Goal: Task Accomplishment & Management: Use online tool/utility

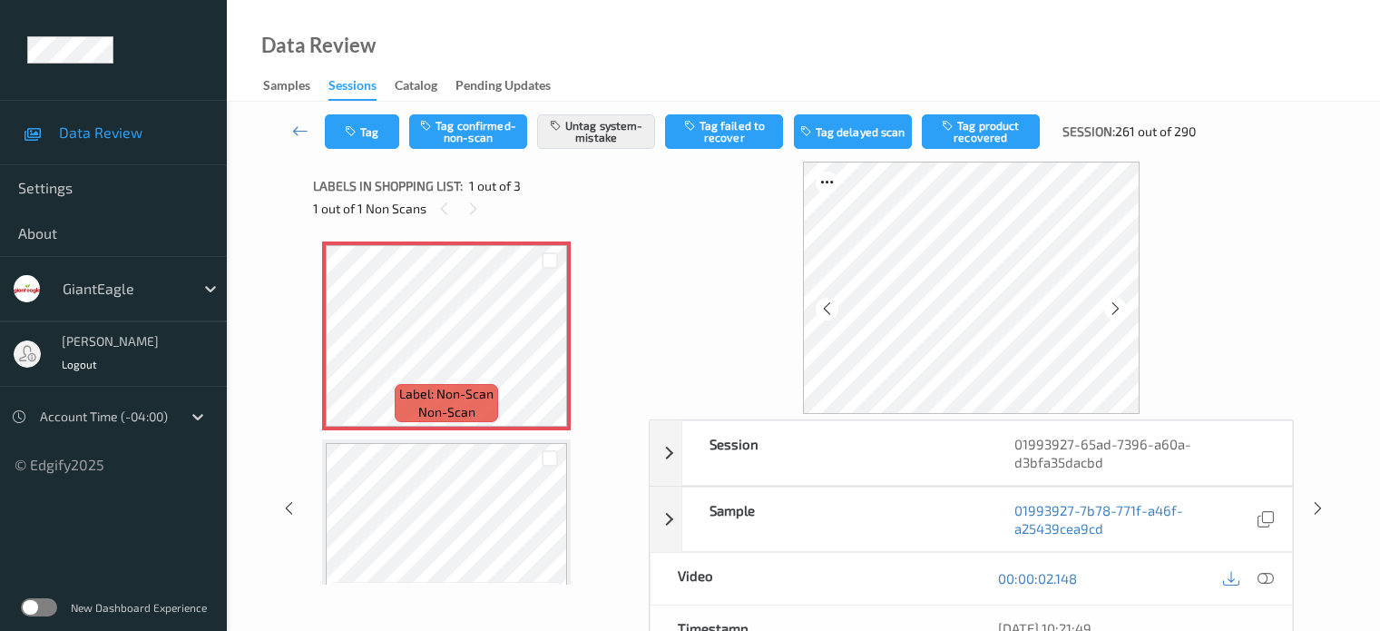
scroll to position [7, 0]
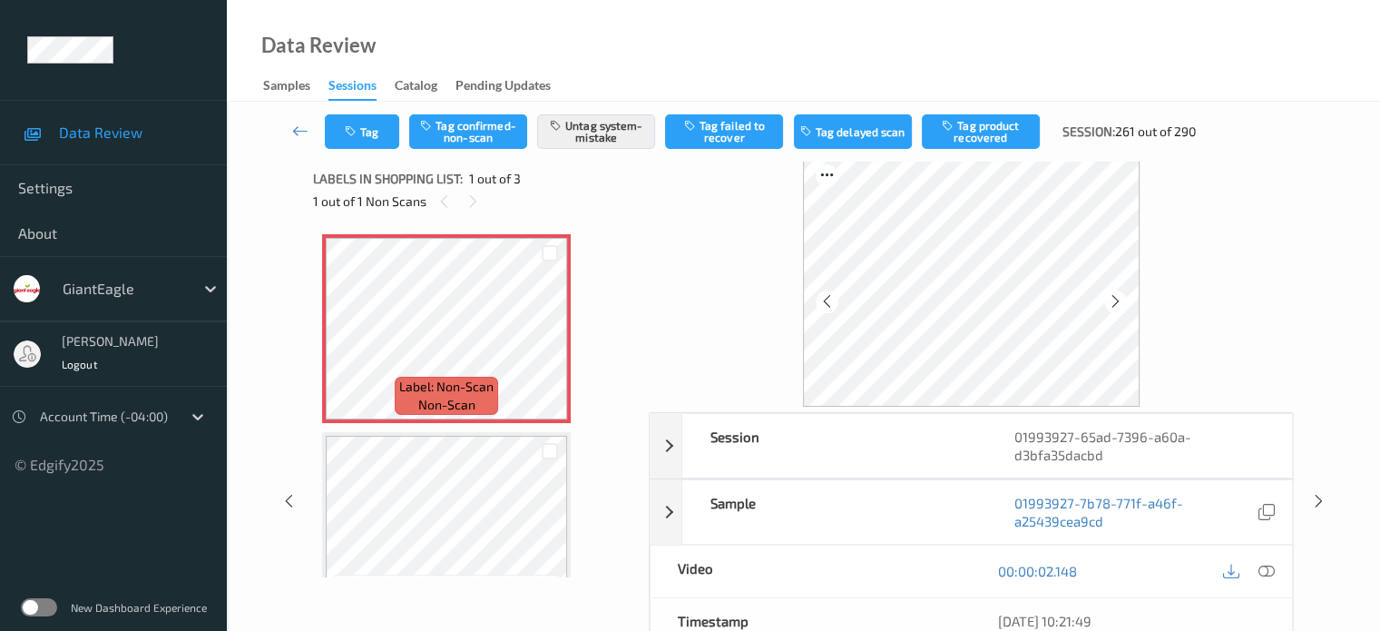
click at [298, 130] on icon at bounding box center [300, 131] width 16 height 18
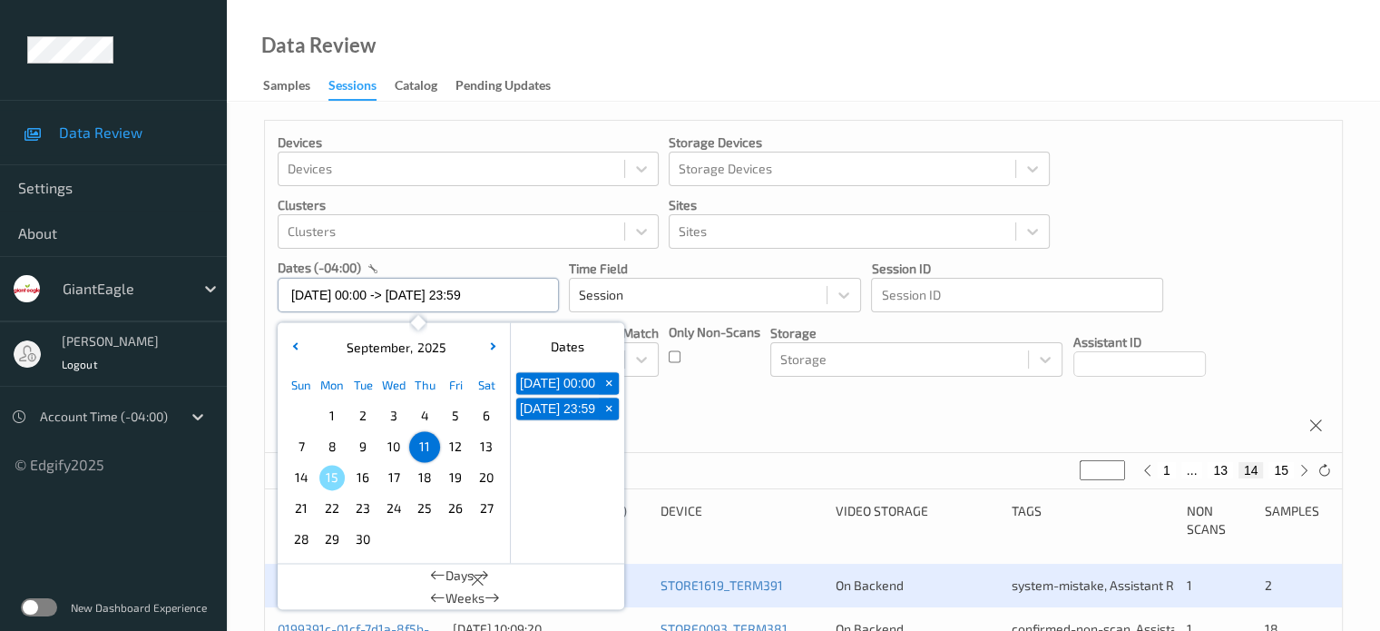
click at [343, 295] on input "[DATE] 00:00 -> [DATE] 23:59" at bounding box center [418, 295] width 281 height 34
click at [493, 442] on span "13" at bounding box center [486, 446] width 25 height 25
type input "[DATE] 00:00"
type input "*"
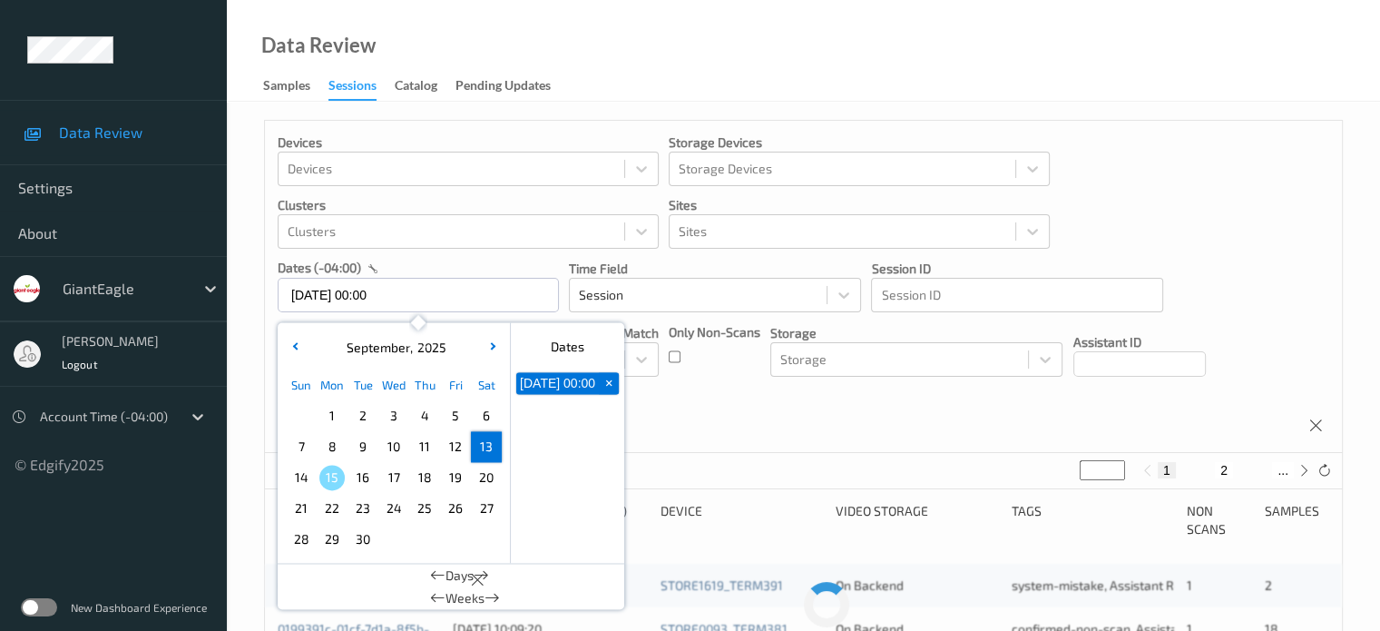
click at [493, 442] on span "13" at bounding box center [486, 446] width 25 height 25
type input "[DATE] 00:00 -> [DATE] 23:59"
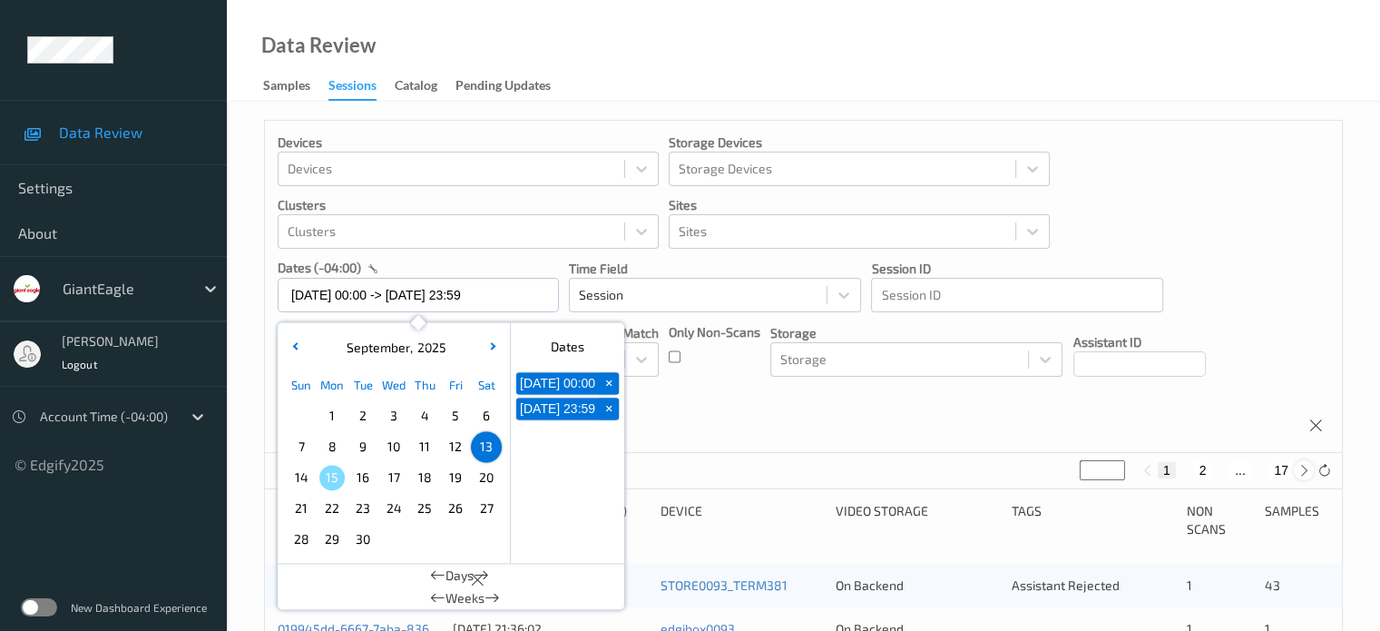
click at [1309, 466] on icon at bounding box center [1305, 471] width 14 height 14
type input "*"
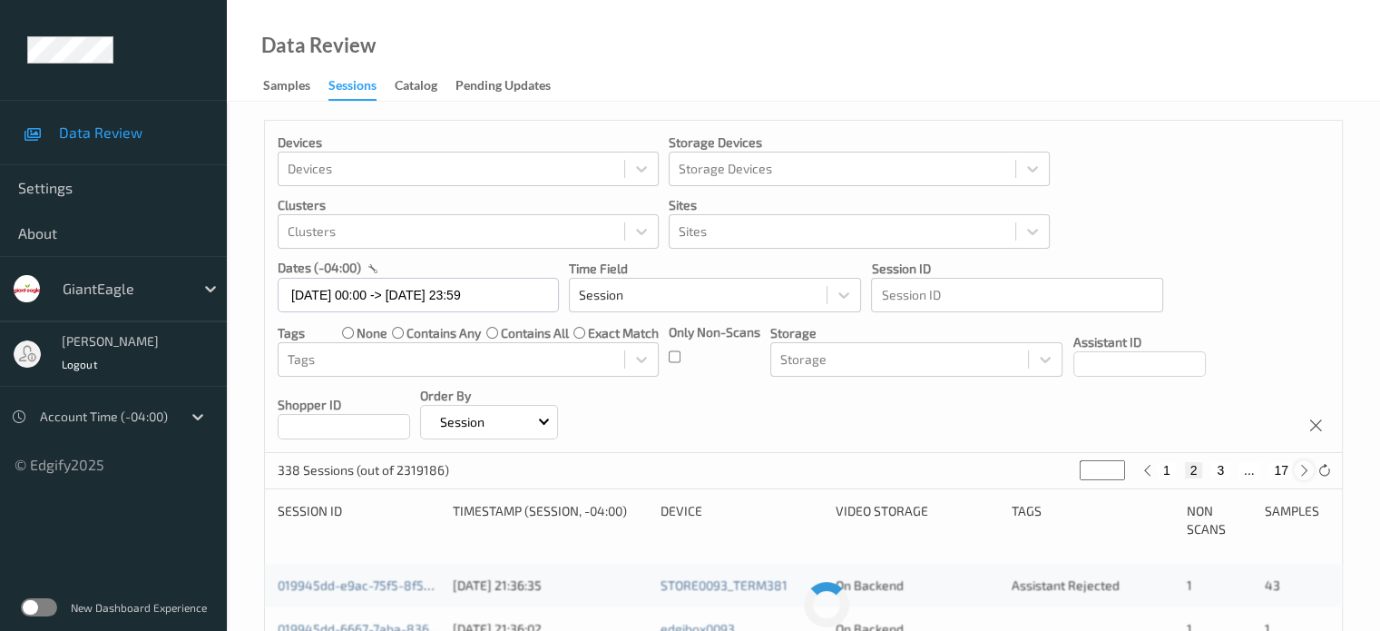
click at [1309, 466] on icon at bounding box center [1305, 471] width 14 height 14
type input "*"
click at [1309, 466] on icon at bounding box center [1305, 471] width 14 height 14
type input "*"
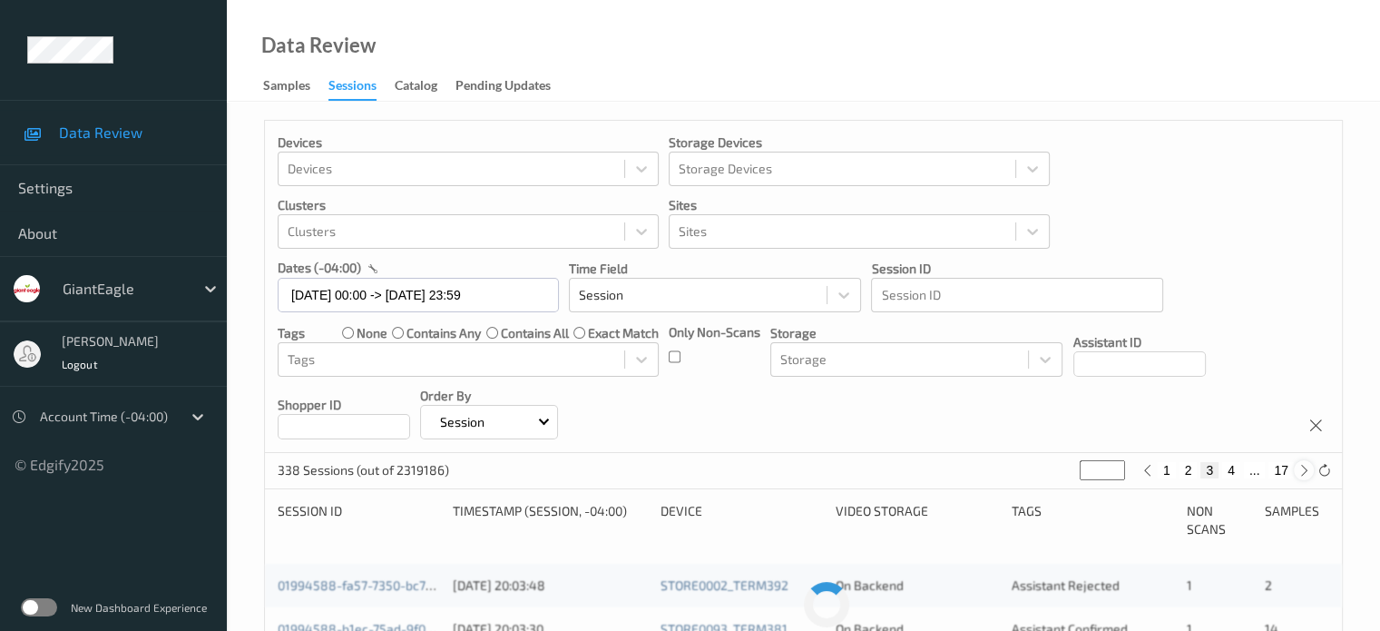
type input "*"
click at [1309, 466] on icon at bounding box center [1305, 471] width 14 height 14
type input "*"
click at [1309, 466] on icon at bounding box center [1305, 471] width 14 height 14
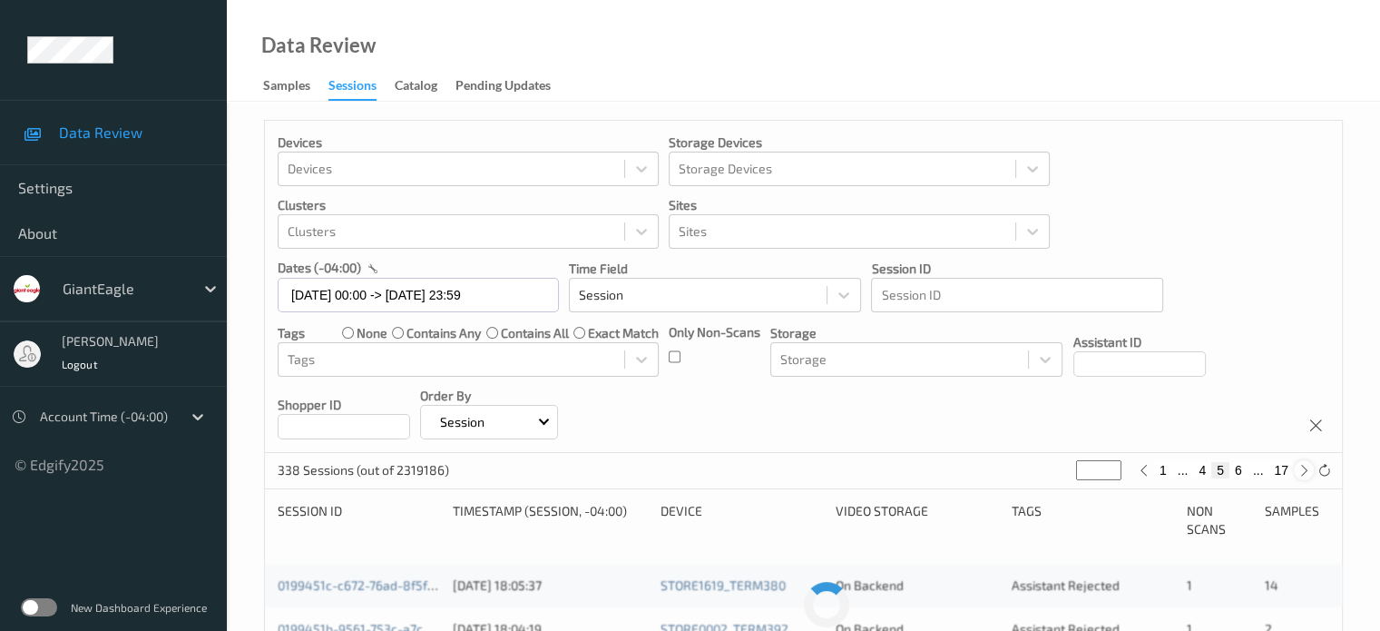
type input "*"
click at [1309, 466] on icon at bounding box center [1305, 471] width 14 height 14
type input "*"
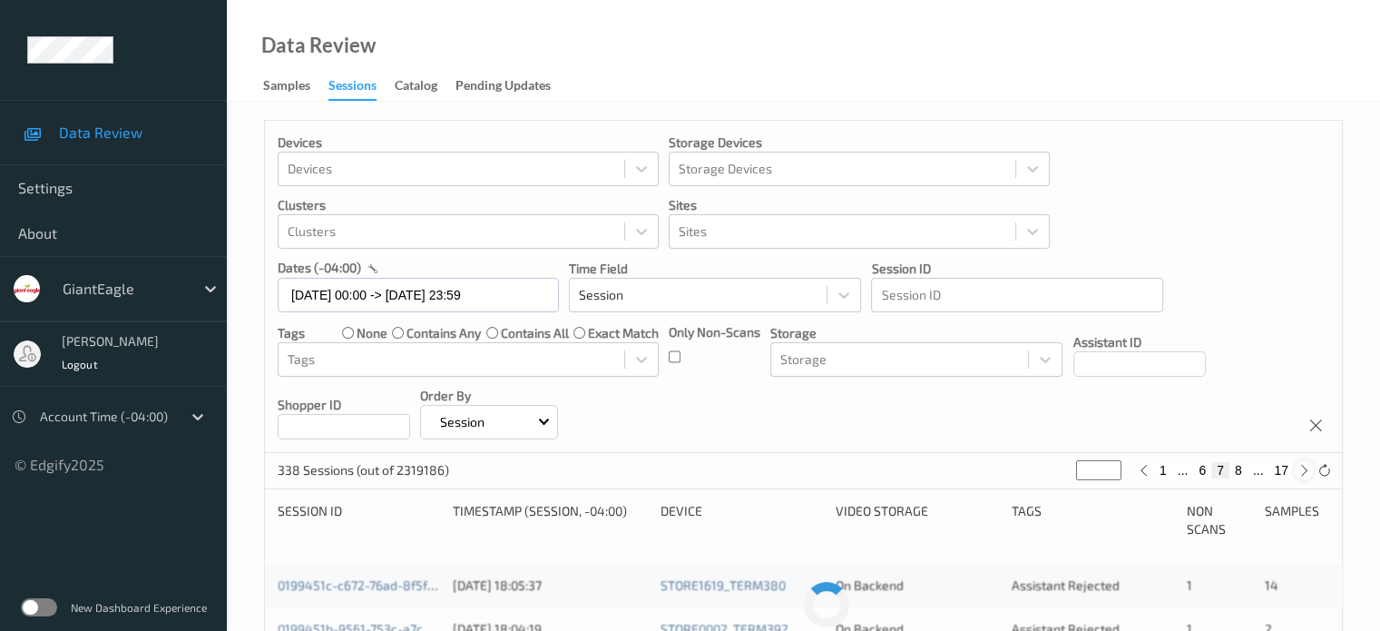
click at [1309, 466] on icon at bounding box center [1305, 471] width 14 height 14
type input "*"
click at [1309, 466] on icon at bounding box center [1305, 471] width 14 height 14
type input "*"
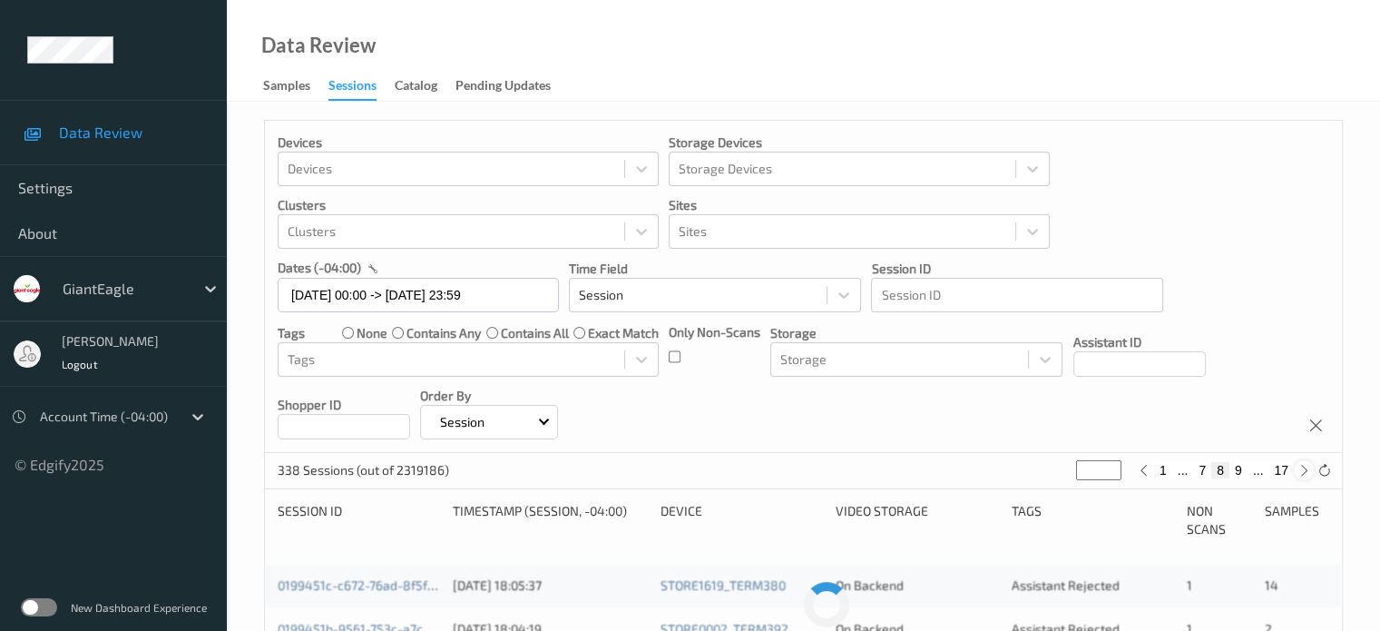
type input "*"
click at [1309, 466] on icon at bounding box center [1305, 471] width 14 height 14
type input "**"
click at [1309, 466] on icon at bounding box center [1305, 471] width 14 height 14
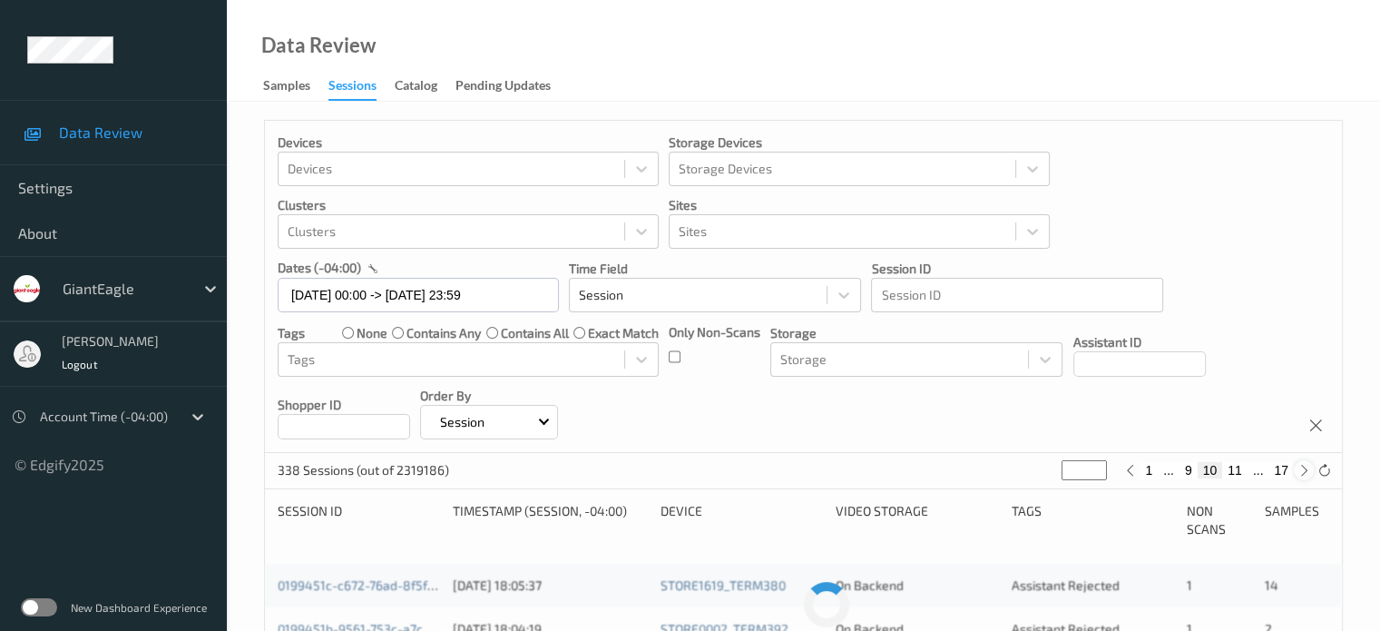
type input "**"
click at [1309, 466] on icon at bounding box center [1305, 471] width 14 height 14
type input "**"
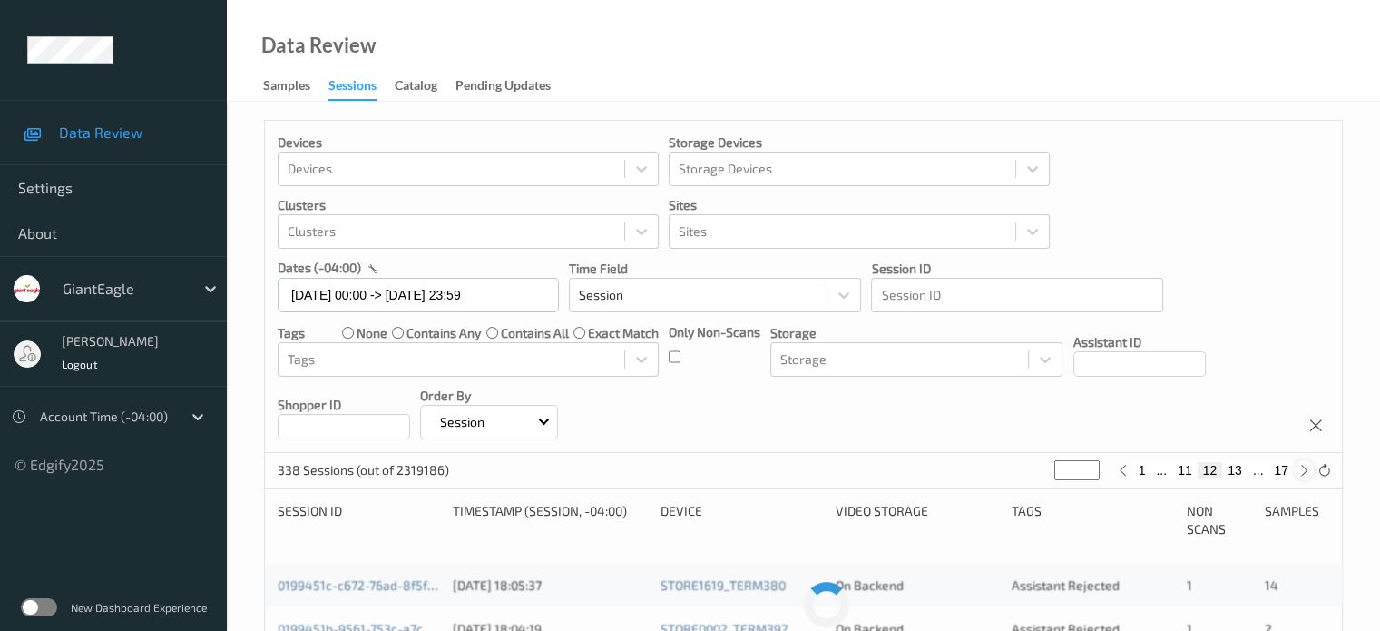
click at [1309, 466] on icon at bounding box center [1305, 471] width 14 height 14
type input "**"
click at [1309, 466] on icon at bounding box center [1305, 471] width 14 height 14
type input "**"
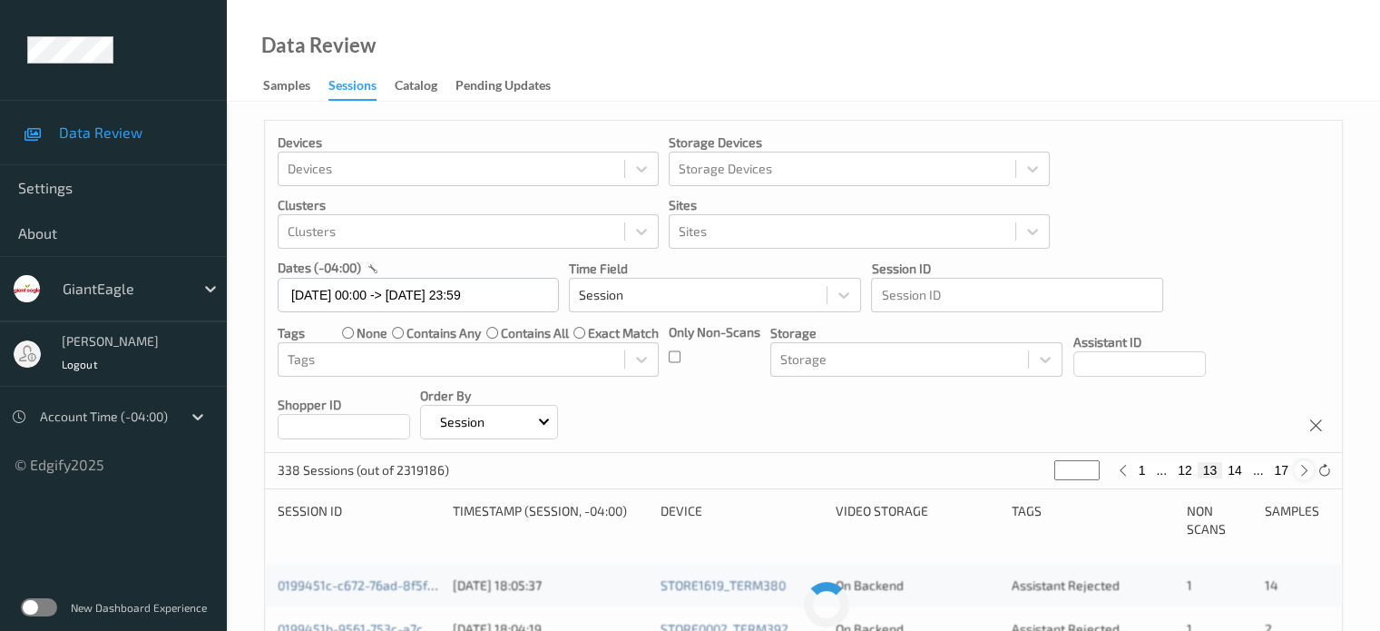
type input "**"
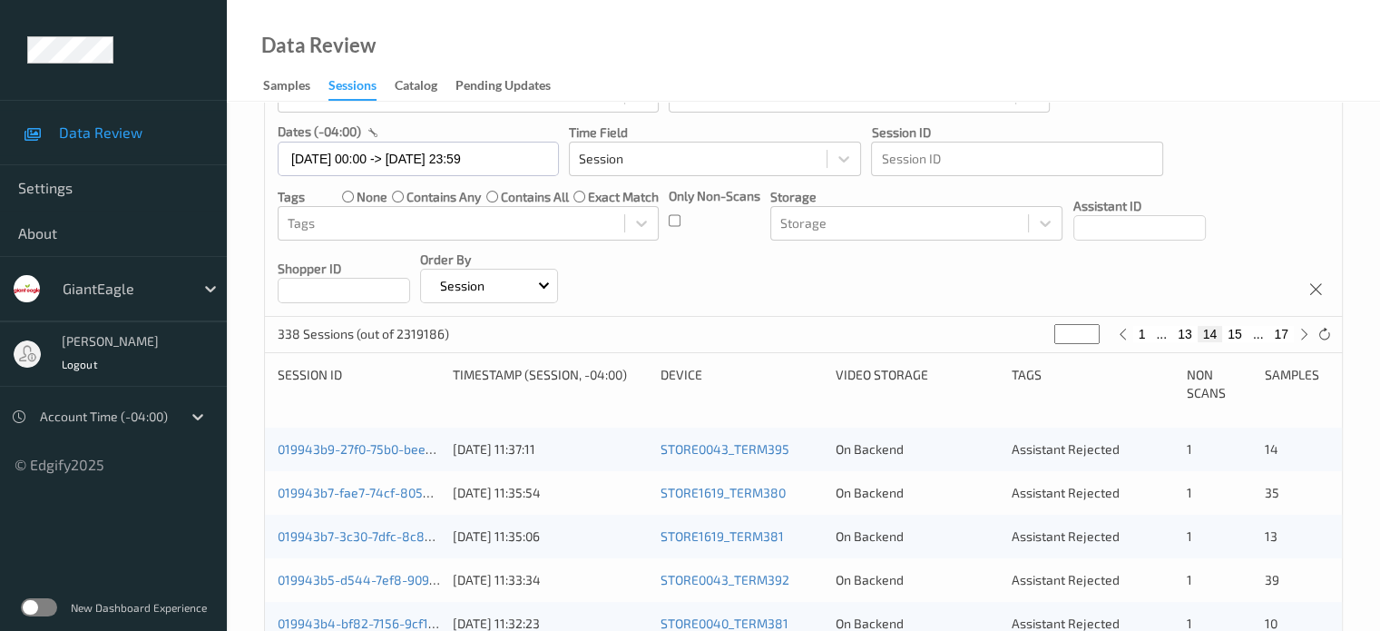
scroll to position [156, 0]
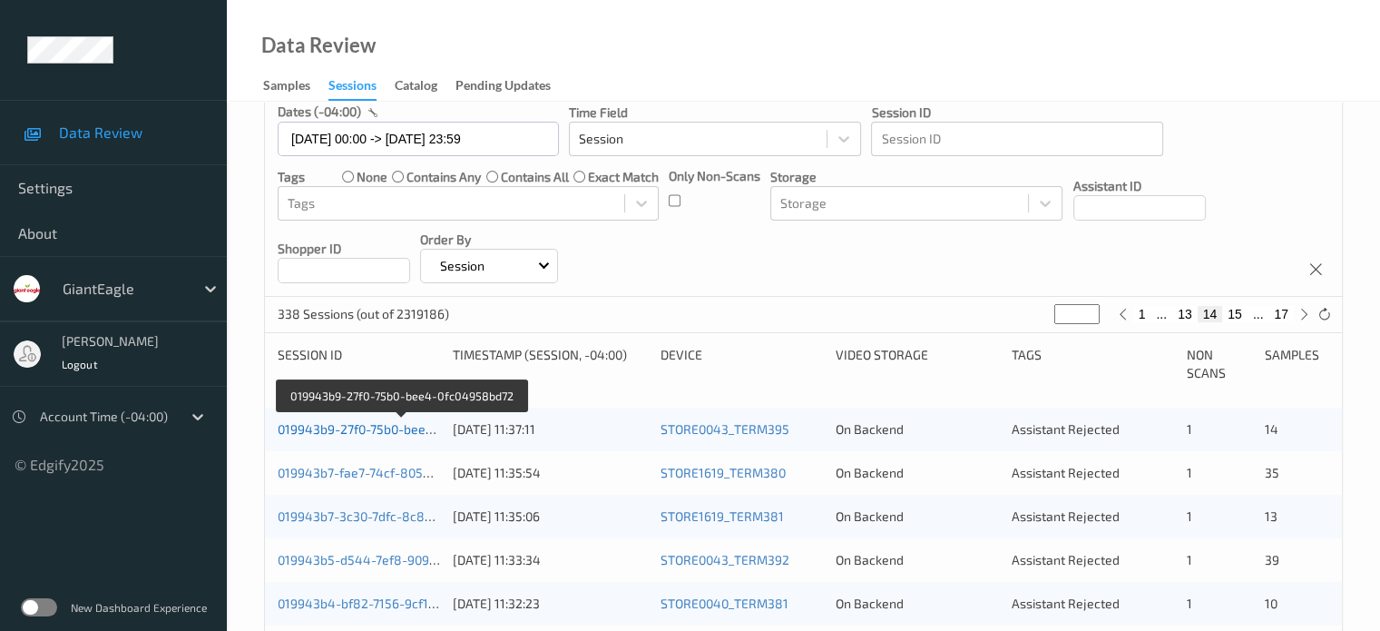
click at [339, 427] on link "019943b9-27f0-75b0-bee4-0fc04958bd72" at bounding box center [401, 428] width 246 height 15
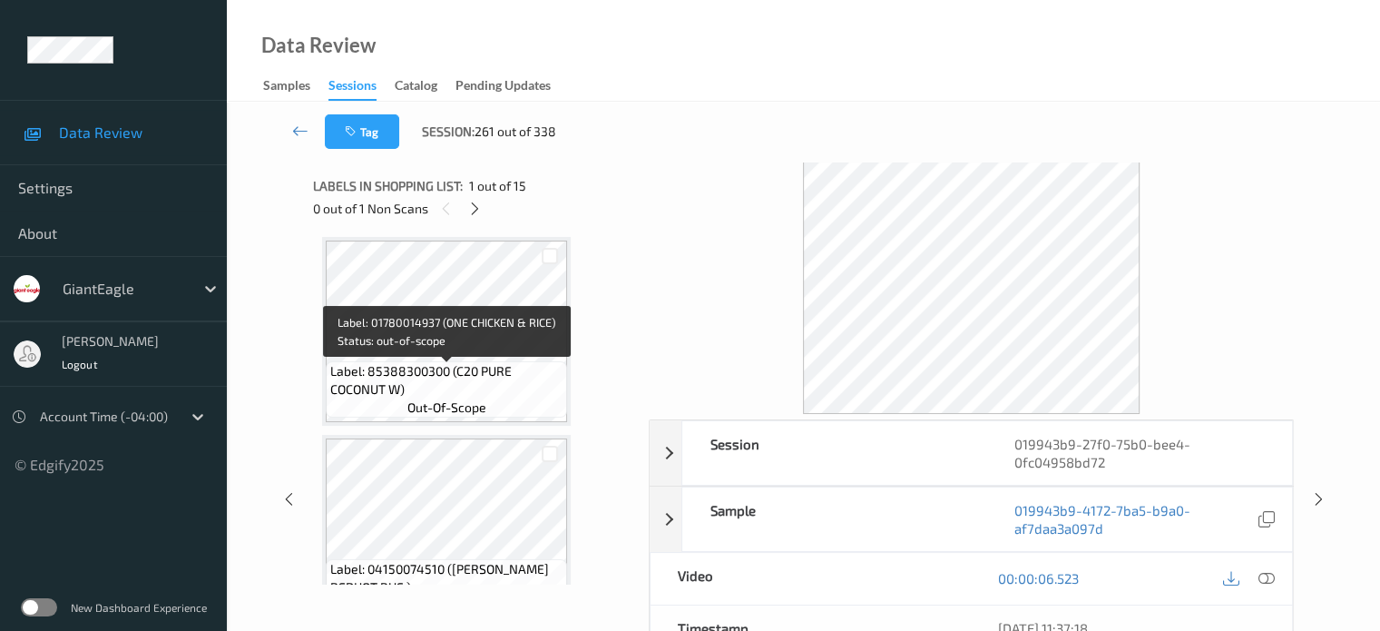
scroll to position [207, 0]
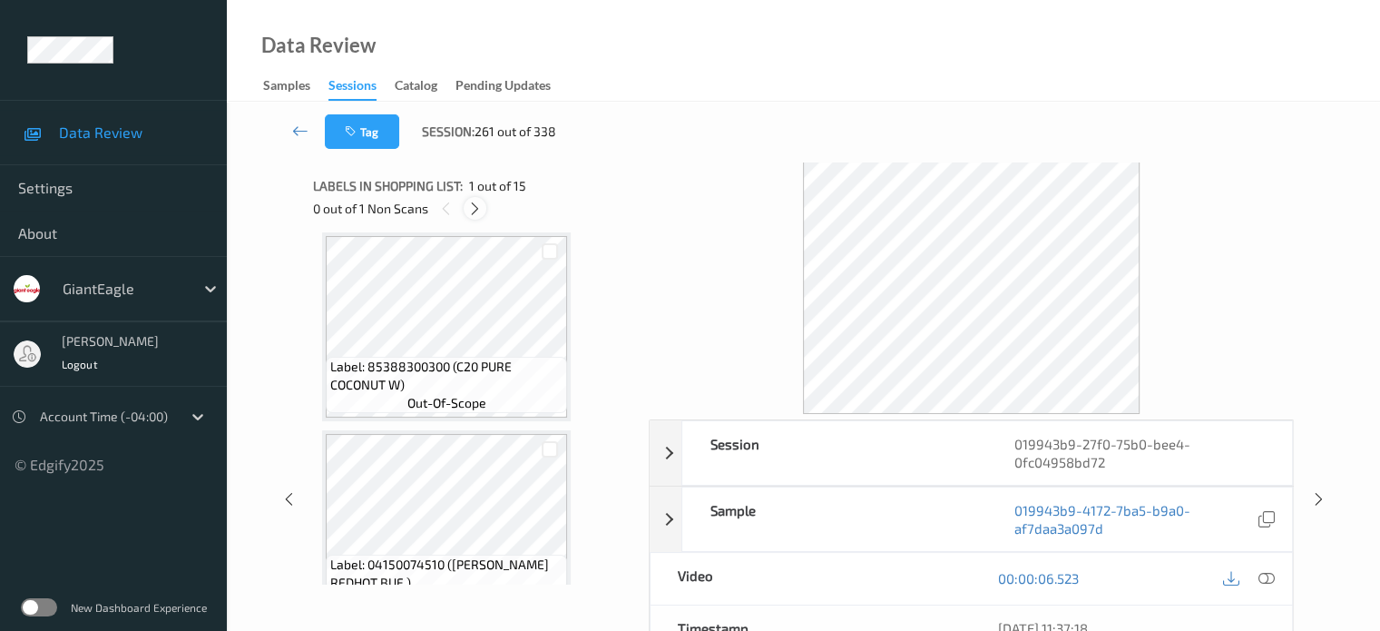
click at [475, 209] on icon at bounding box center [474, 209] width 15 height 16
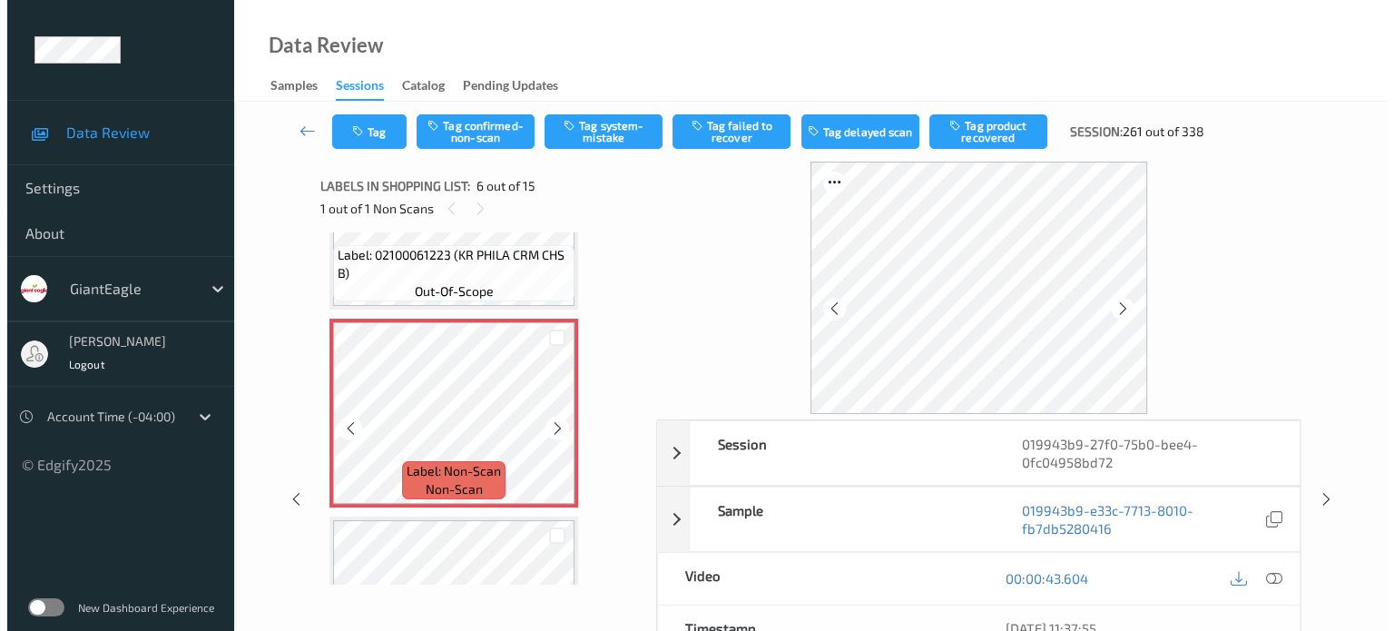
scroll to position [933, 0]
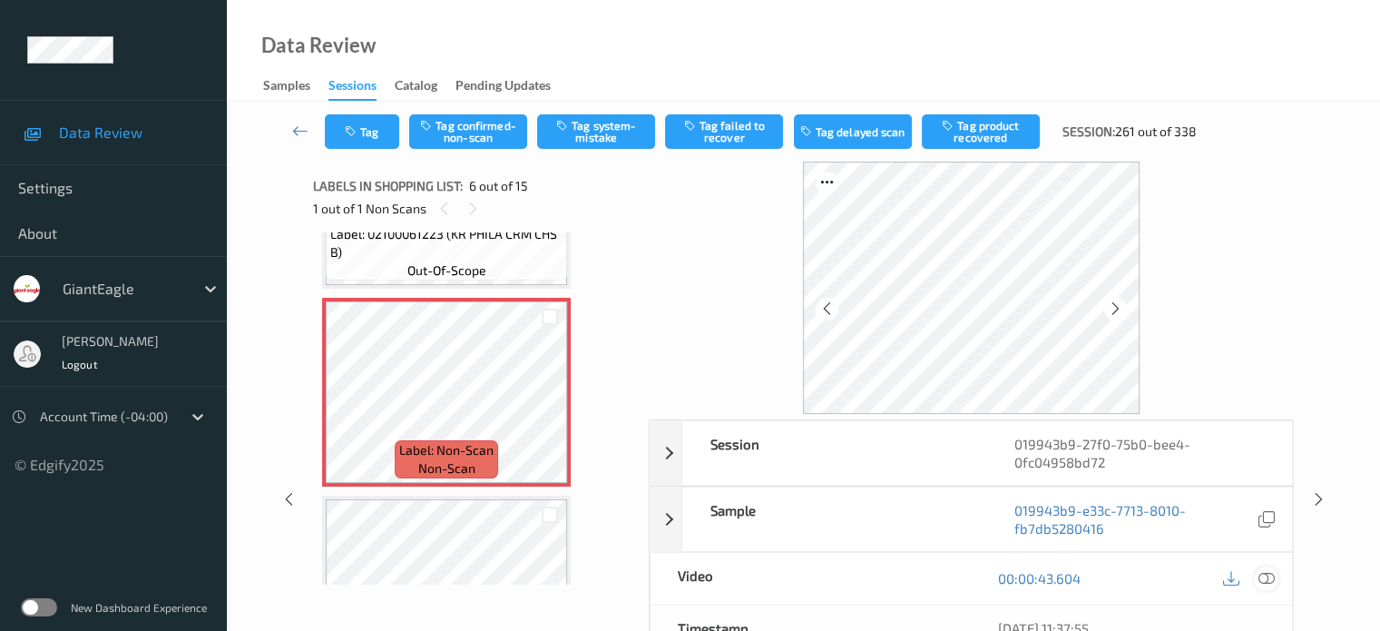
click at [1259, 577] on icon at bounding box center [1266, 578] width 16 height 16
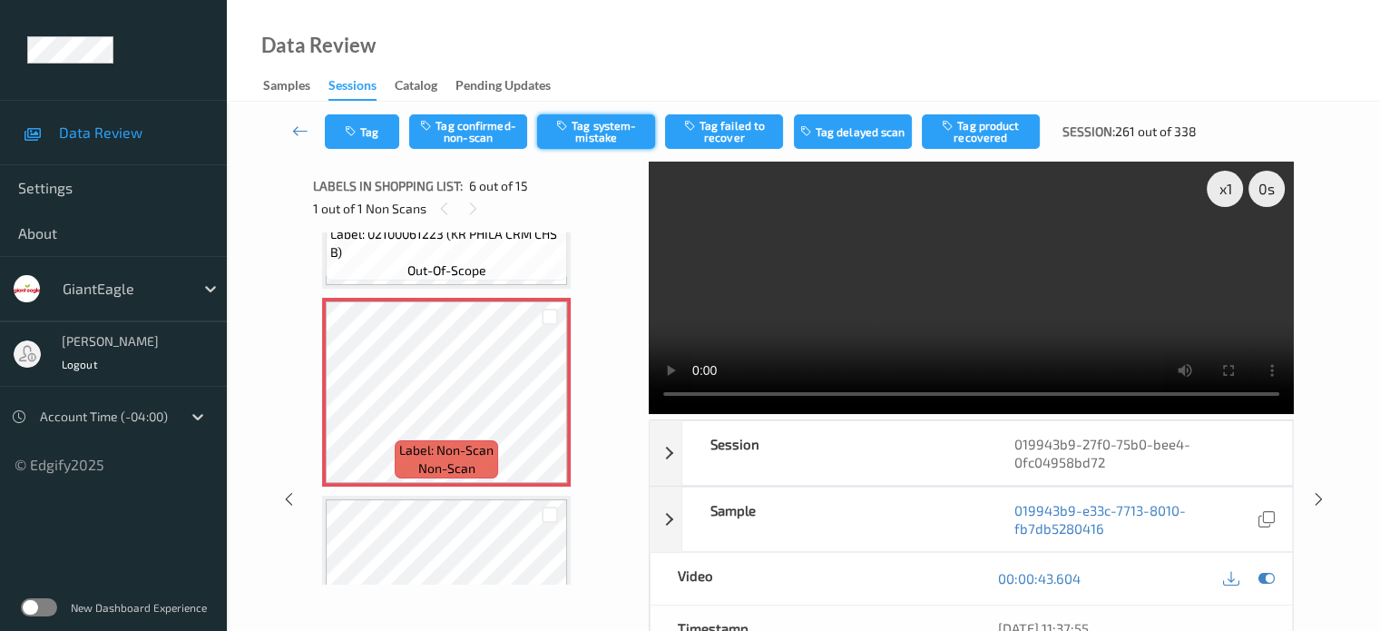
click at [601, 133] on button "Tag system-mistake" at bounding box center [596, 131] width 118 height 34
click at [375, 134] on button "Tag" at bounding box center [362, 131] width 74 height 34
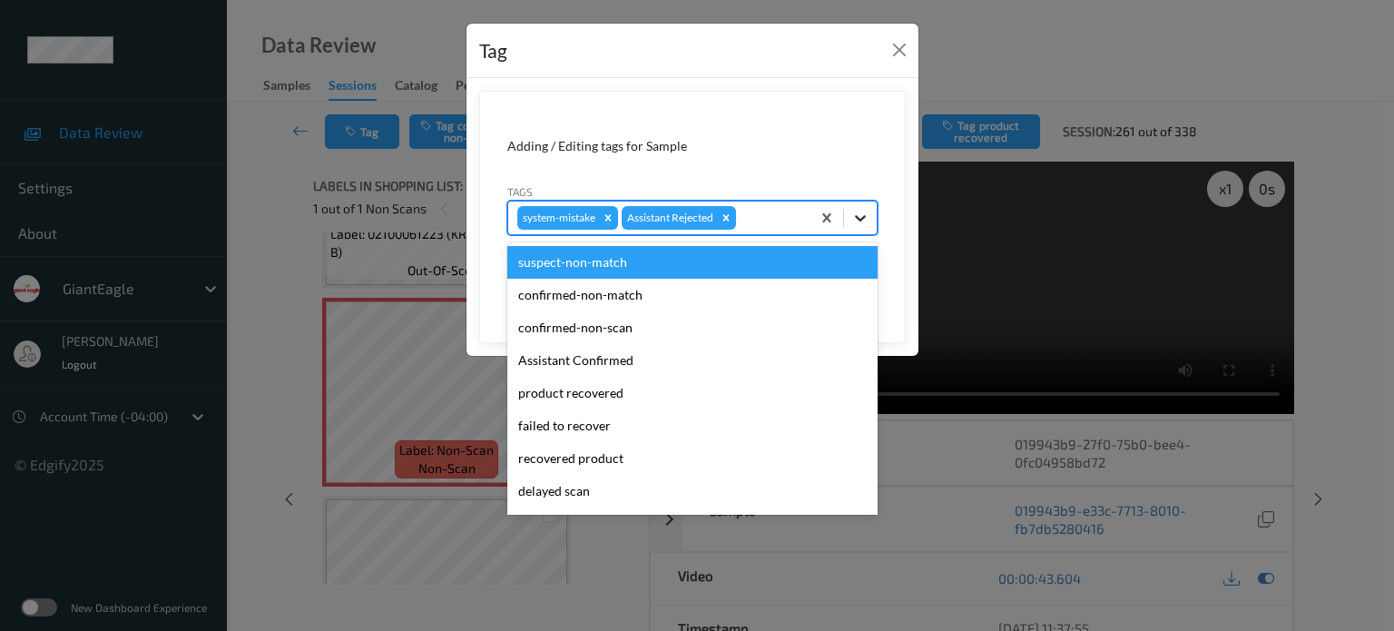
click at [863, 226] on div at bounding box center [860, 217] width 33 height 33
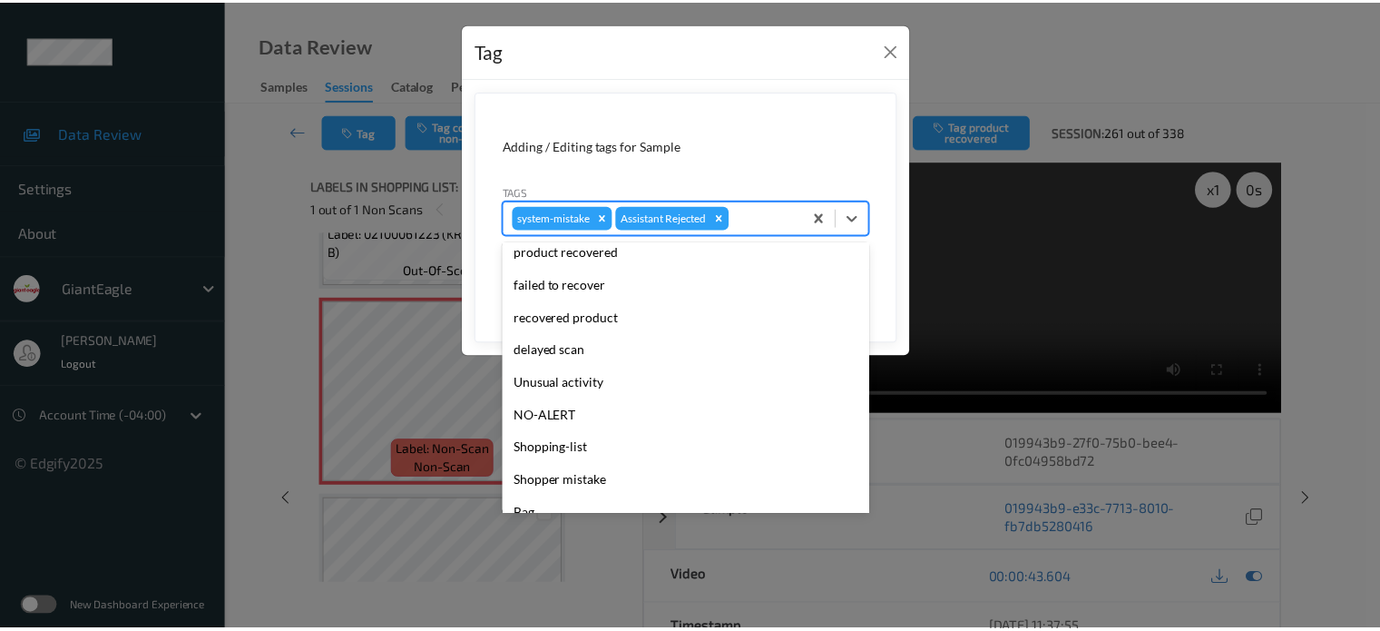
scroll to position [142, 0]
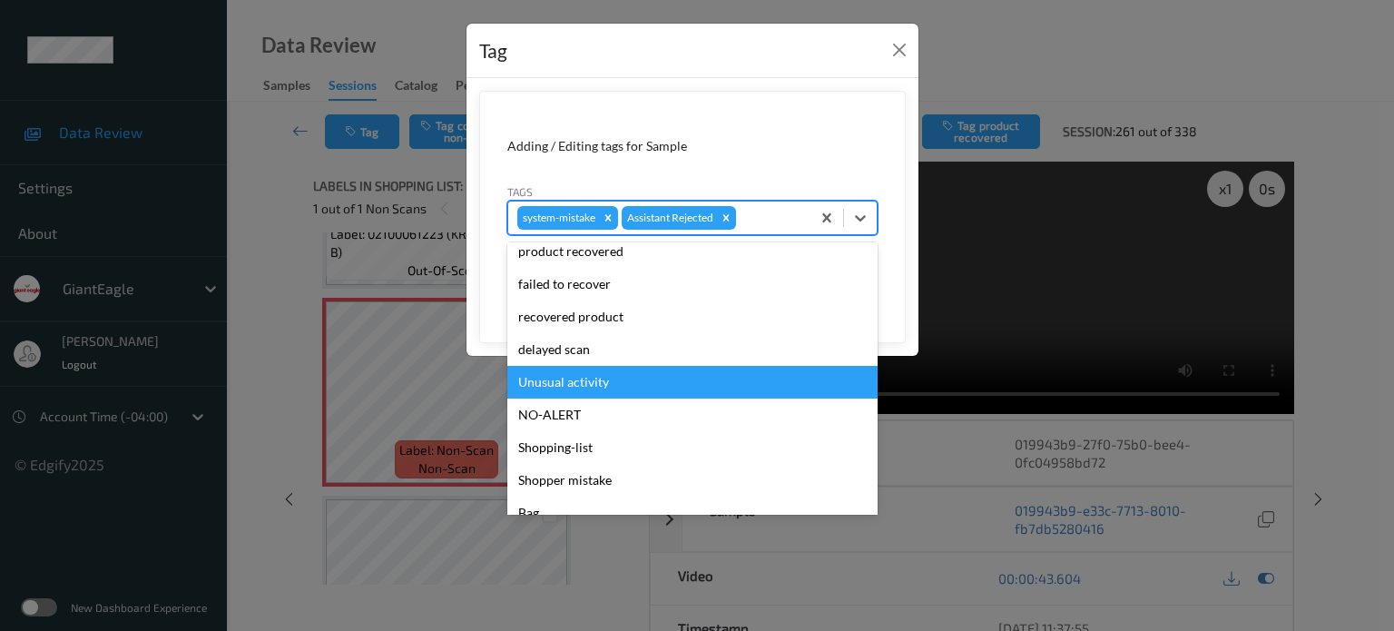
click at [584, 377] on div "Unusual activity" at bounding box center [692, 382] width 370 height 33
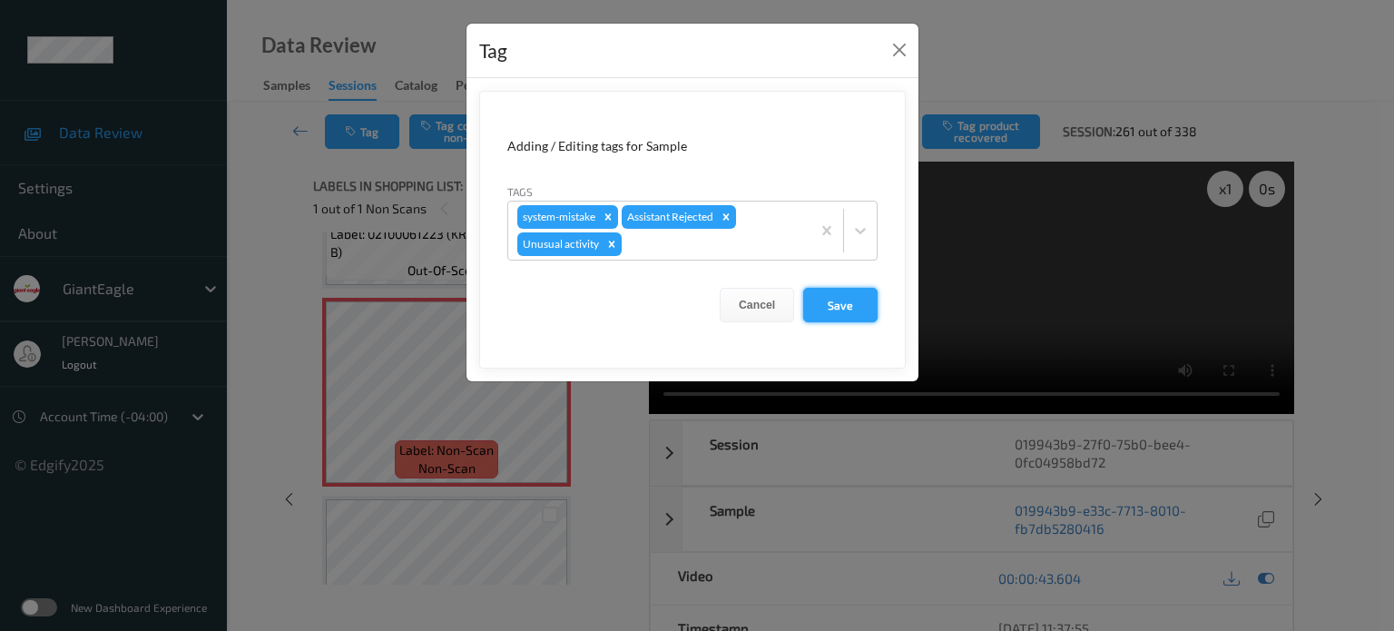
click at [838, 308] on button "Save" at bounding box center [840, 305] width 74 height 34
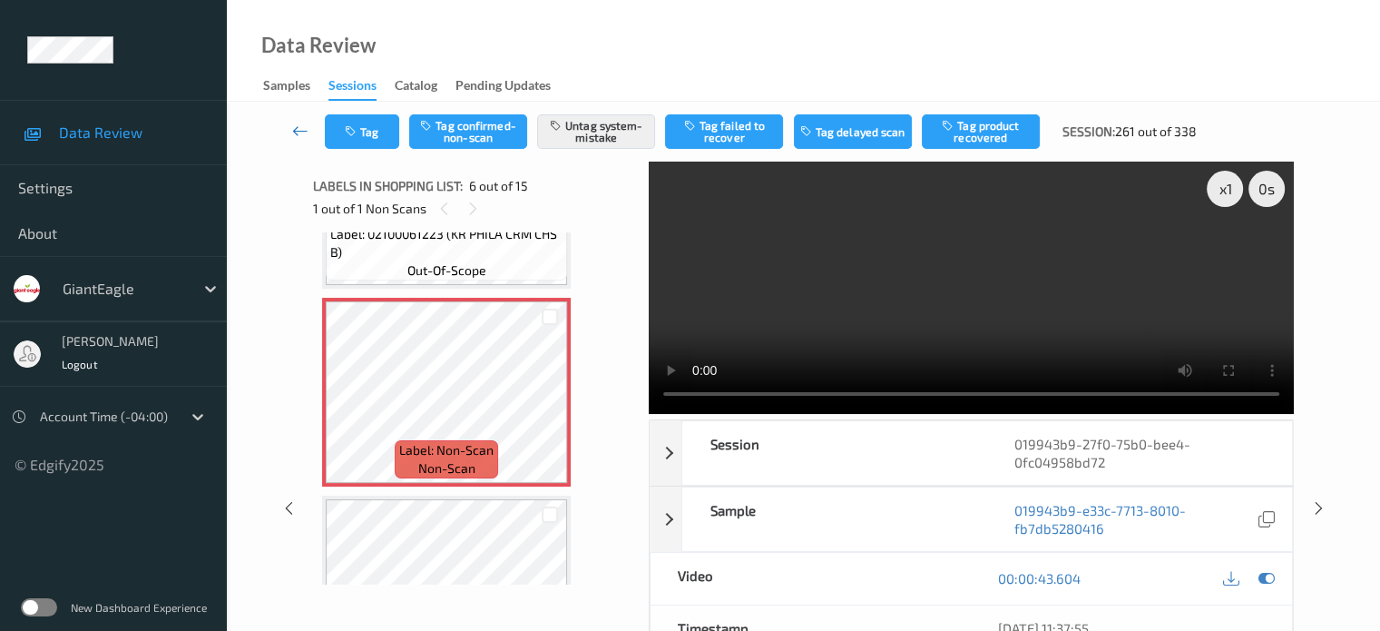
click at [298, 134] on icon at bounding box center [300, 131] width 16 height 18
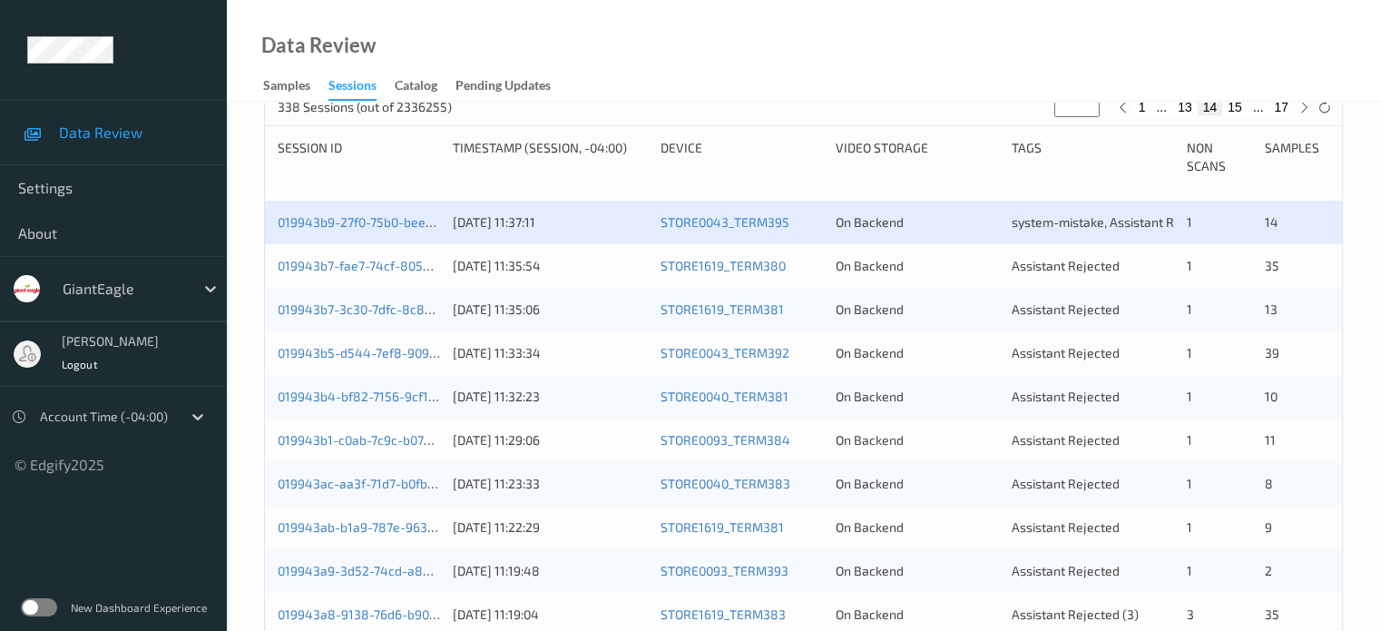
scroll to position [364, 0]
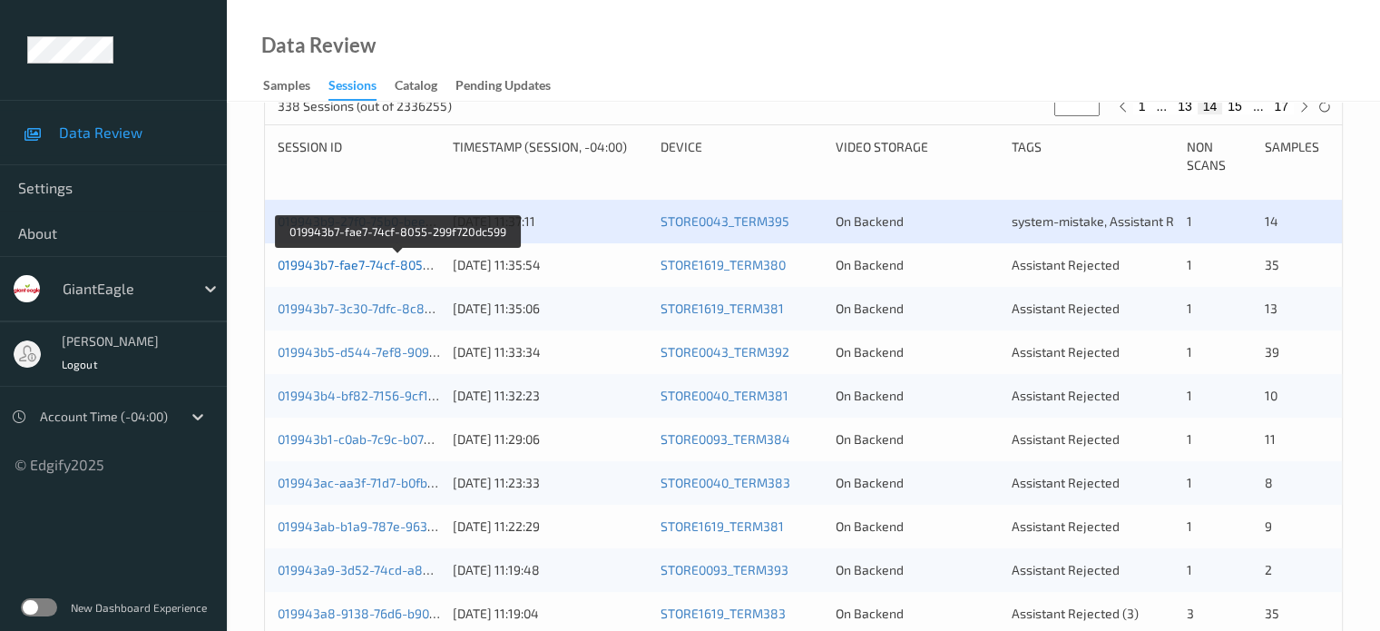
click at [349, 269] on link "019943b7-fae7-74cf-8055-299f720dc599" at bounding box center [398, 264] width 240 height 15
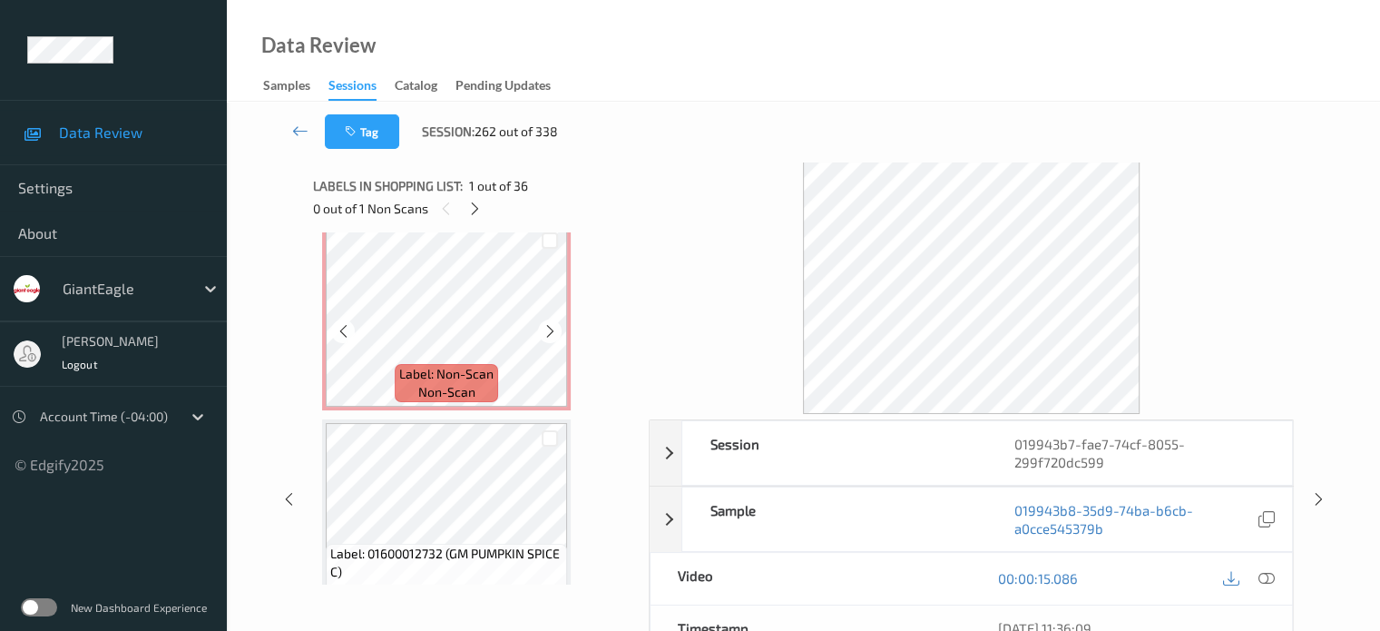
scroll to position [4523, 0]
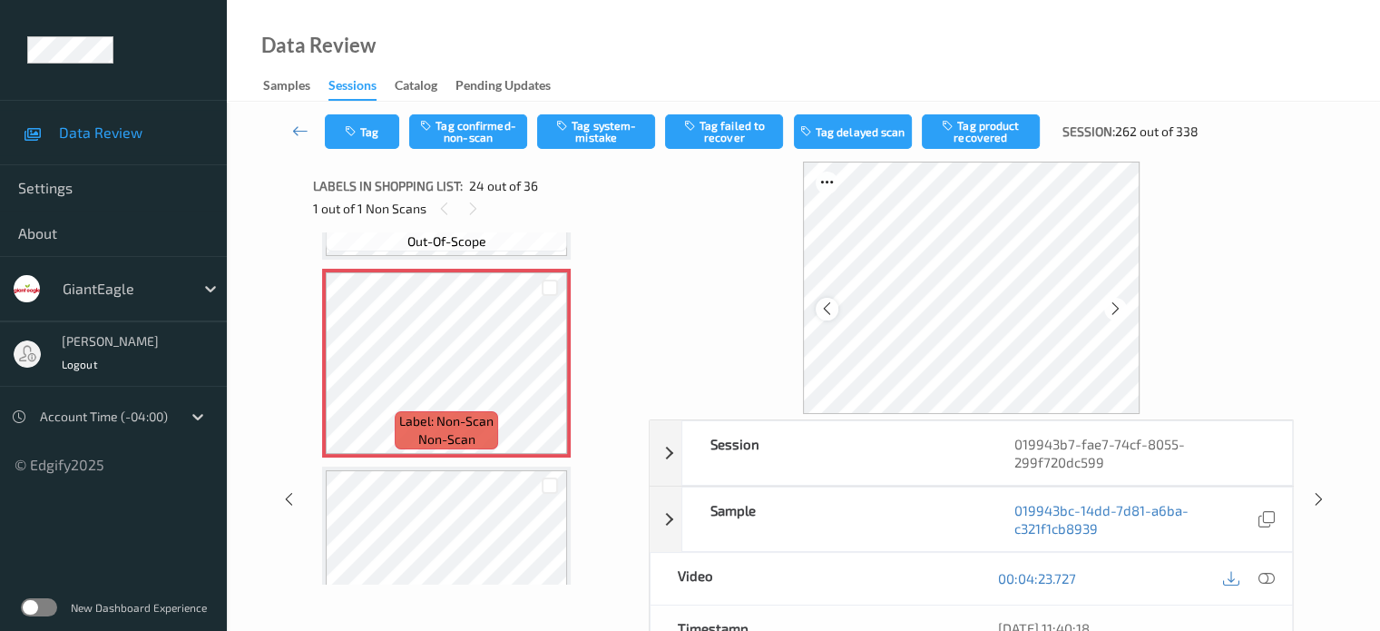
click at [828, 312] on icon at bounding box center [826, 308] width 15 height 16
click at [1265, 583] on icon at bounding box center [1266, 578] width 16 height 16
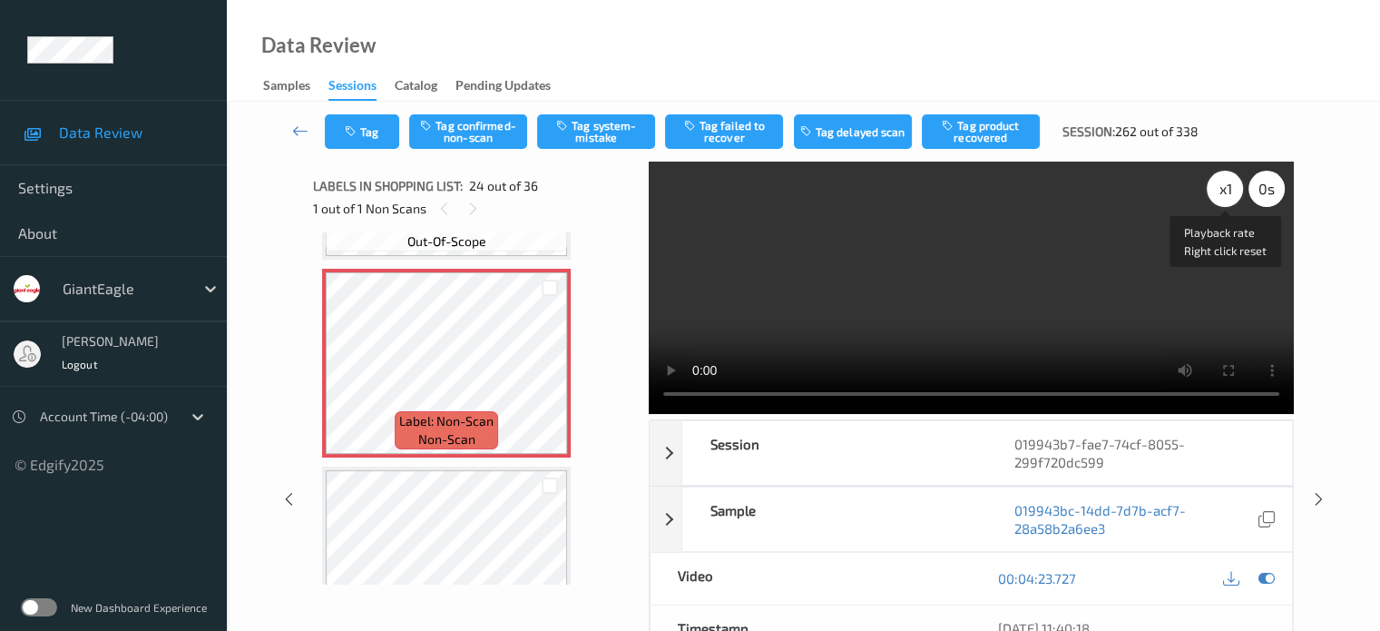
click at [1222, 190] on div "x 1" at bounding box center [1225, 189] width 36 height 36
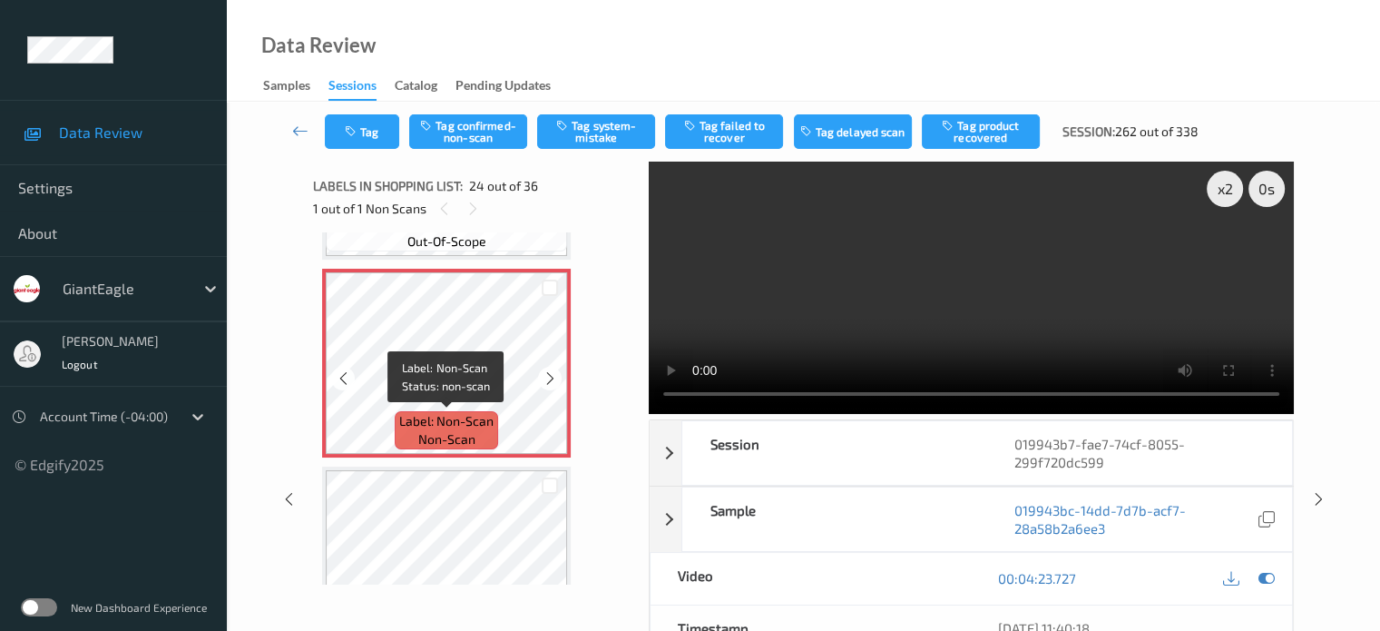
click at [425, 427] on span "Label: Non-Scan" at bounding box center [446, 421] width 94 height 18
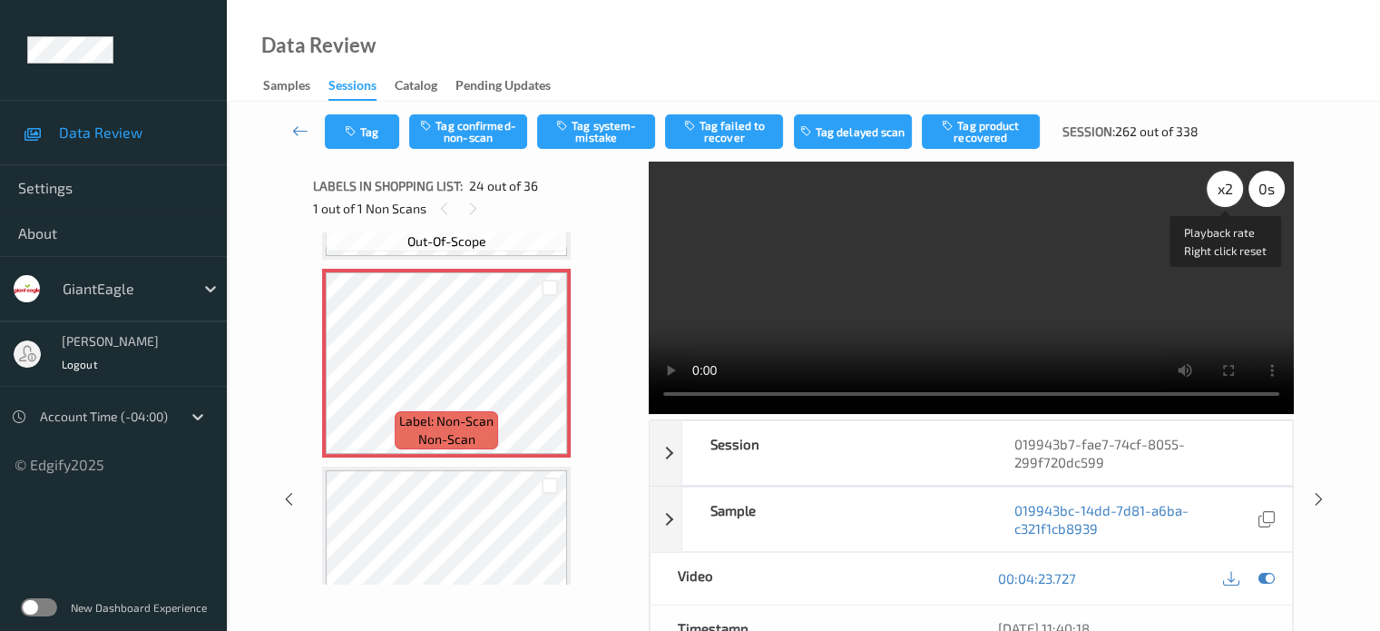
click at [1217, 181] on div "x 2" at bounding box center [1225, 189] width 36 height 36
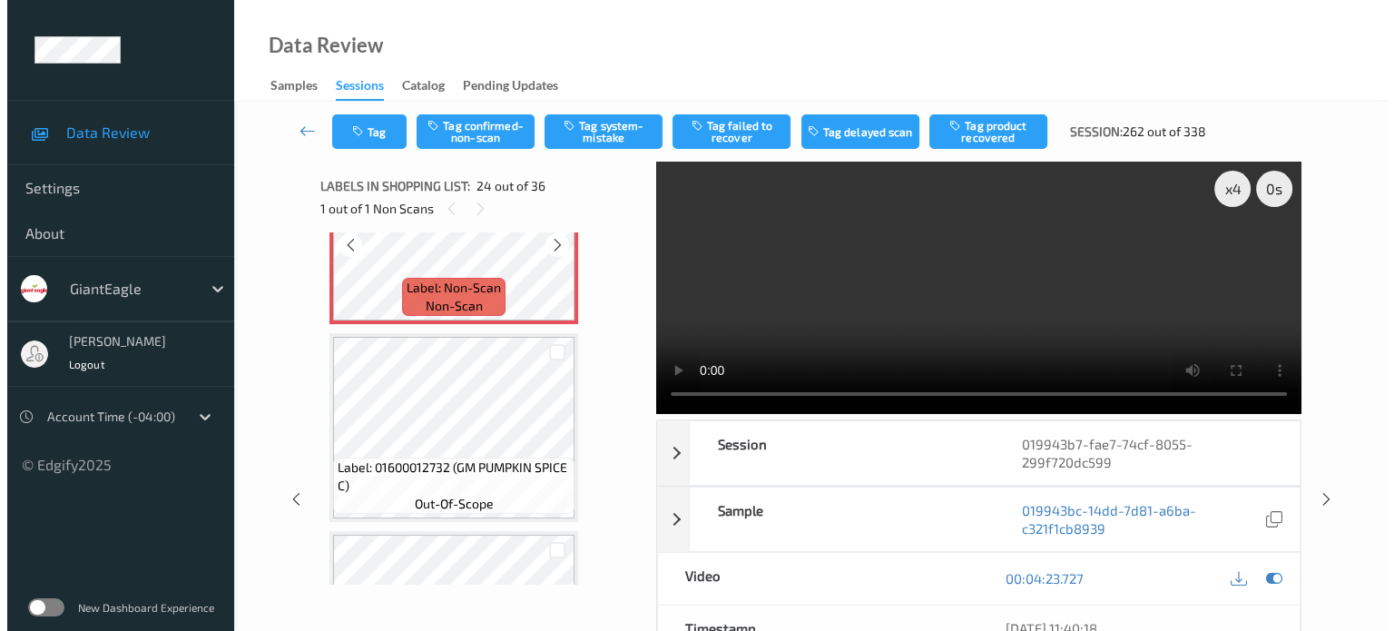
scroll to position [4657, 0]
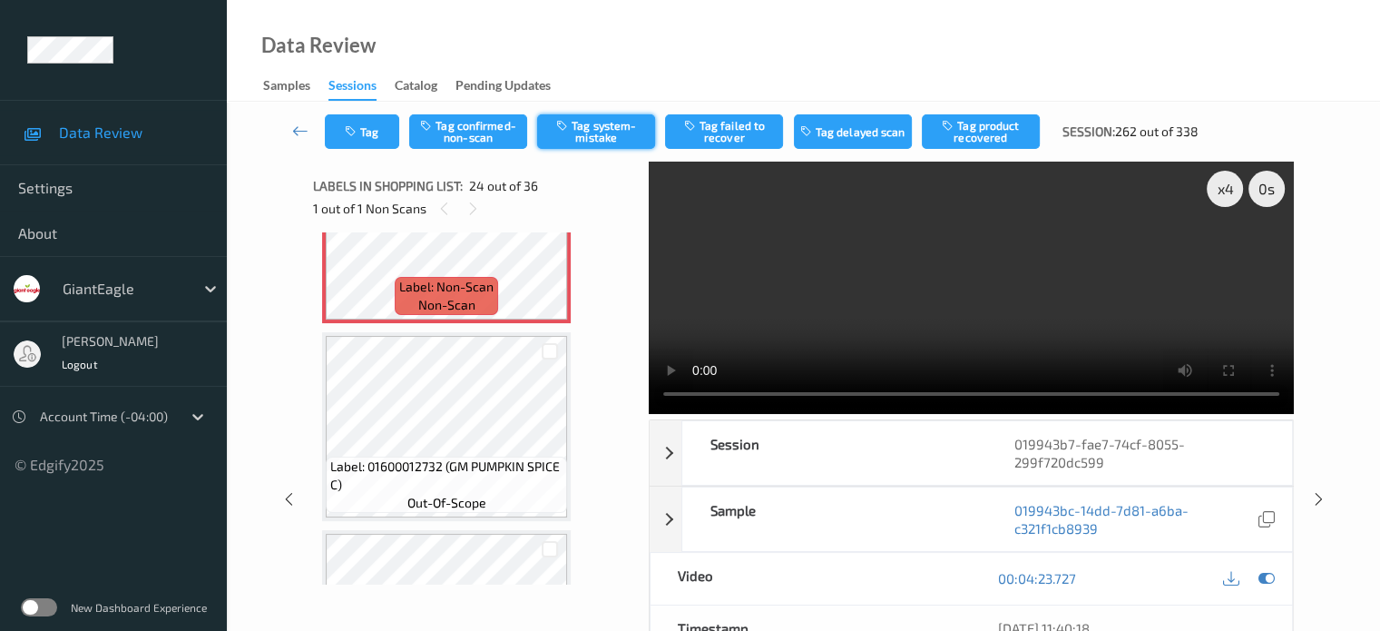
click at [581, 137] on button "Tag system-mistake" at bounding box center [596, 131] width 118 height 34
click at [376, 125] on button "Tag" at bounding box center [362, 131] width 74 height 34
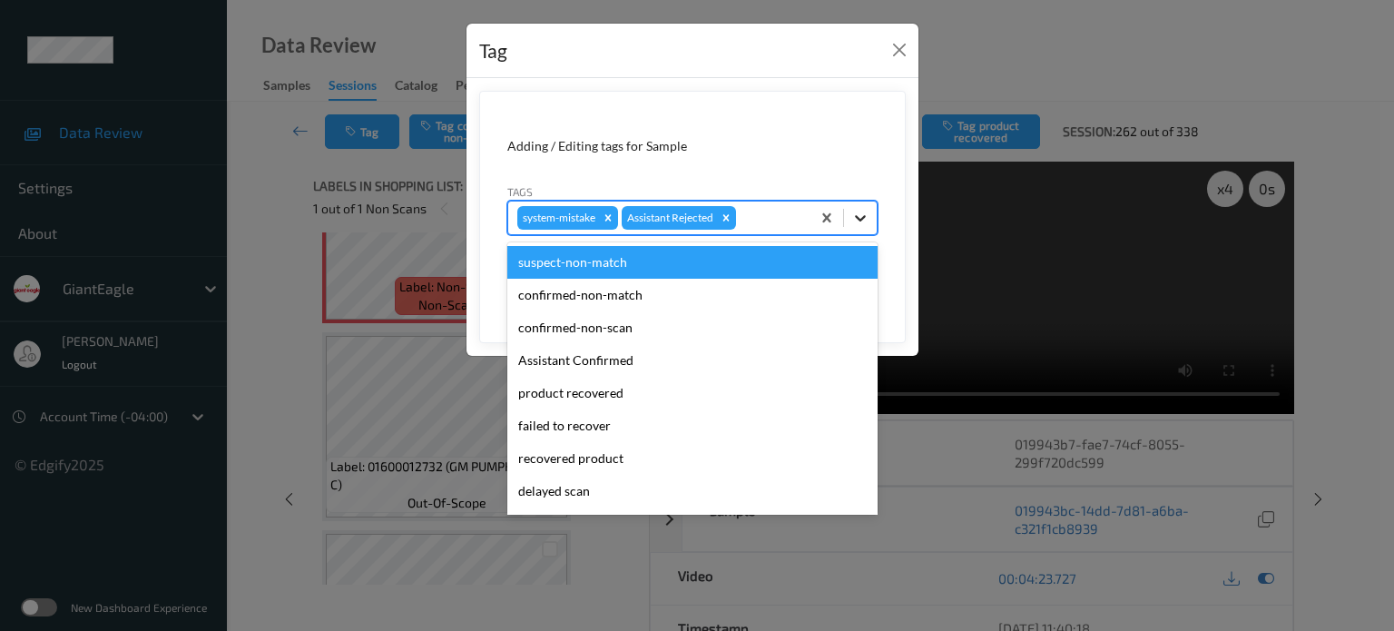
click at [859, 217] on icon at bounding box center [860, 218] width 18 height 18
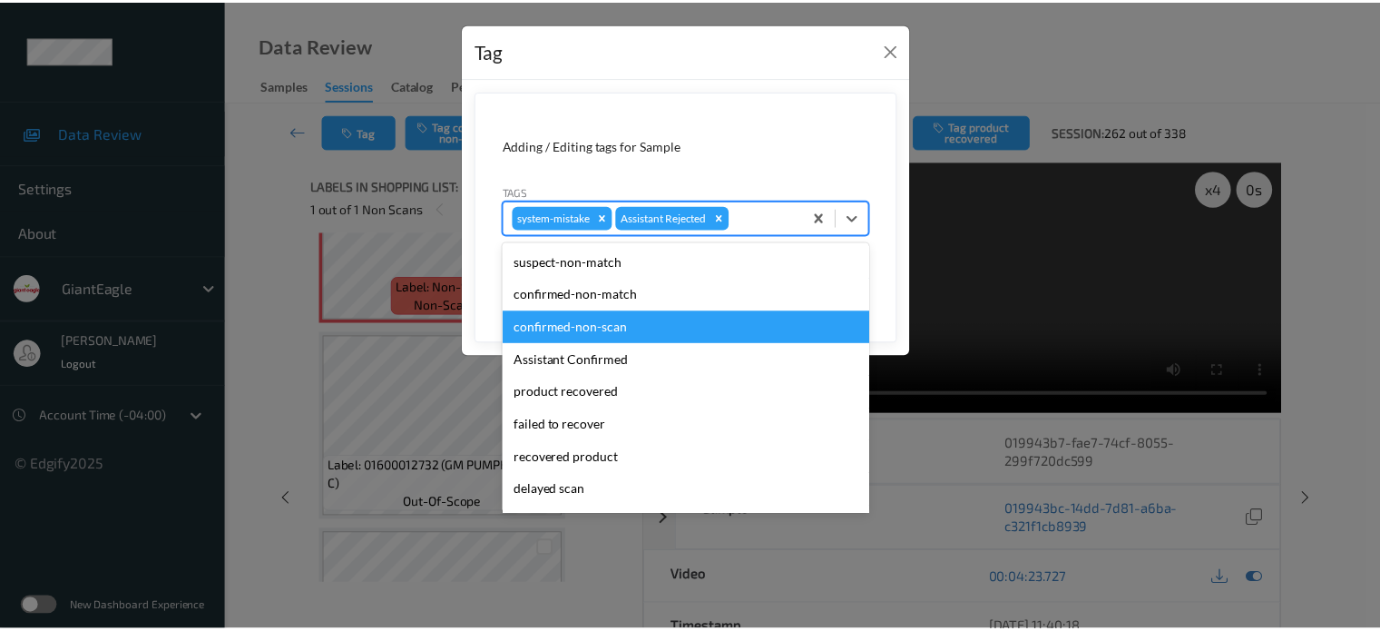
scroll to position [192, 0]
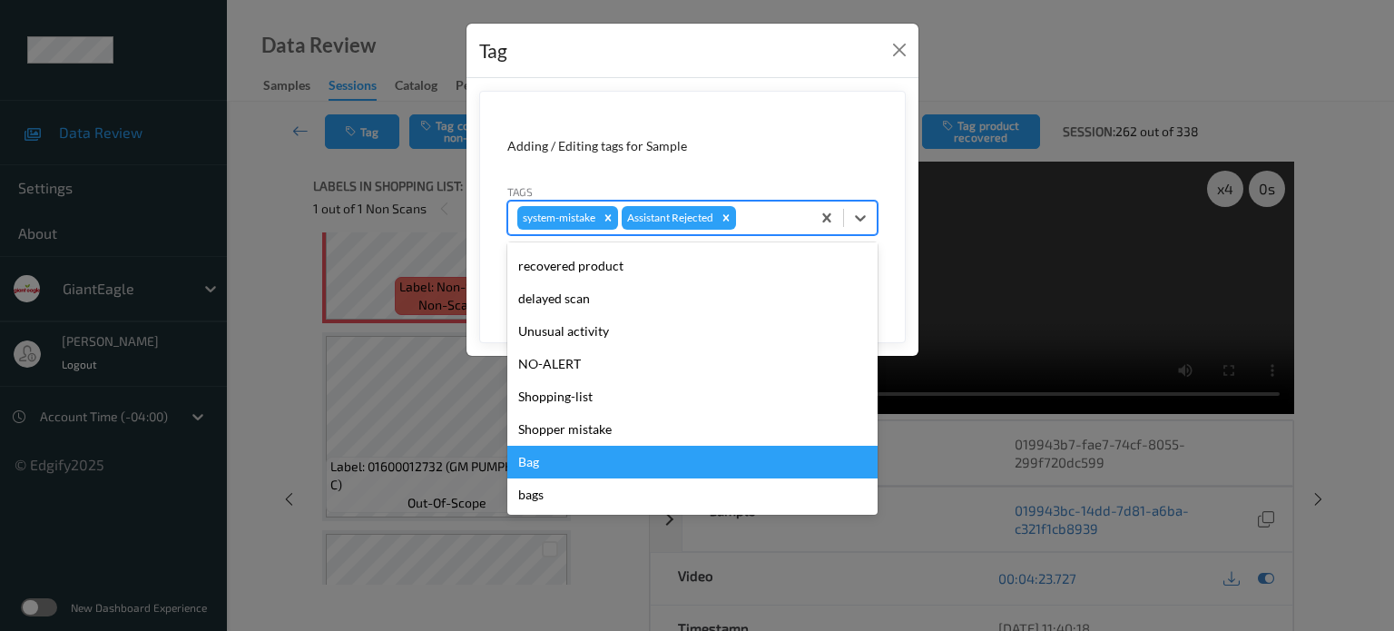
click at [534, 467] on div "Bag" at bounding box center [692, 462] width 370 height 33
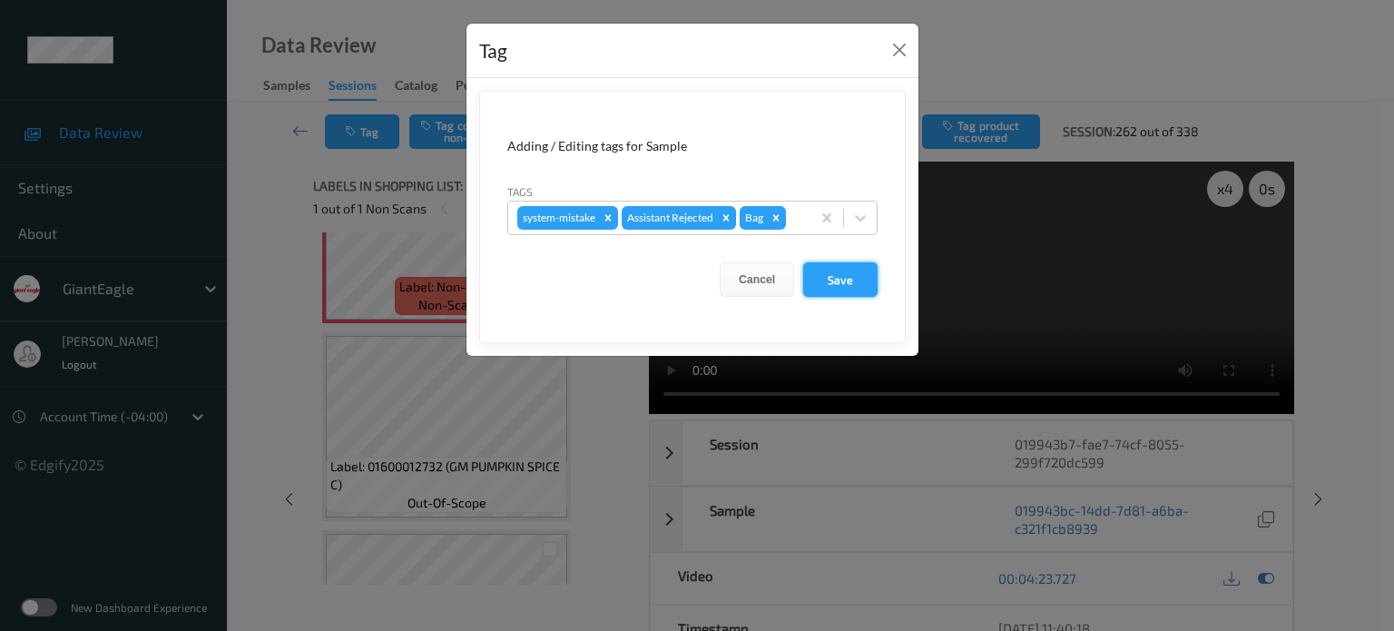
click at [838, 279] on button "Save" at bounding box center [840, 279] width 74 height 34
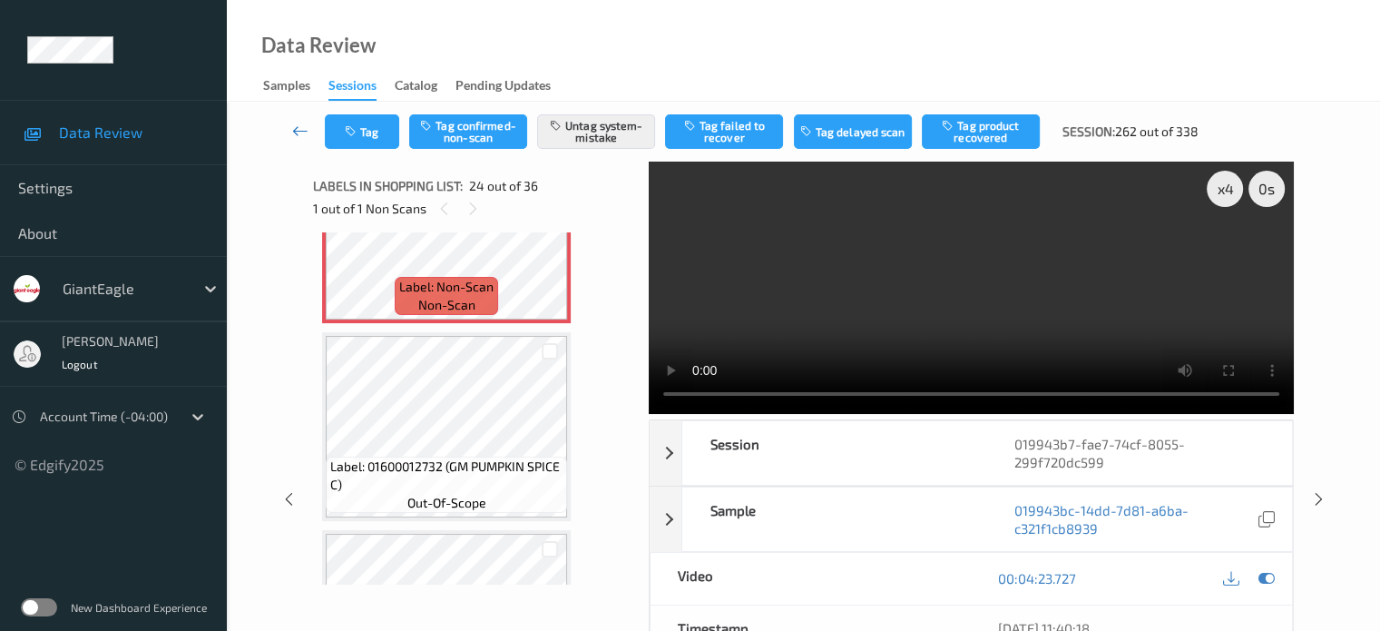
click at [293, 132] on icon at bounding box center [300, 131] width 16 height 18
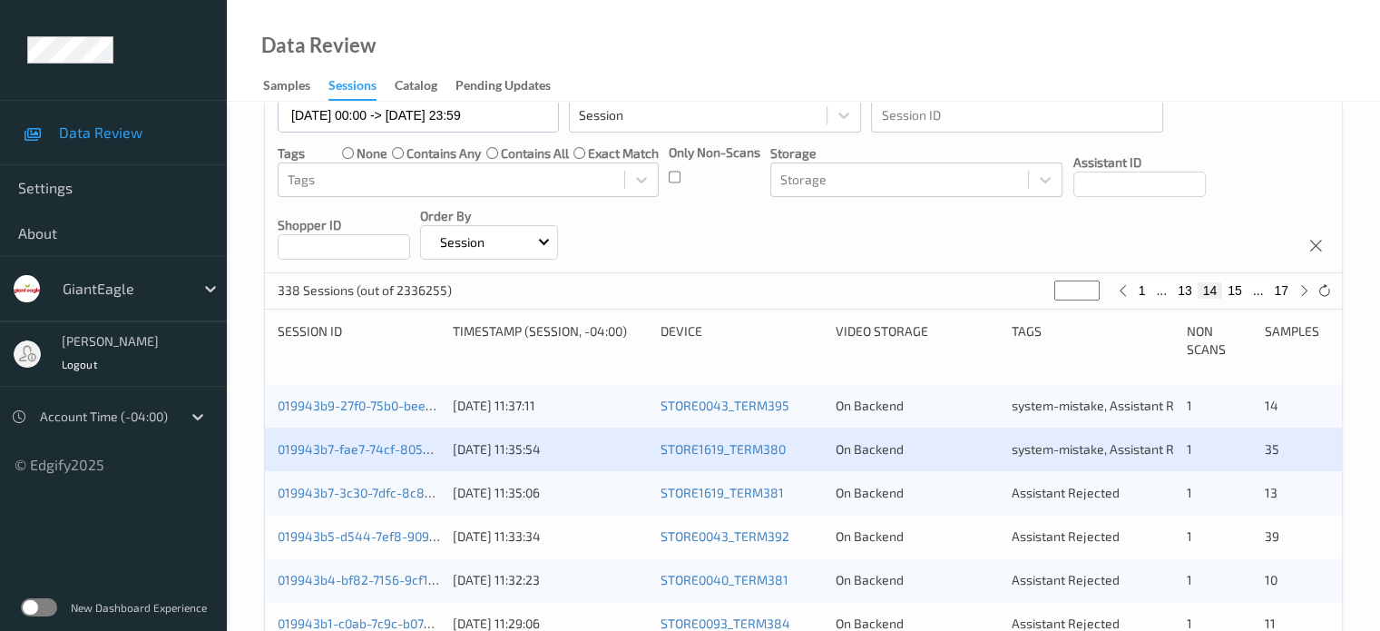
scroll to position [250, 0]
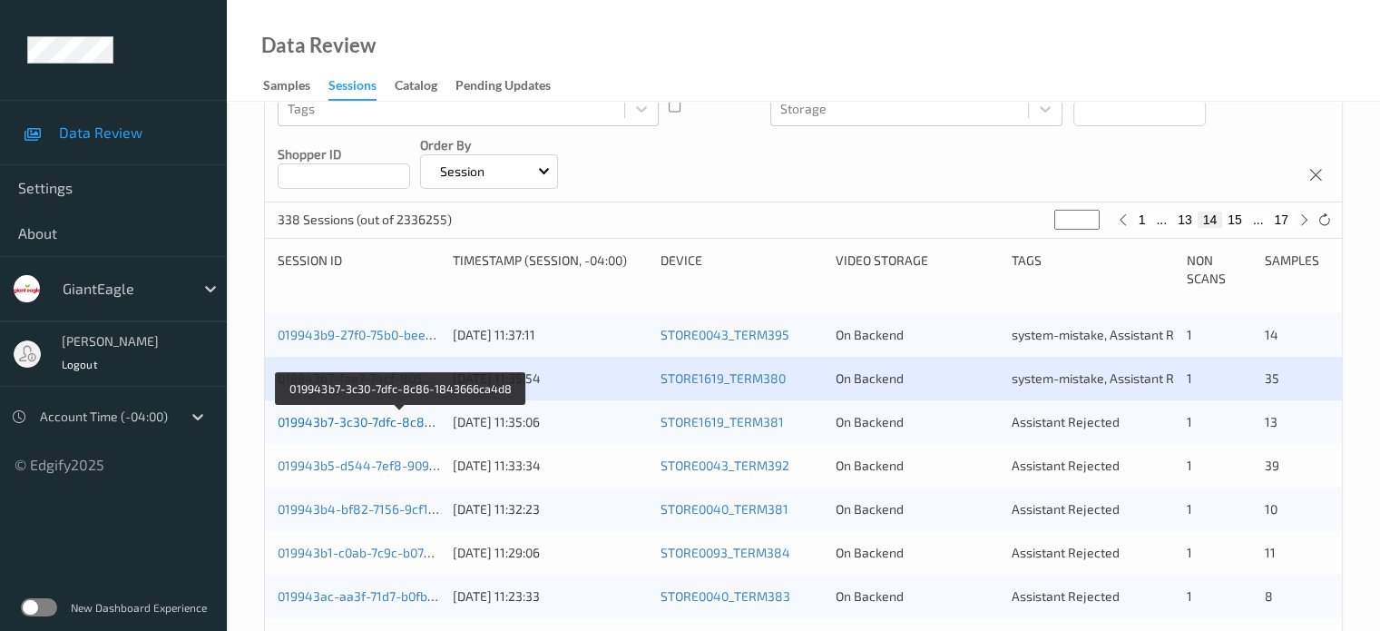
click at [349, 427] on link "019943b7-3c30-7dfc-8c86-1843666ca4d8" at bounding box center [402, 421] width 248 height 15
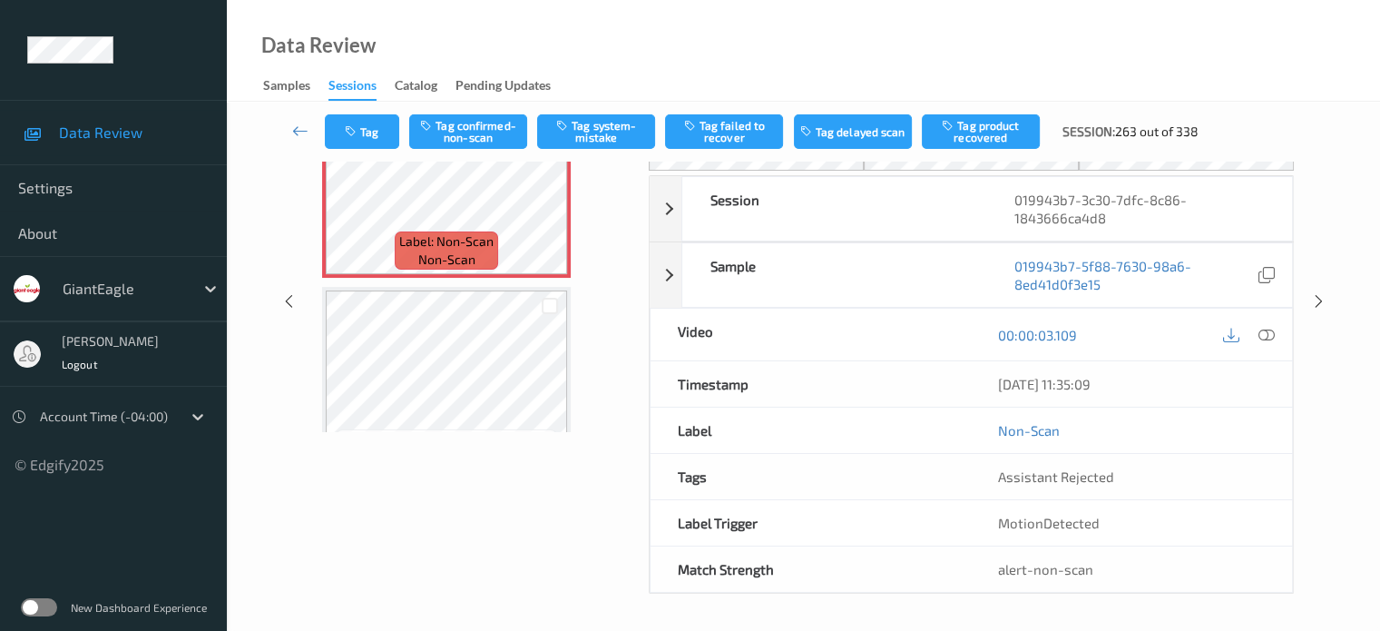
scroll to position [150, 0]
click at [299, 123] on icon at bounding box center [300, 131] width 16 height 18
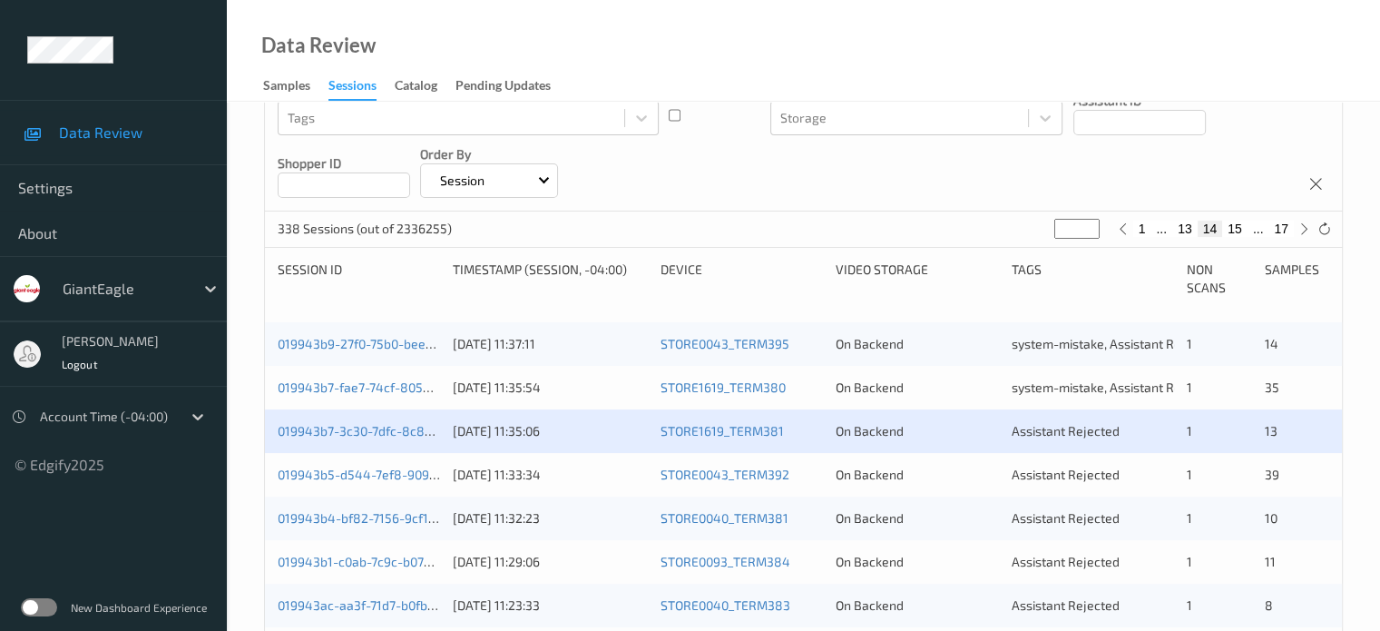
scroll to position [275, 0]
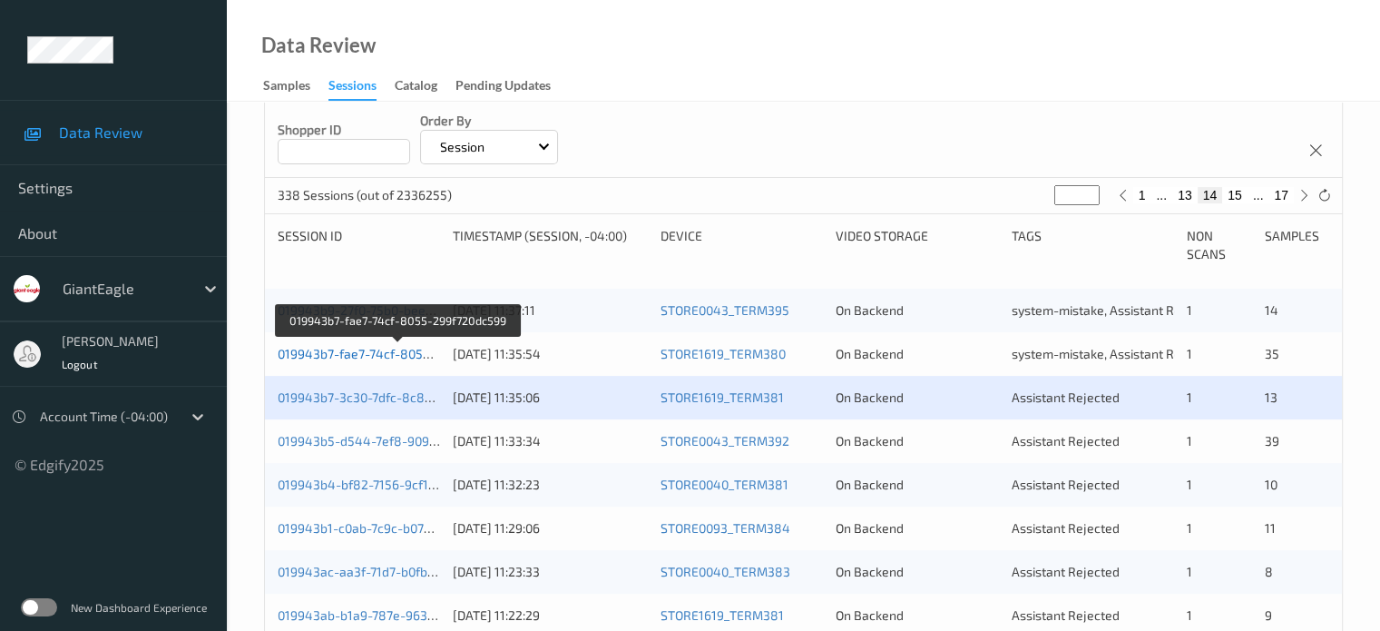
click at [394, 351] on link "019943b7-fae7-74cf-8055-299f720dc599" at bounding box center [398, 353] width 240 height 15
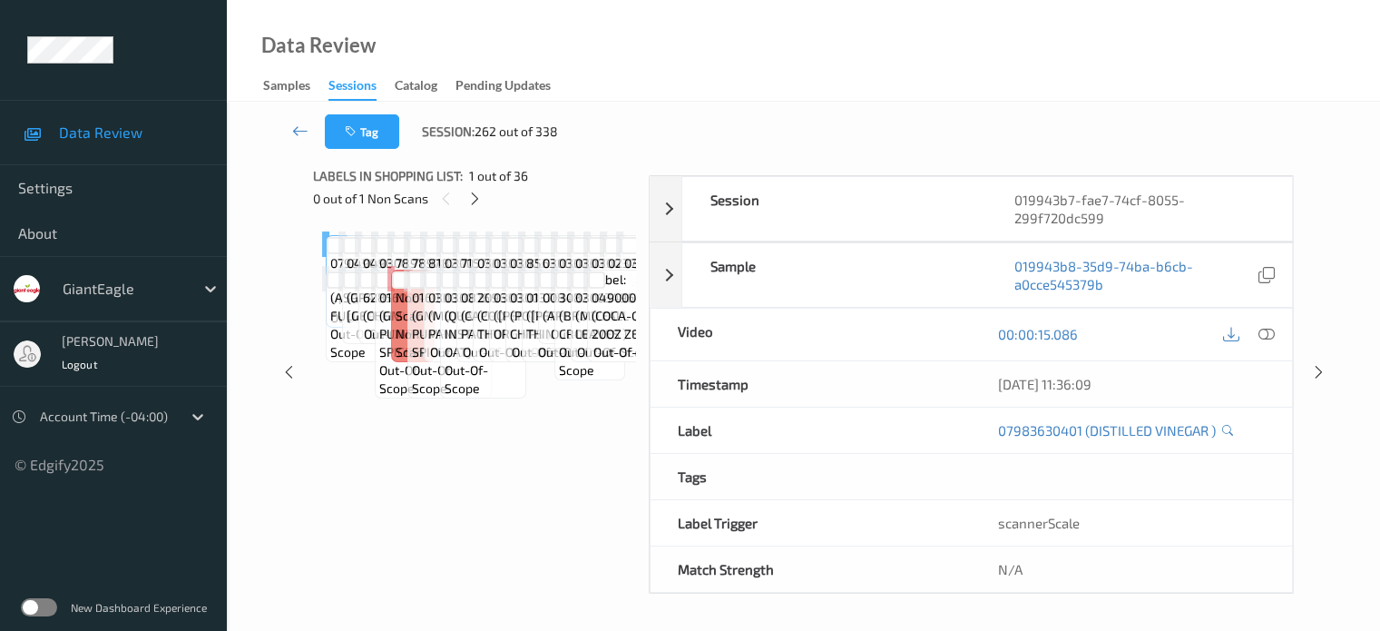
scroll to position [240, 0]
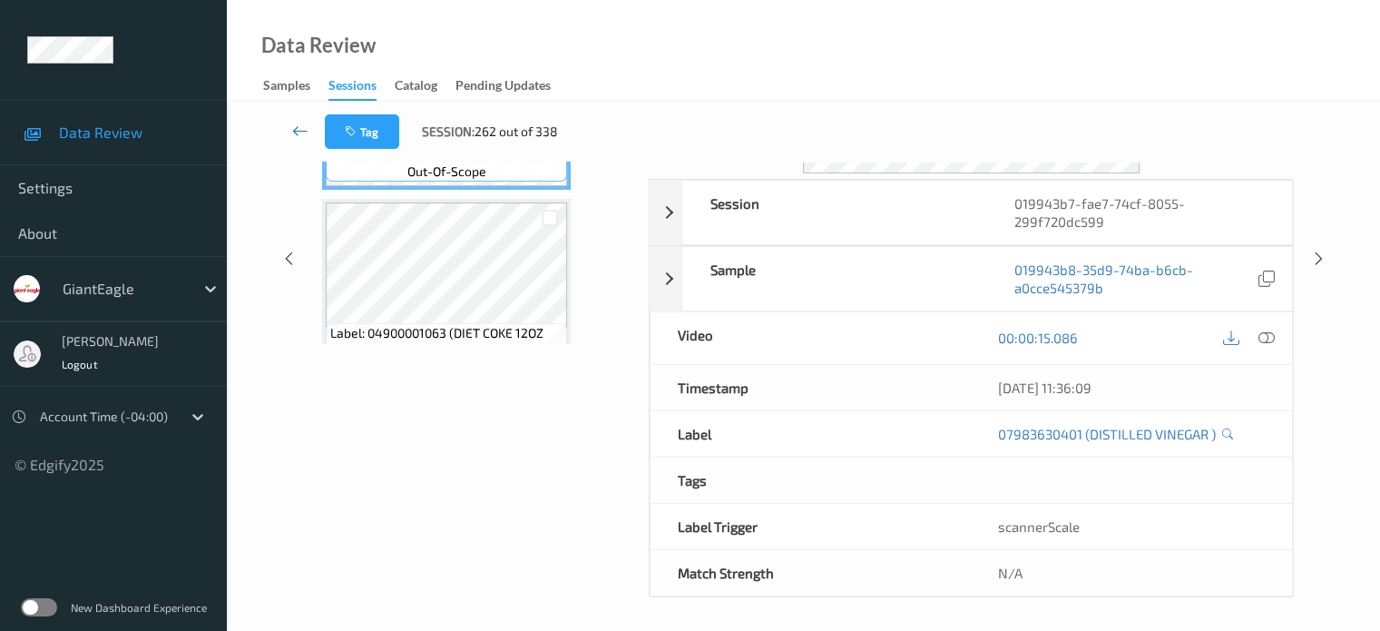
click at [300, 133] on icon at bounding box center [300, 131] width 16 height 18
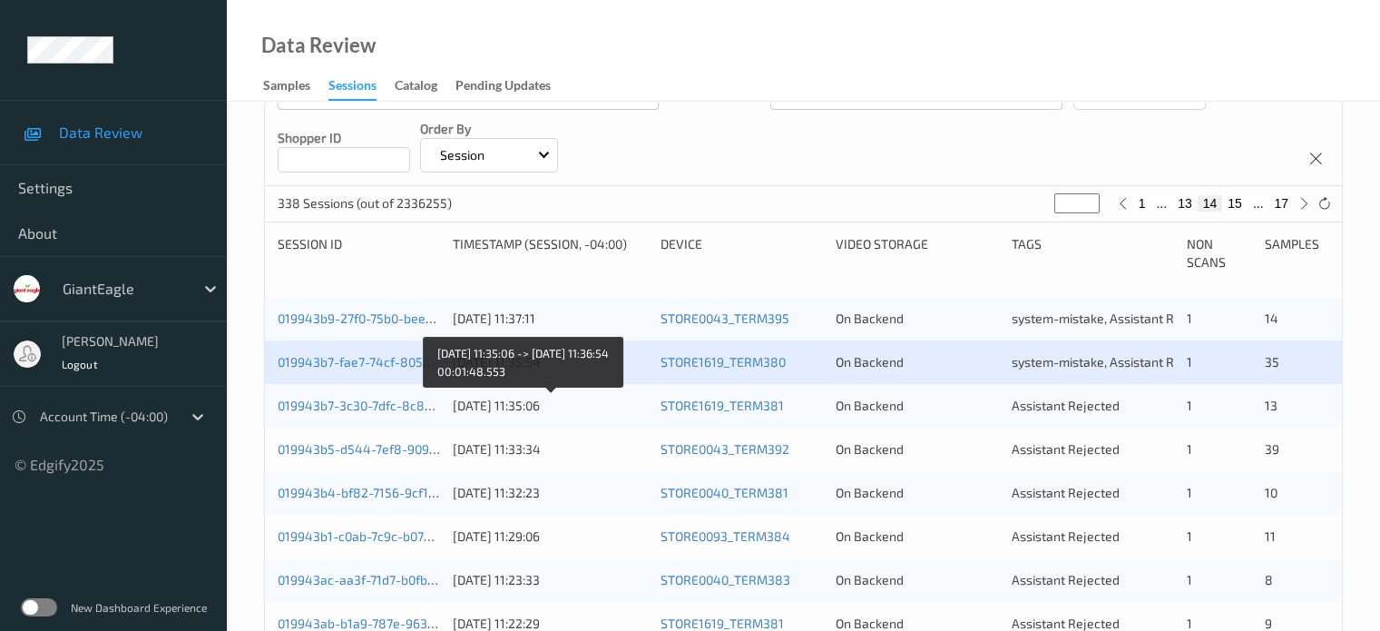
scroll to position [302, 0]
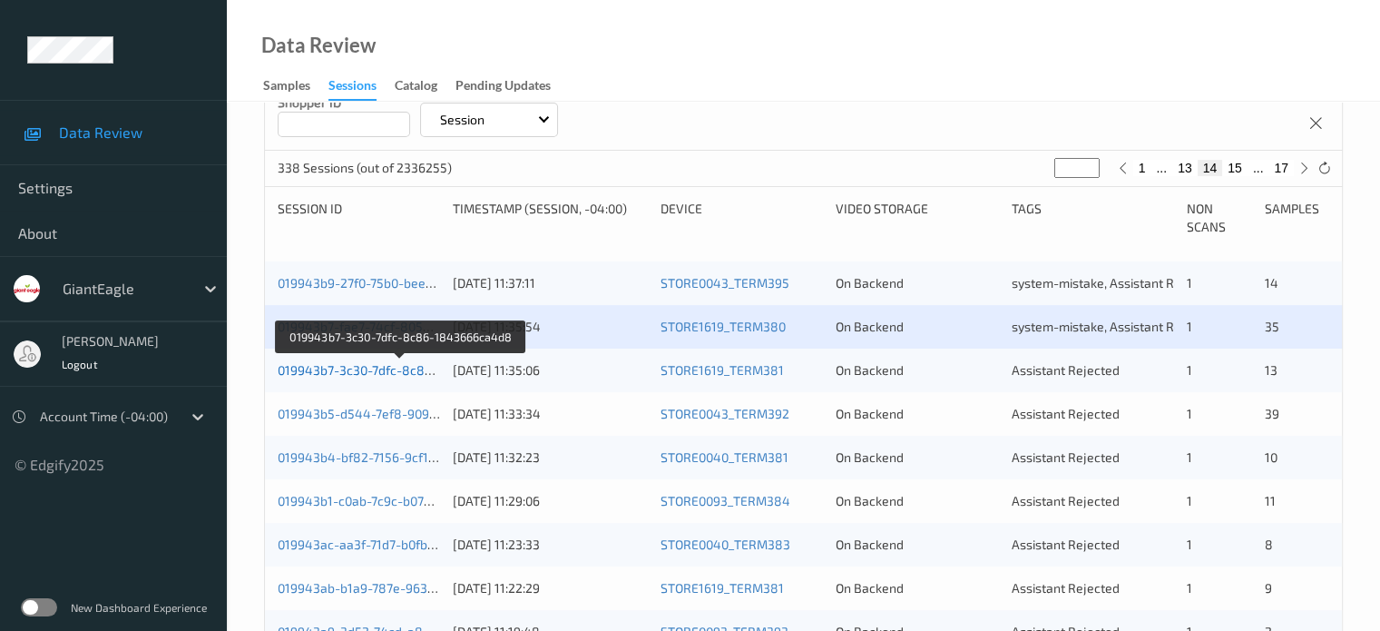
click at [356, 370] on link "019943b7-3c30-7dfc-8c86-1843666ca4d8" at bounding box center [402, 369] width 248 height 15
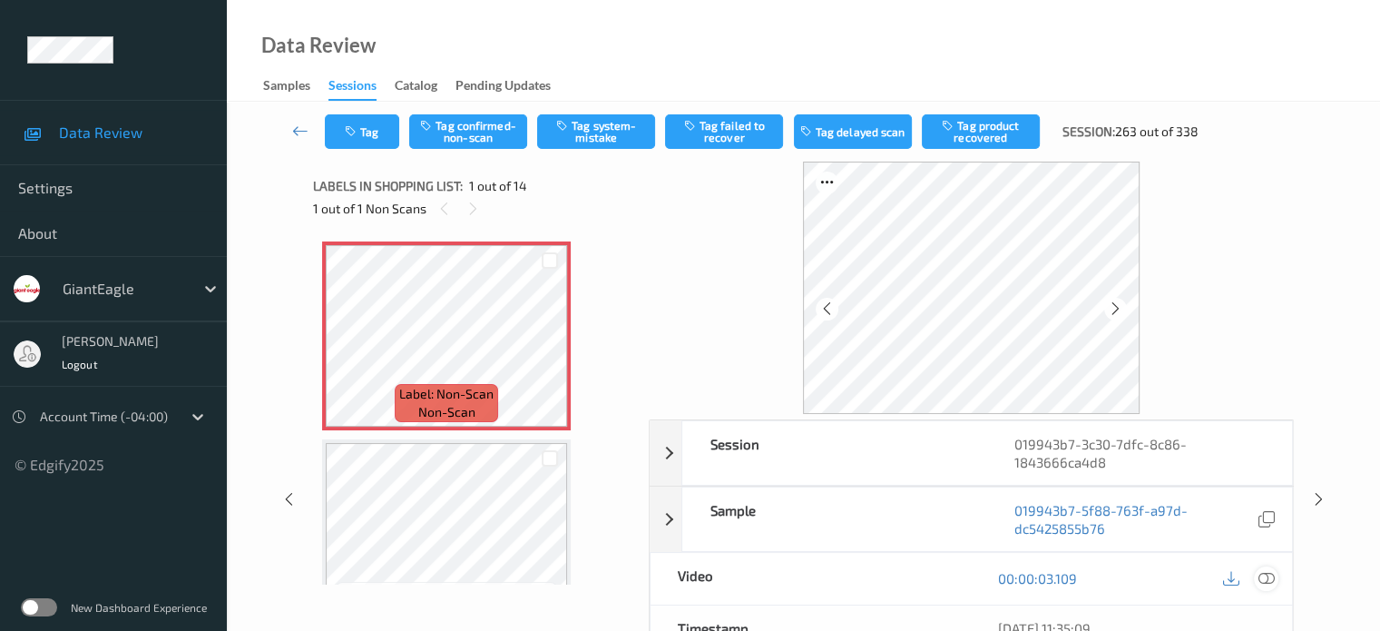
click at [1266, 576] on icon at bounding box center [1266, 578] width 16 height 16
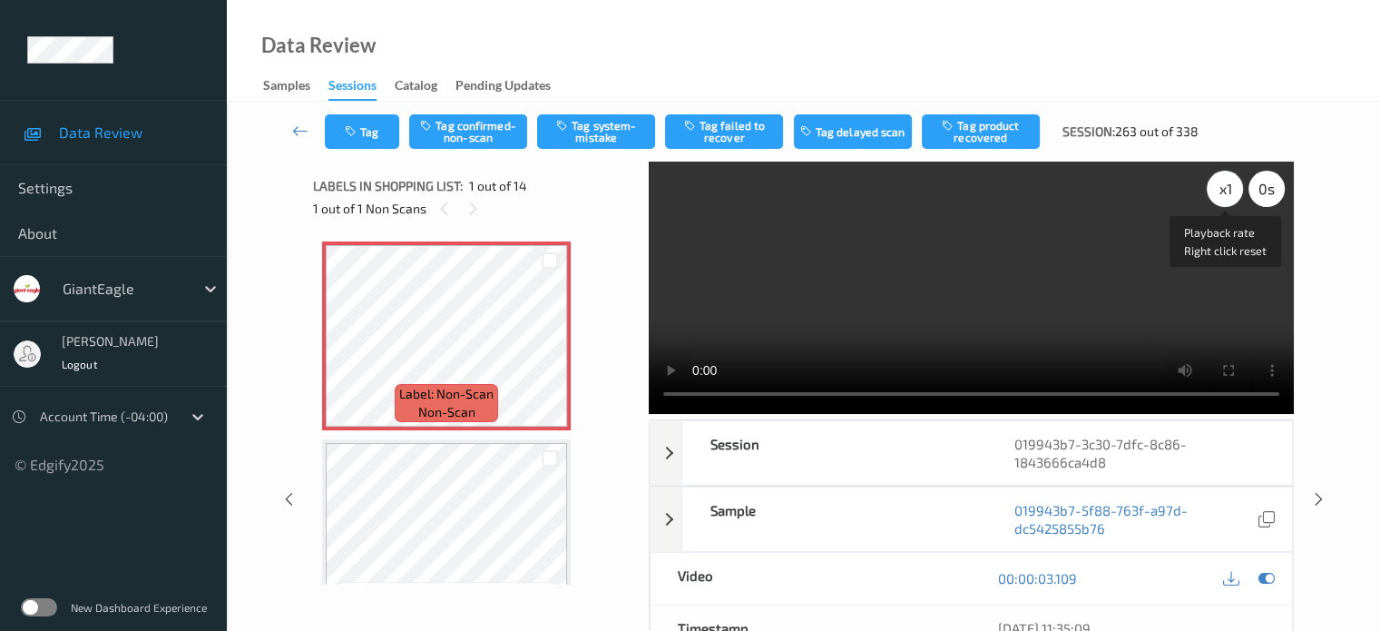
click at [1226, 192] on div "x 1" at bounding box center [1225, 189] width 36 height 36
click at [584, 126] on button "Tag system-mistake" at bounding box center [596, 131] width 118 height 34
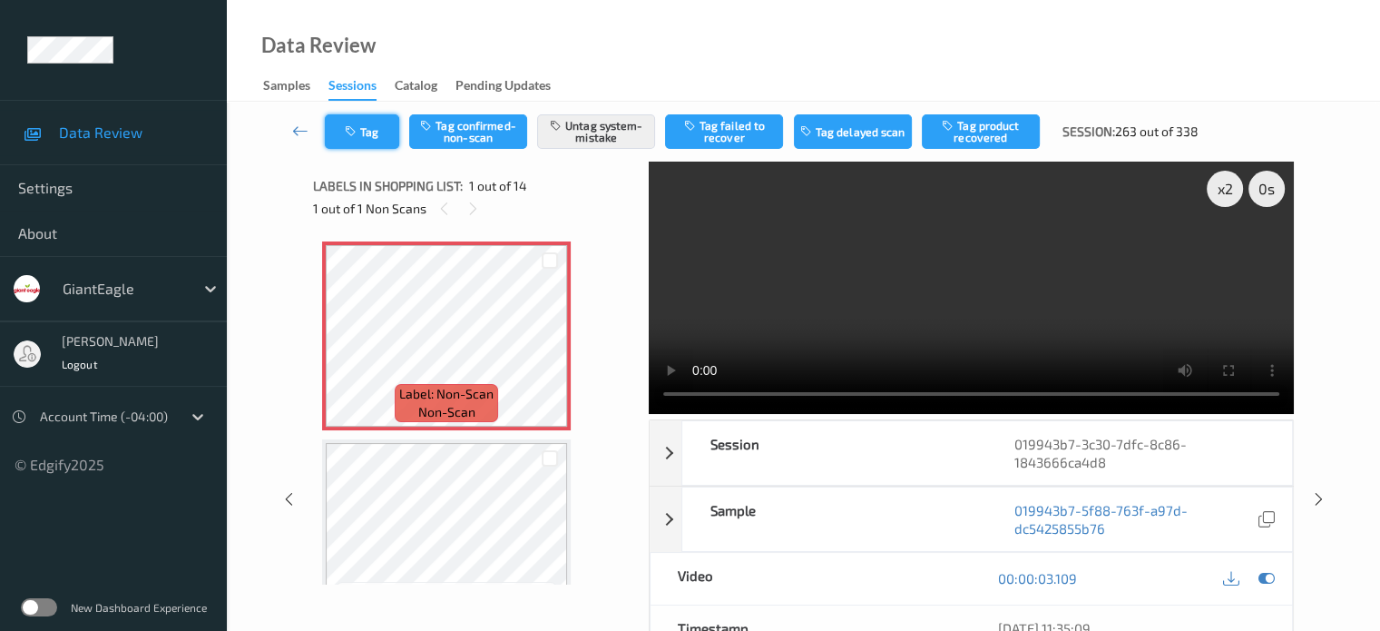
click at [369, 132] on button "Tag" at bounding box center [362, 131] width 74 height 34
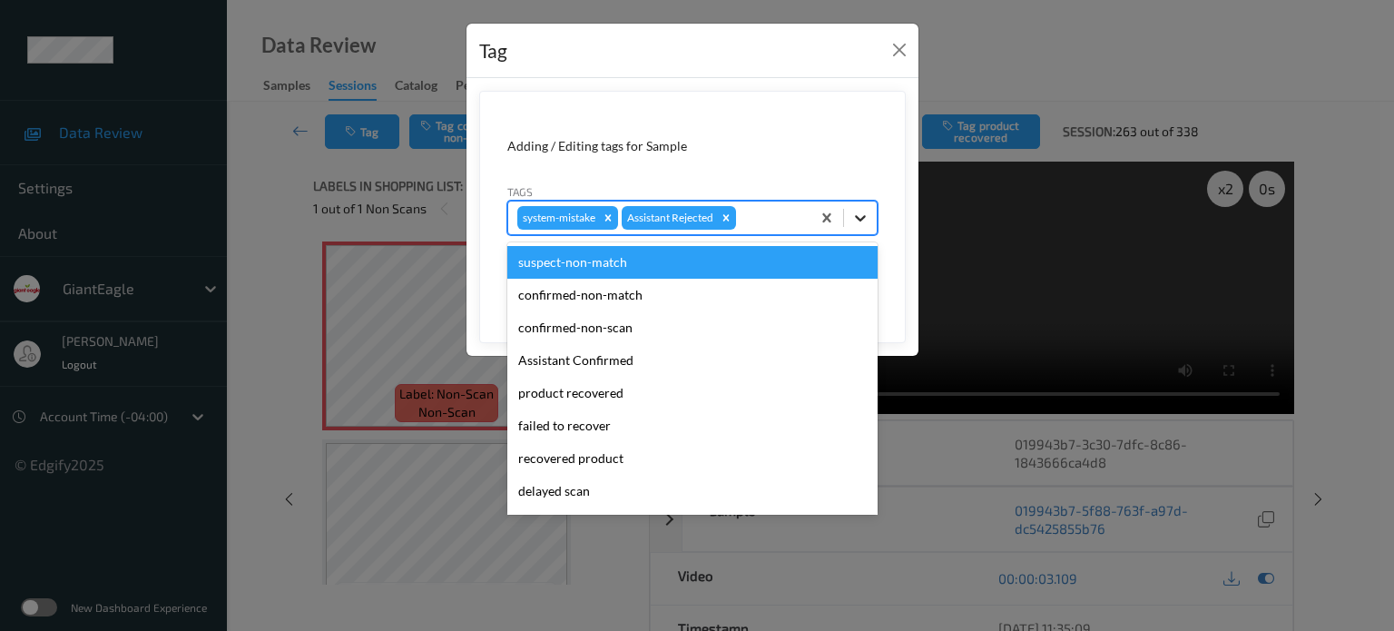
click at [860, 210] on icon at bounding box center [860, 218] width 18 height 18
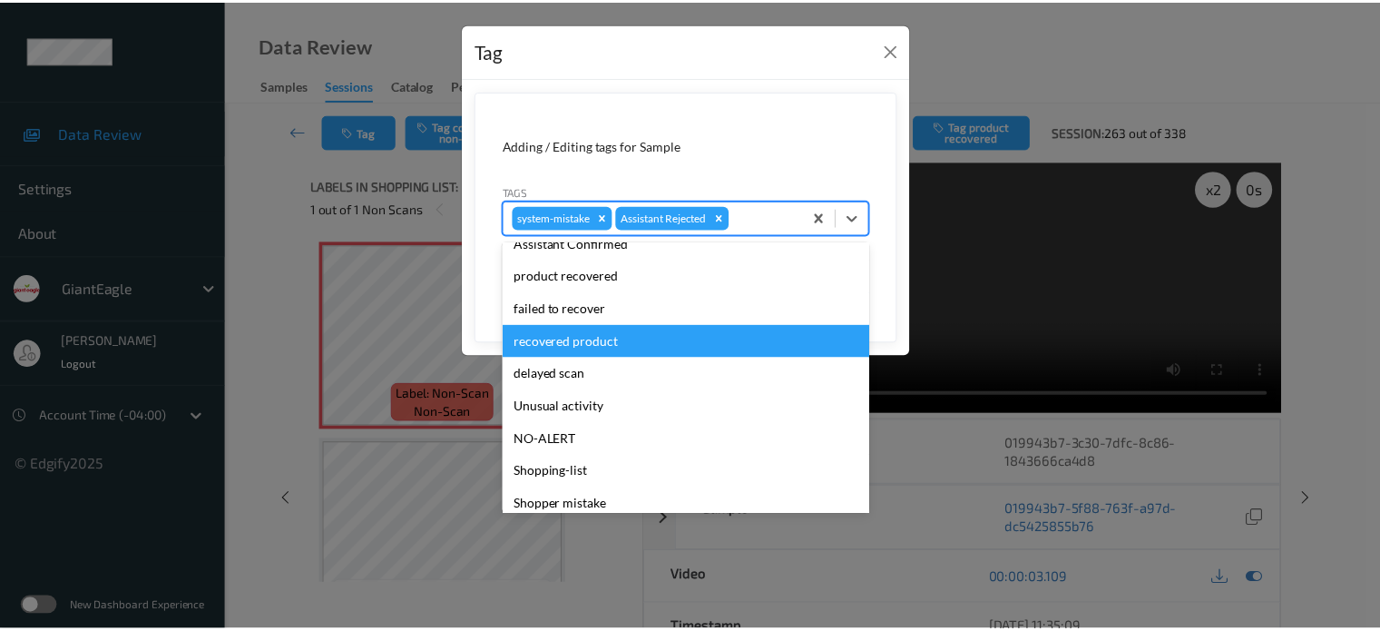
scroll to position [151, 0]
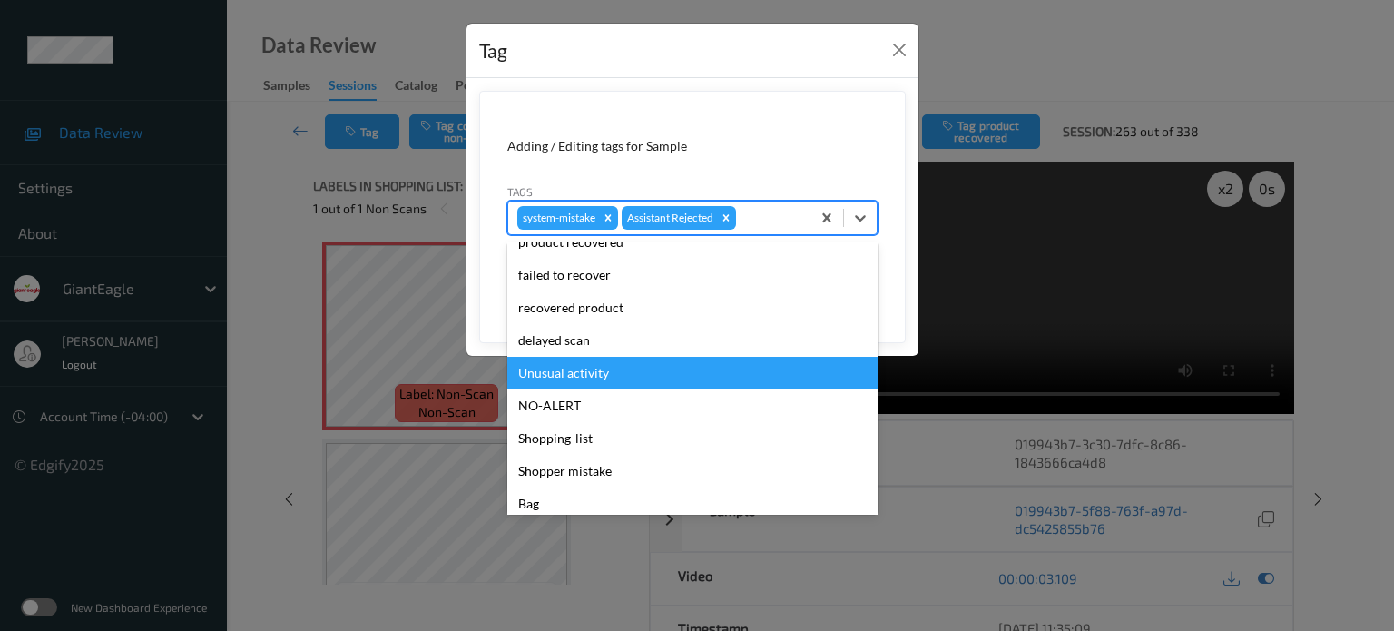
click at [574, 381] on div "Unusual activity" at bounding box center [692, 373] width 370 height 33
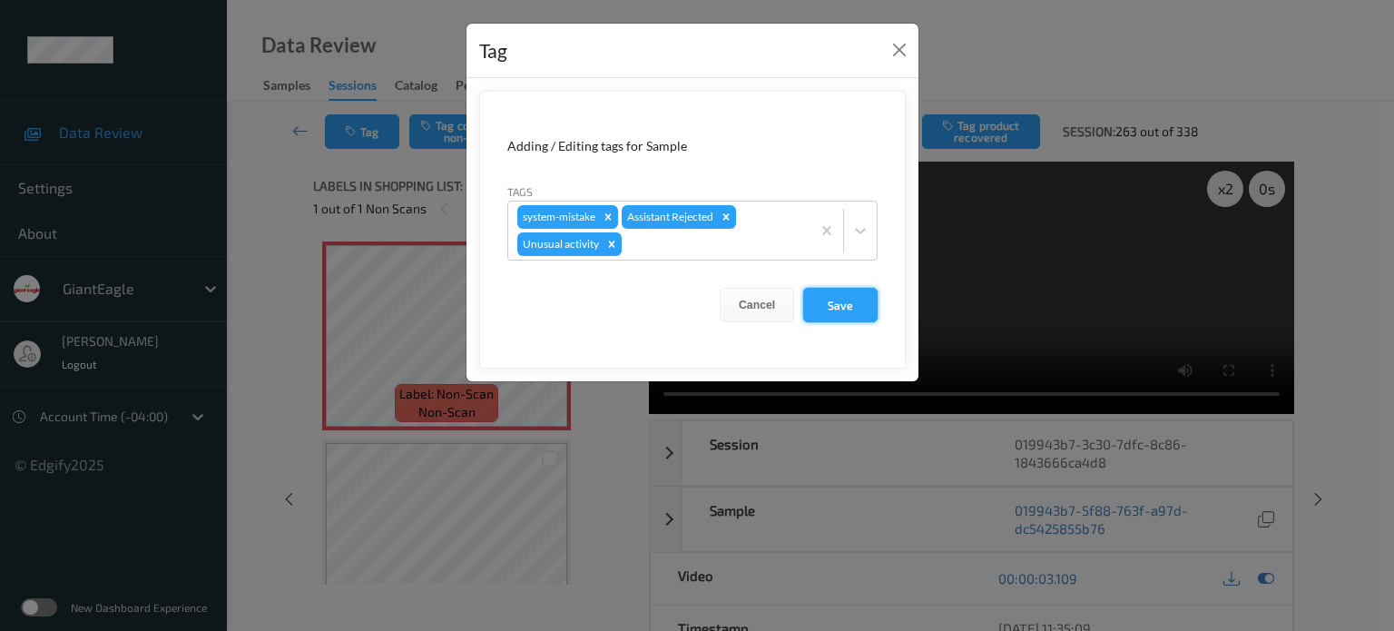
click at [864, 303] on button "Save" at bounding box center [840, 305] width 74 height 34
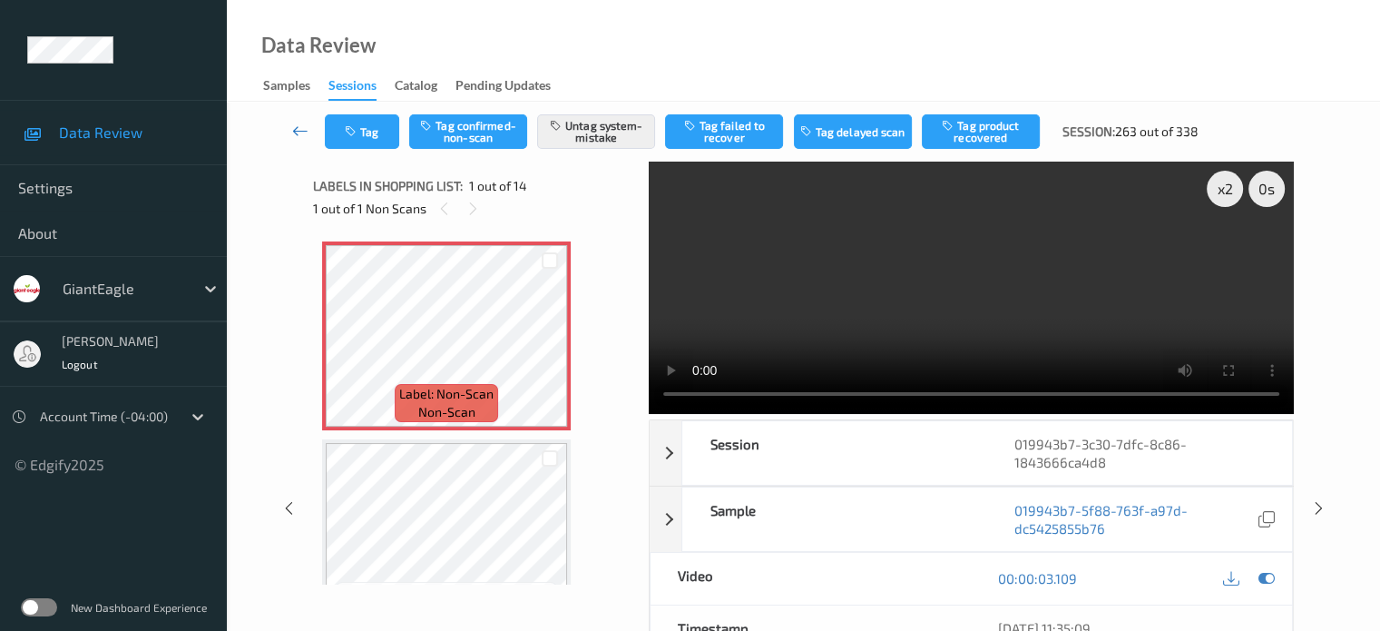
click at [300, 129] on icon at bounding box center [300, 131] width 16 height 18
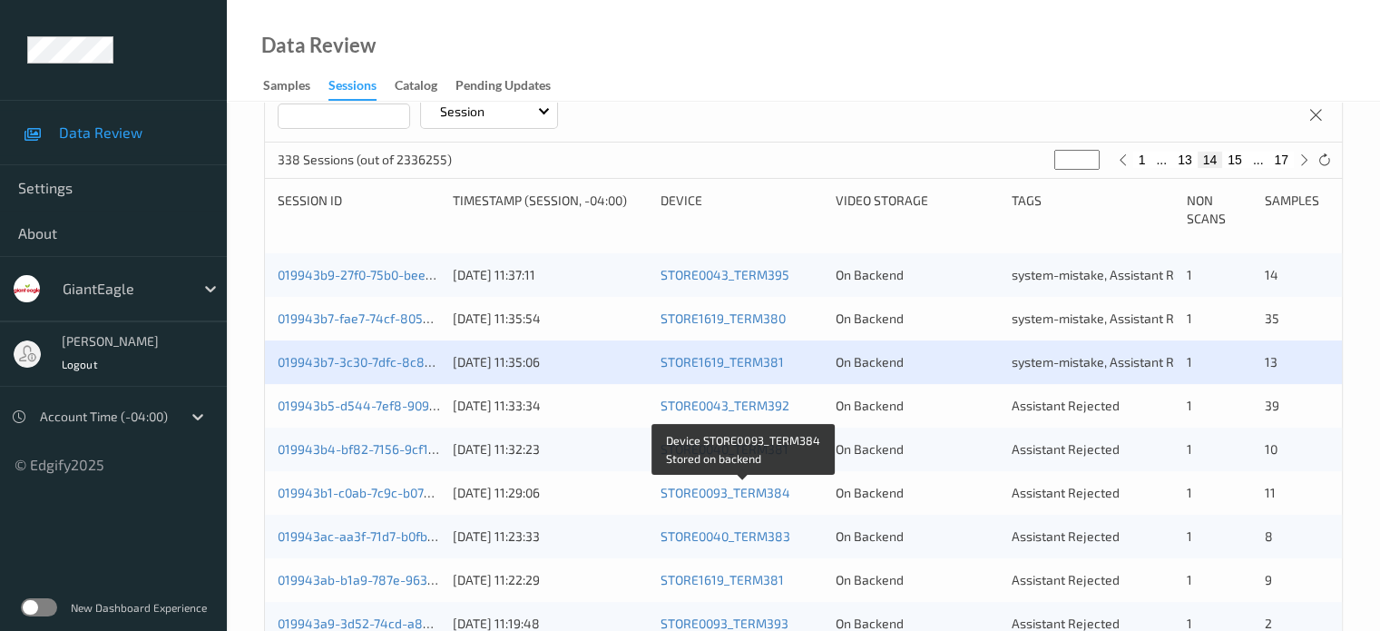
scroll to position [311, 0]
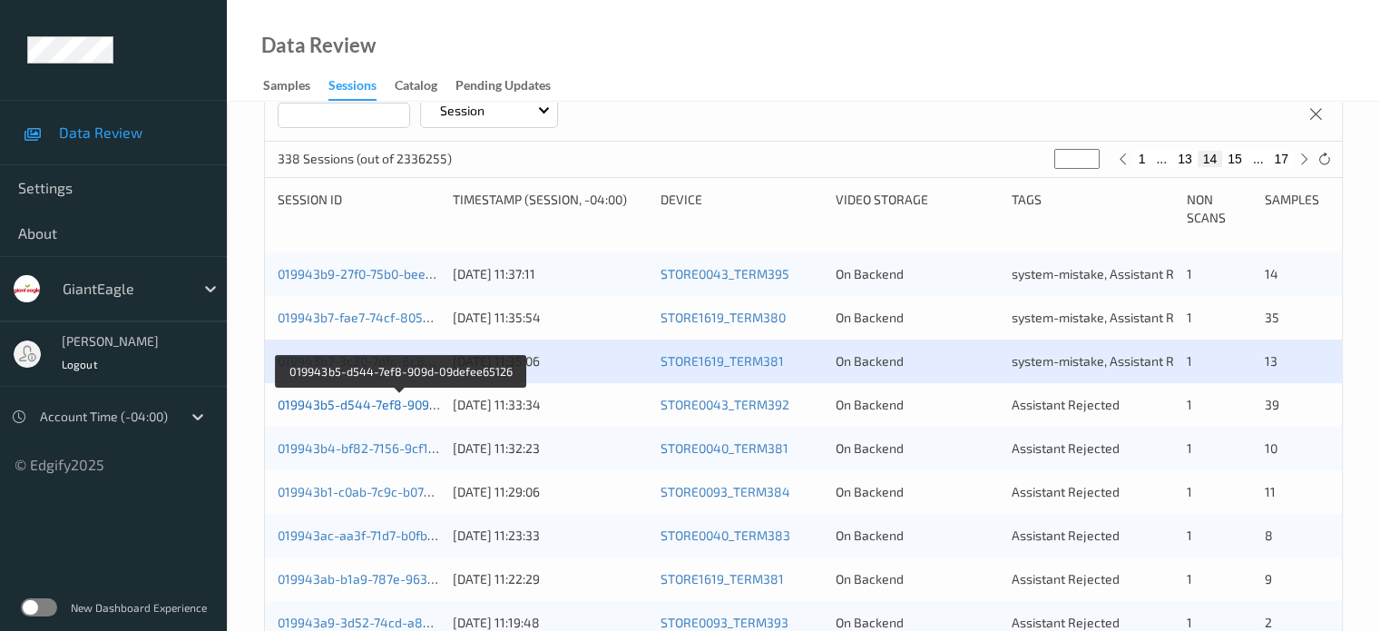
click at [378, 402] on link "019943b5-d544-7ef8-909d-09defee65126" at bounding box center [401, 404] width 247 height 15
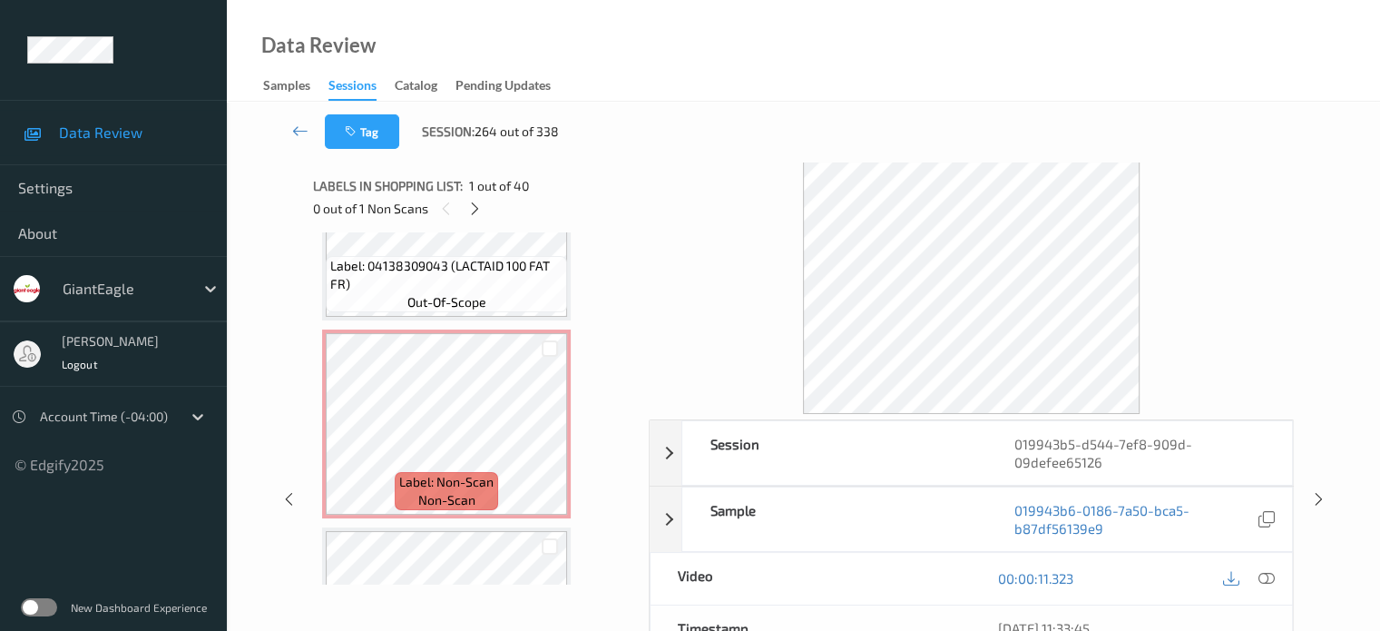
scroll to position [701, 0]
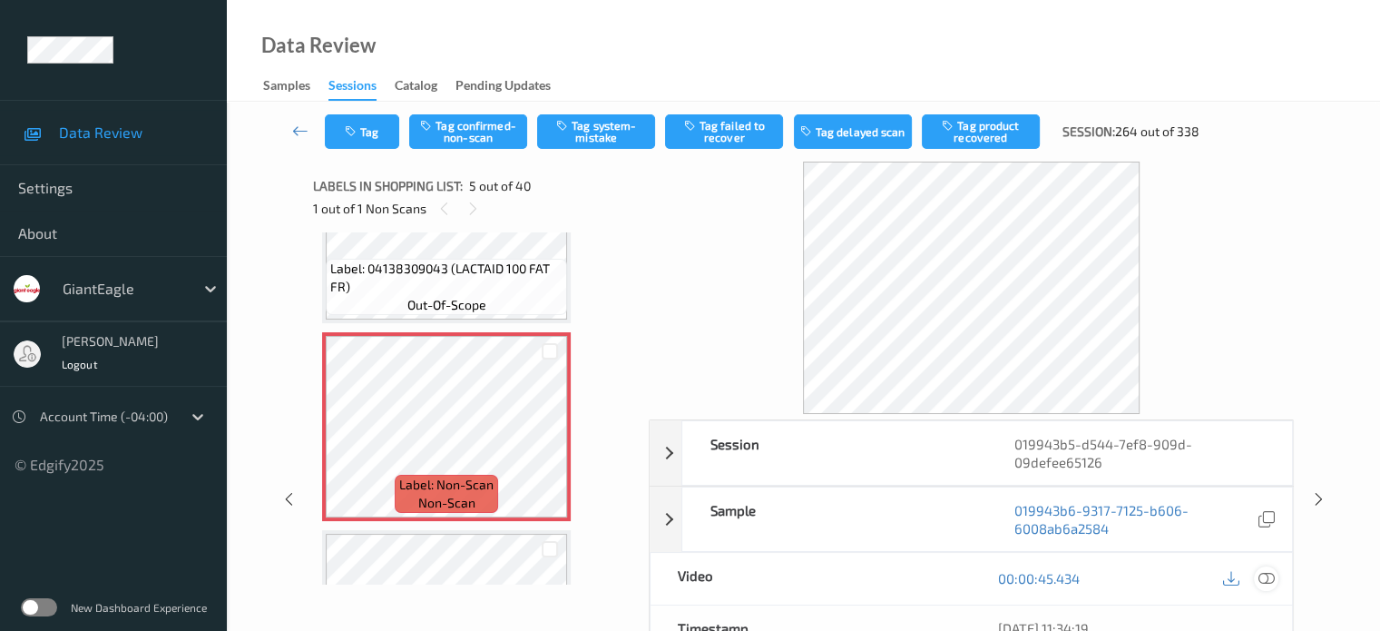
click at [1267, 587] on div at bounding box center [1266, 578] width 25 height 25
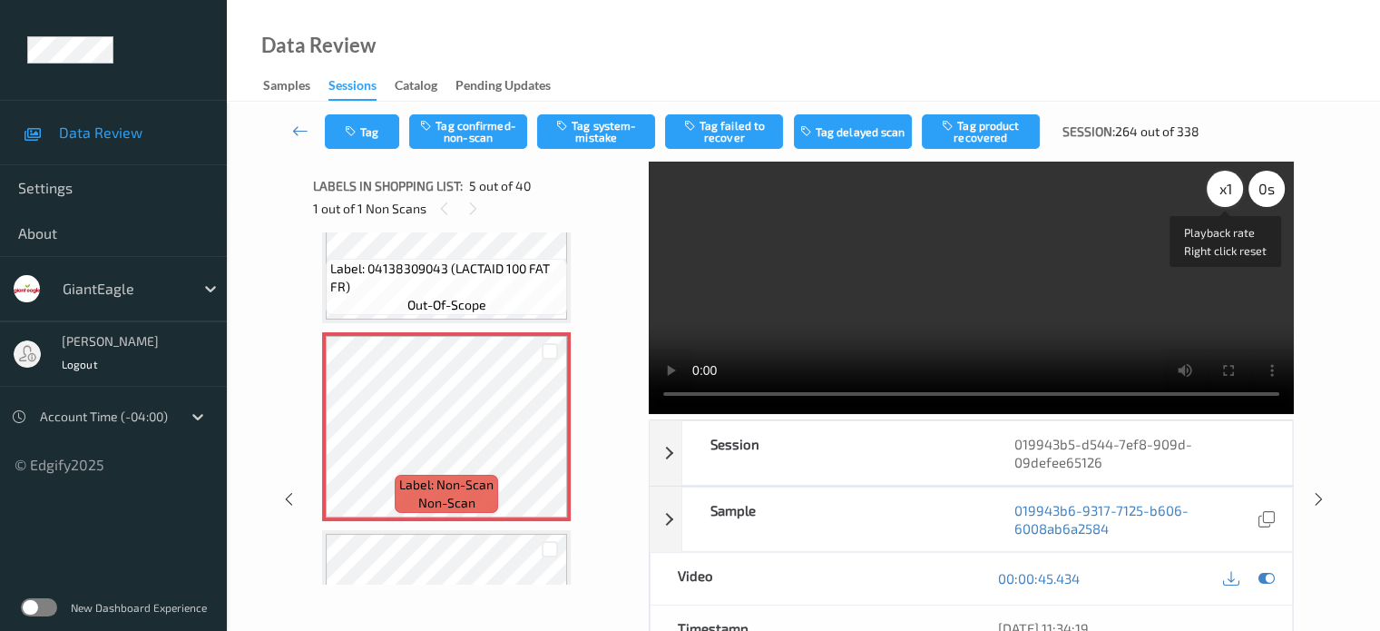
click at [1224, 192] on div "x 1" at bounding box center [1225, 189] width 36 height 36
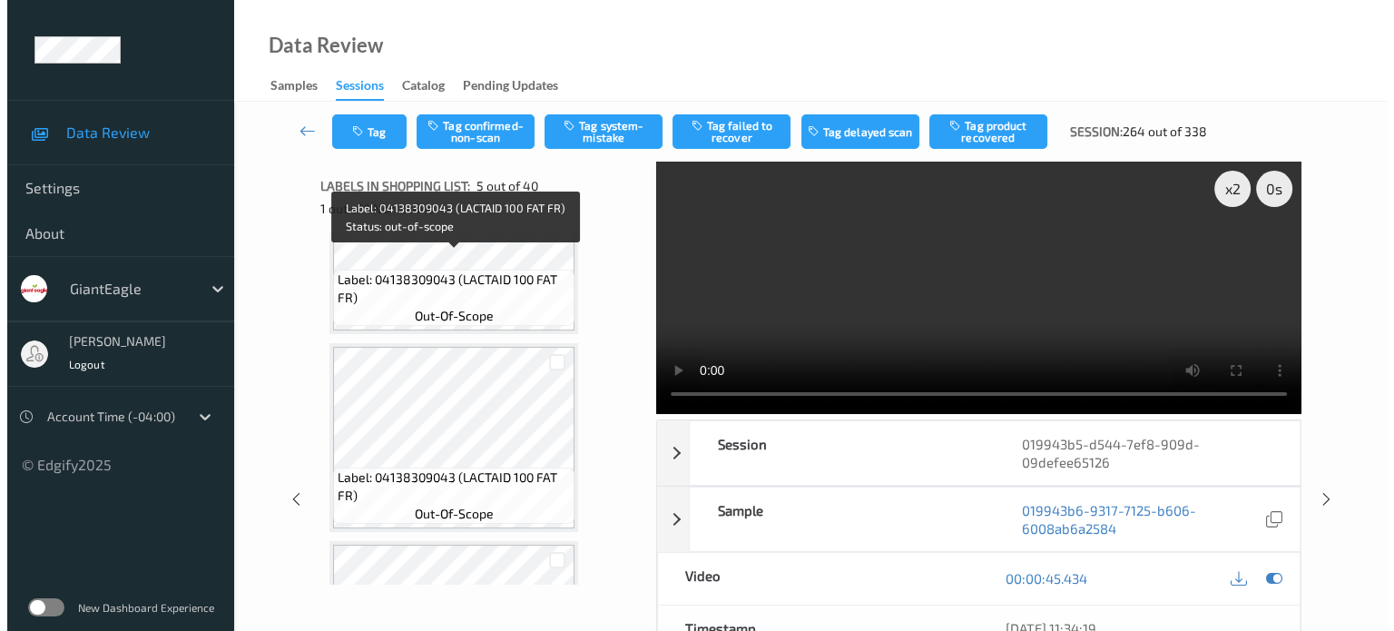
scroll to position [294, 0]
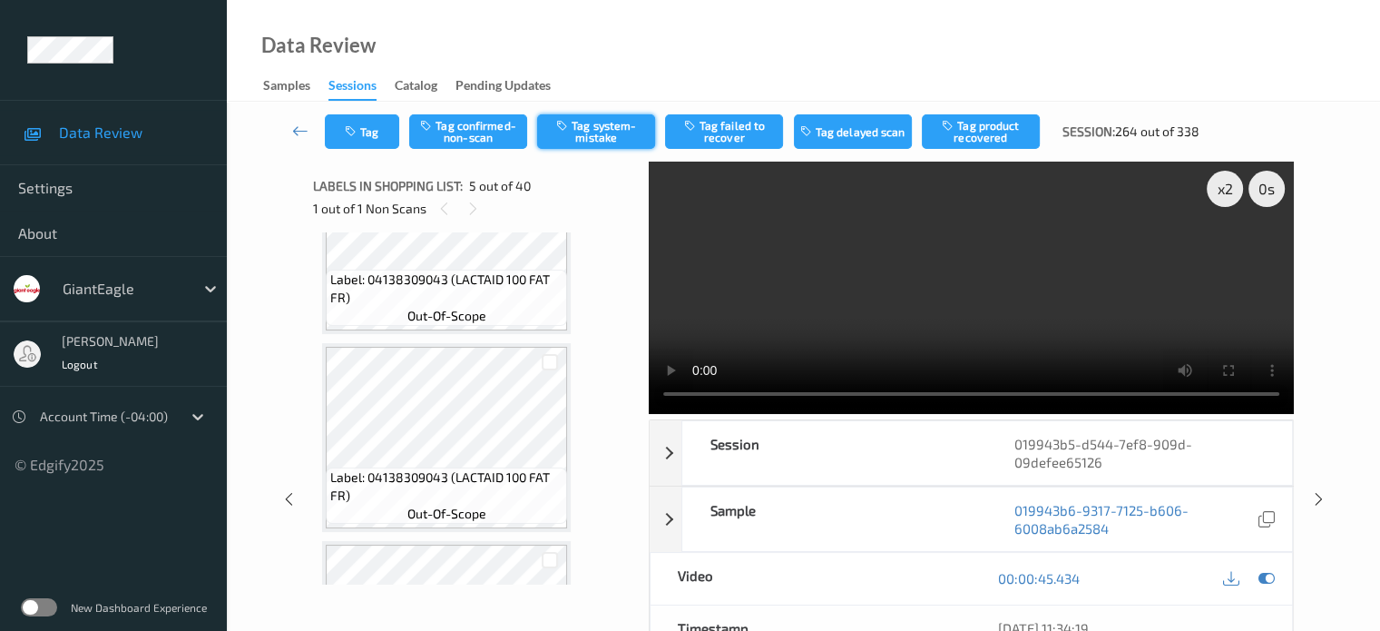
click at [608, 132] on button "Tag system-mistake" at bounding box center [596, 131] width 118 height 34
click at [382, 133] on button "Tag" at bounding box center [362, 131] width 74 height 34
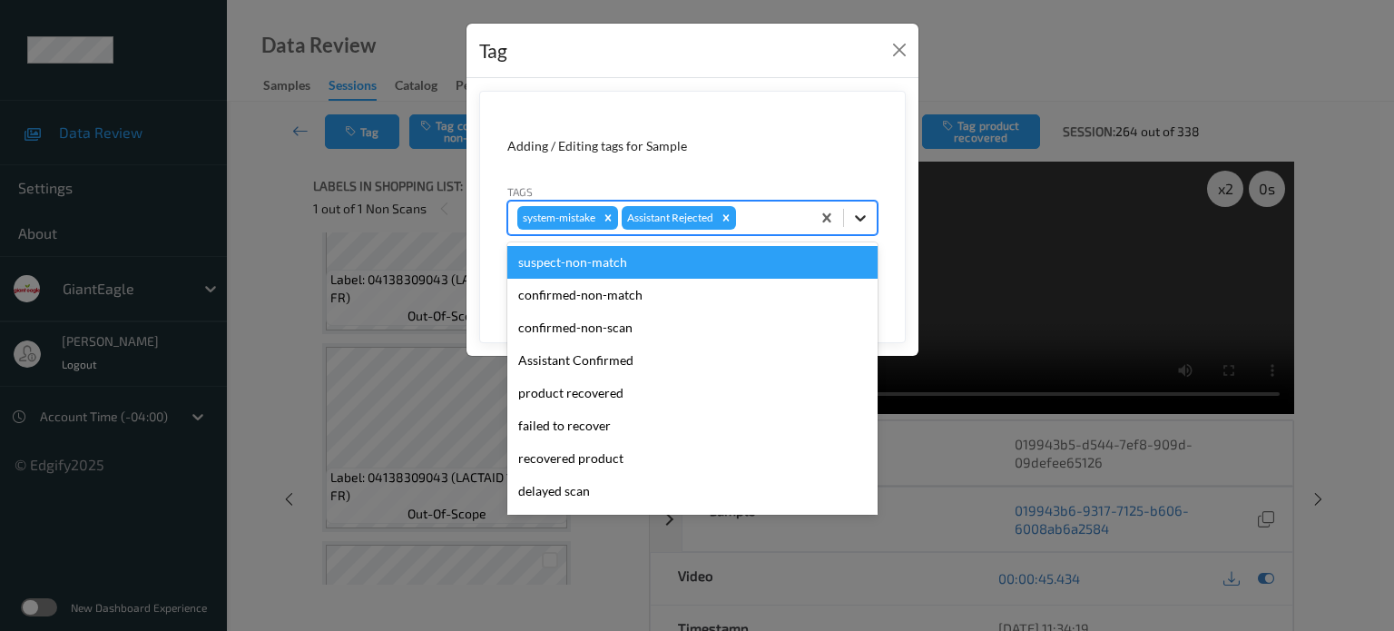
click at [866, 221] on icon at bounding box center [860, 218] width 18 height 18
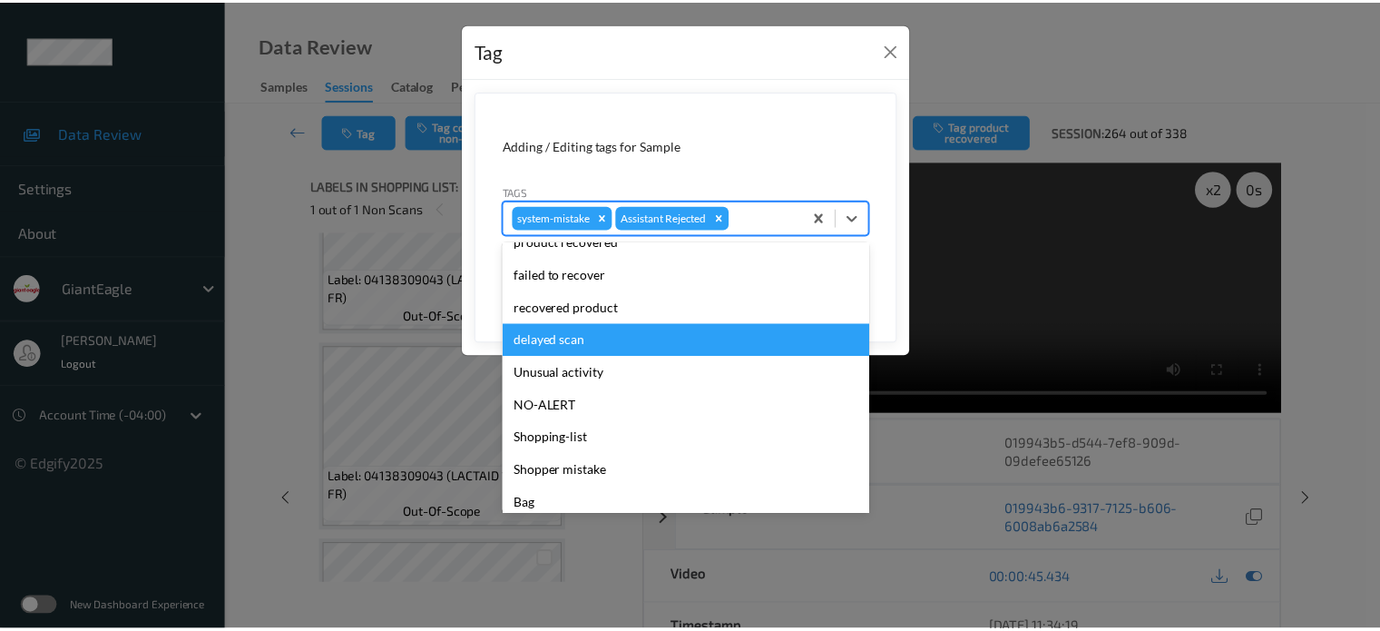
scroll to position [192, 0]
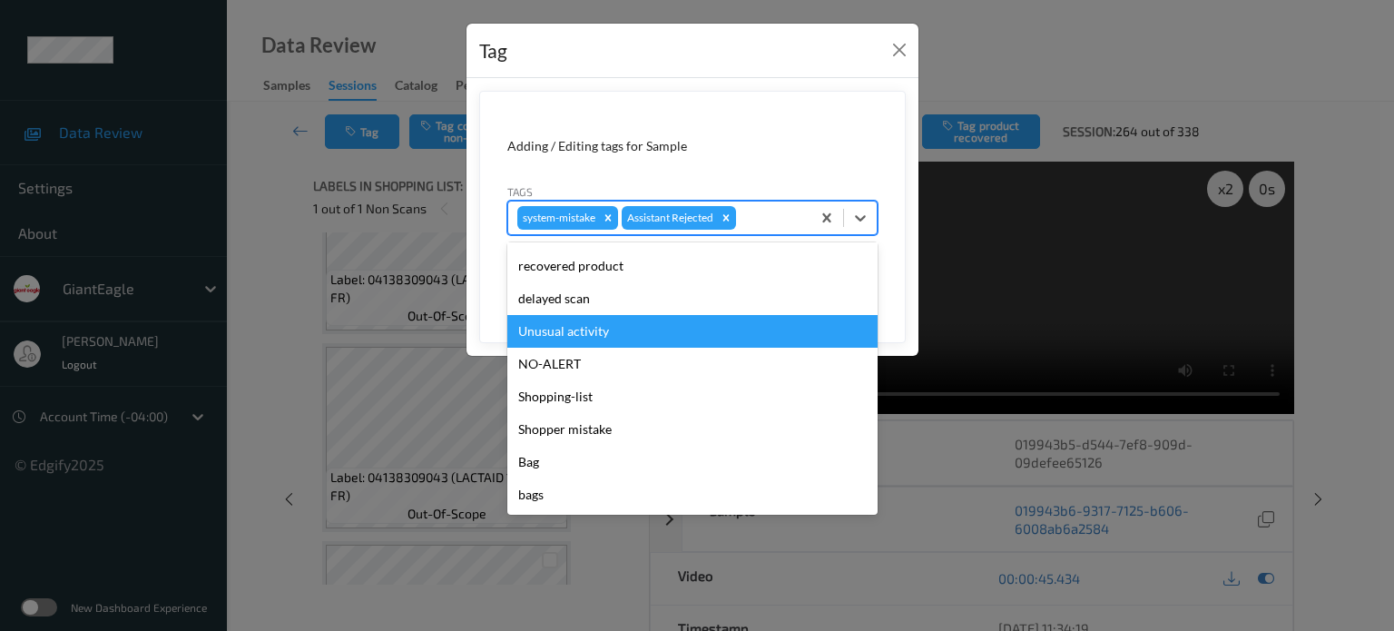
click at [575, 329] on div "Unusual activity" at bounding box center [692, 331] width 370 height 33
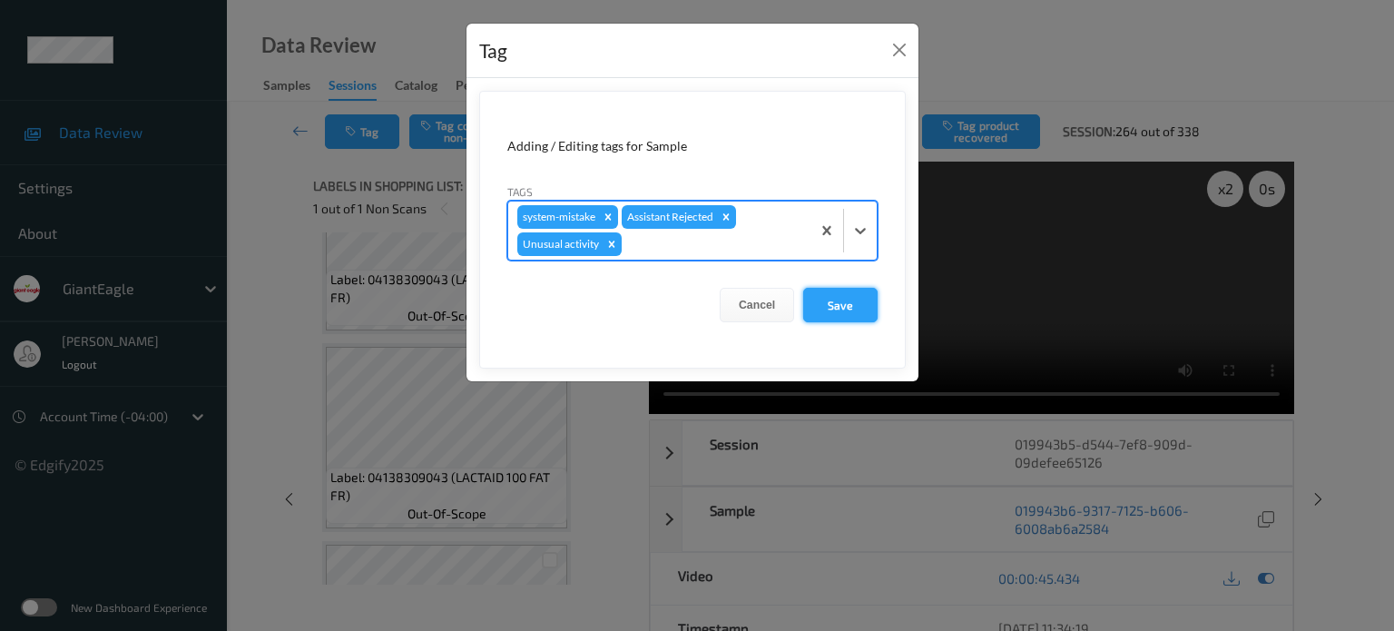
click at [838, 304] on button "Save" at bounding box center [840, 305] width 74 height 34
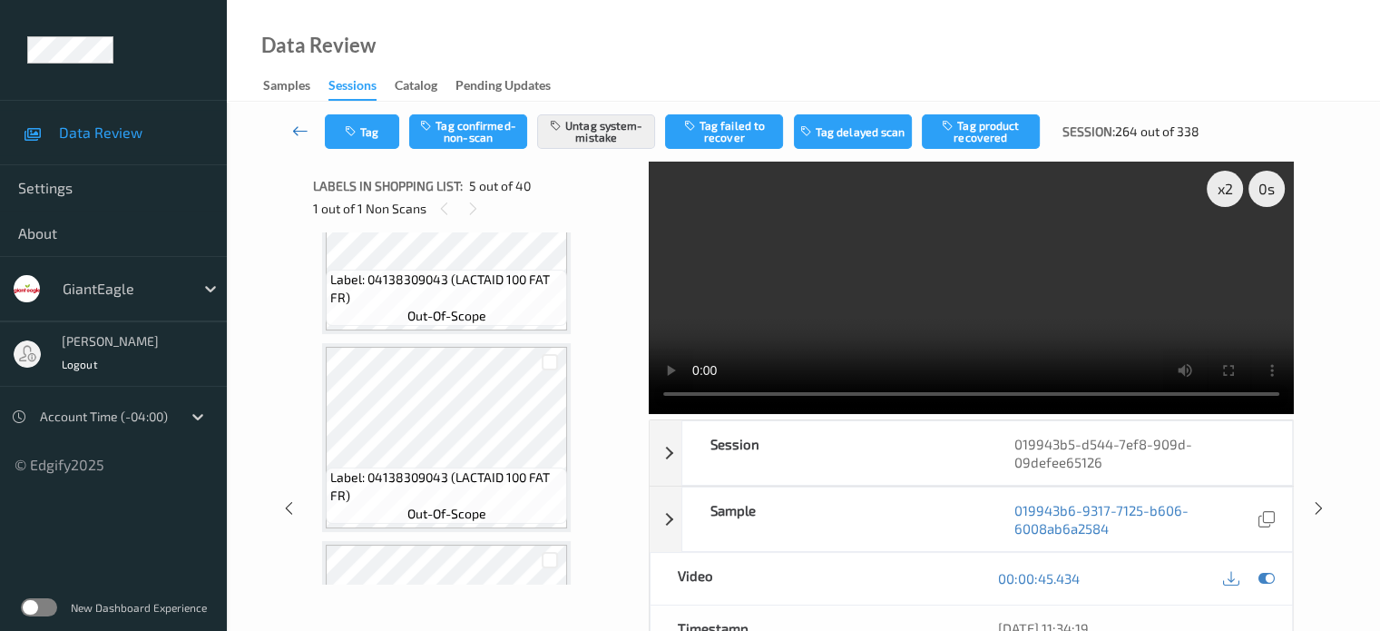
click at [298, 126] on icon at bounding box center [300, 131] width 16 height 18
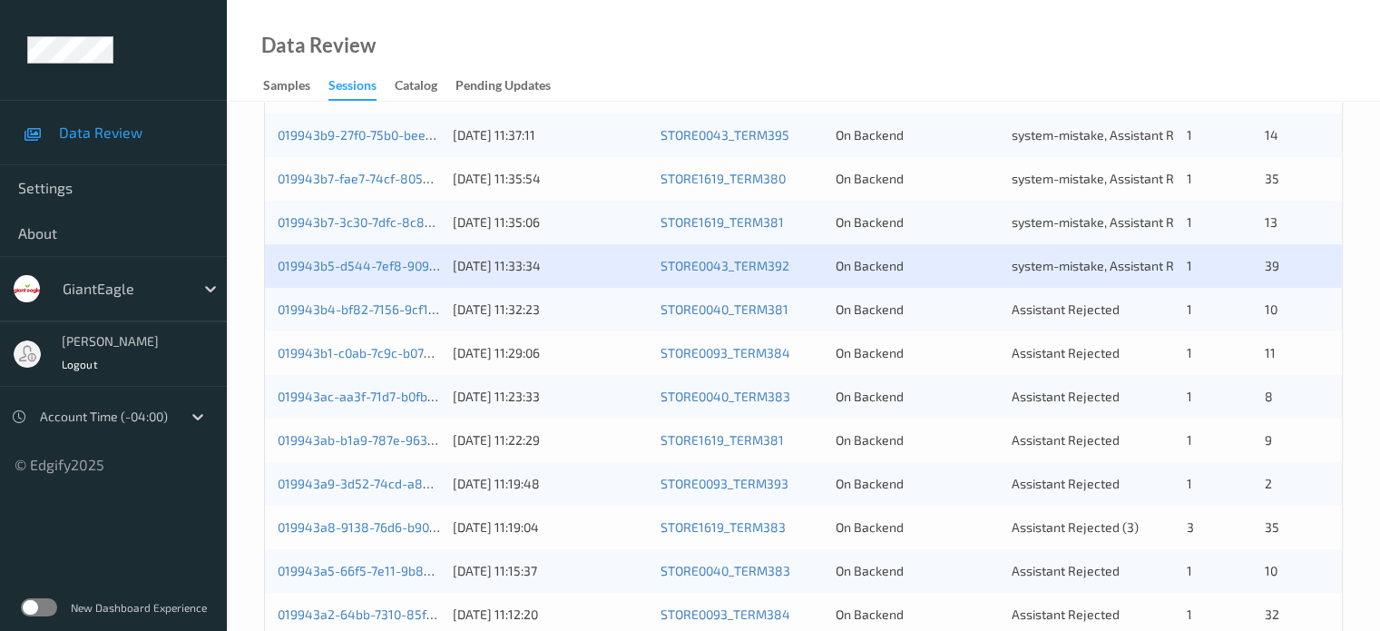
scroll to position [515, 0]
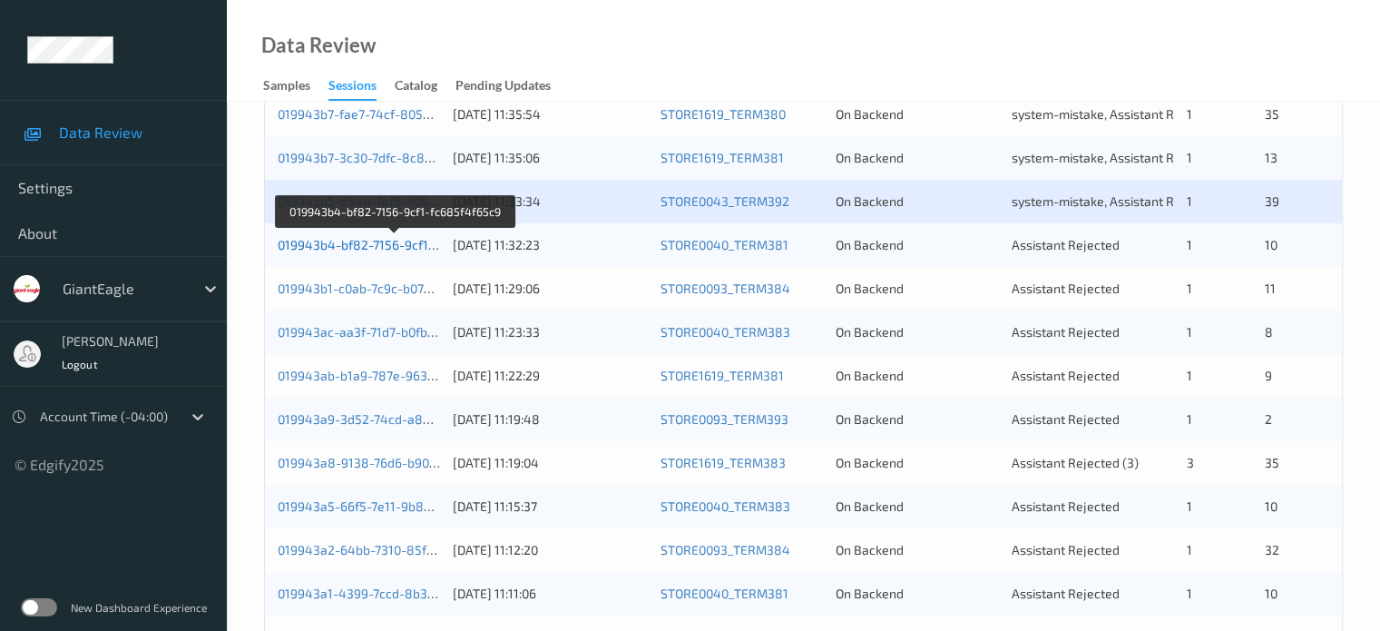
click at [377, 249] on link "019943b4-bf82-7156-9cf1-fc685f4f65c9" at bounding box center [395, 244] width 235 height 15
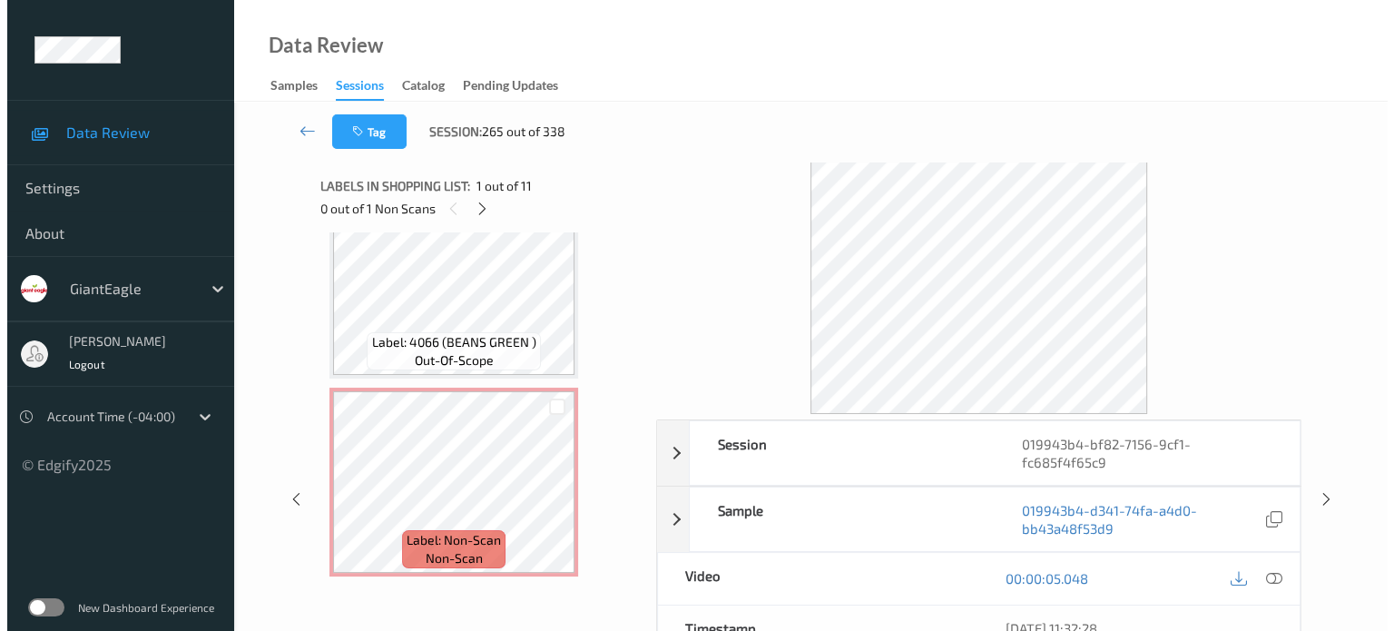
scroll to position [1833, 0]
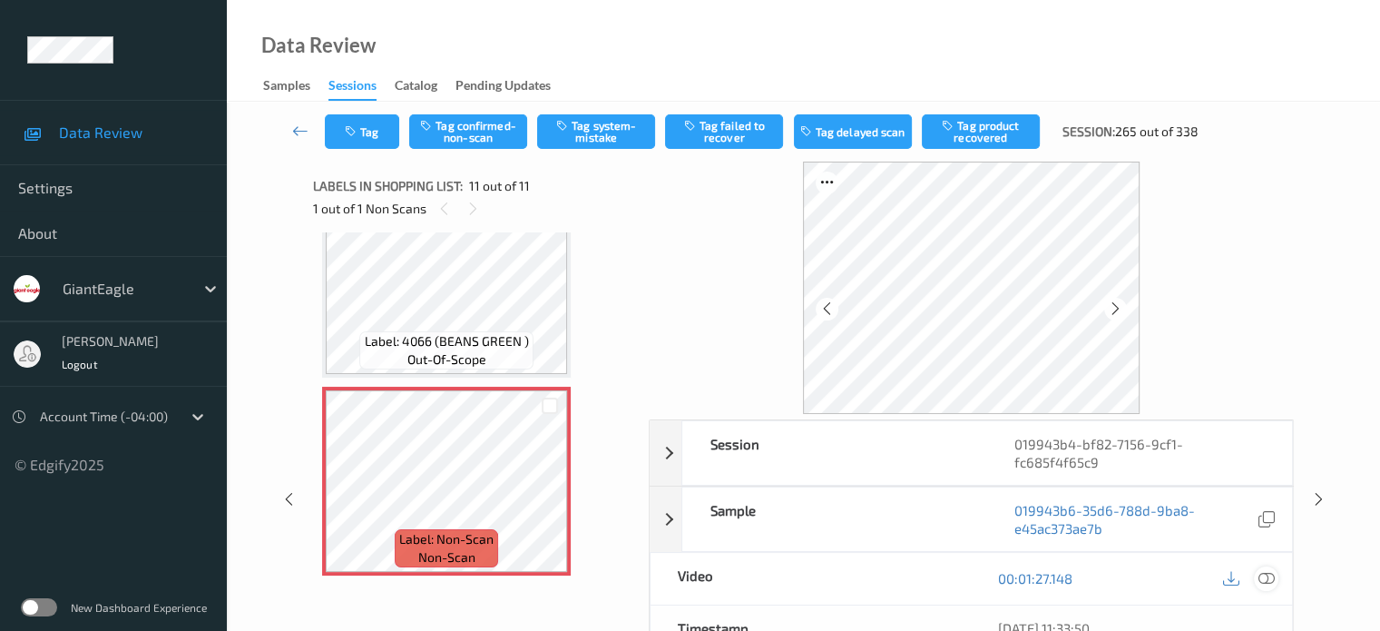
click at [1270, 570] on icon at bounding box center [1266, 578] width 16 height 16
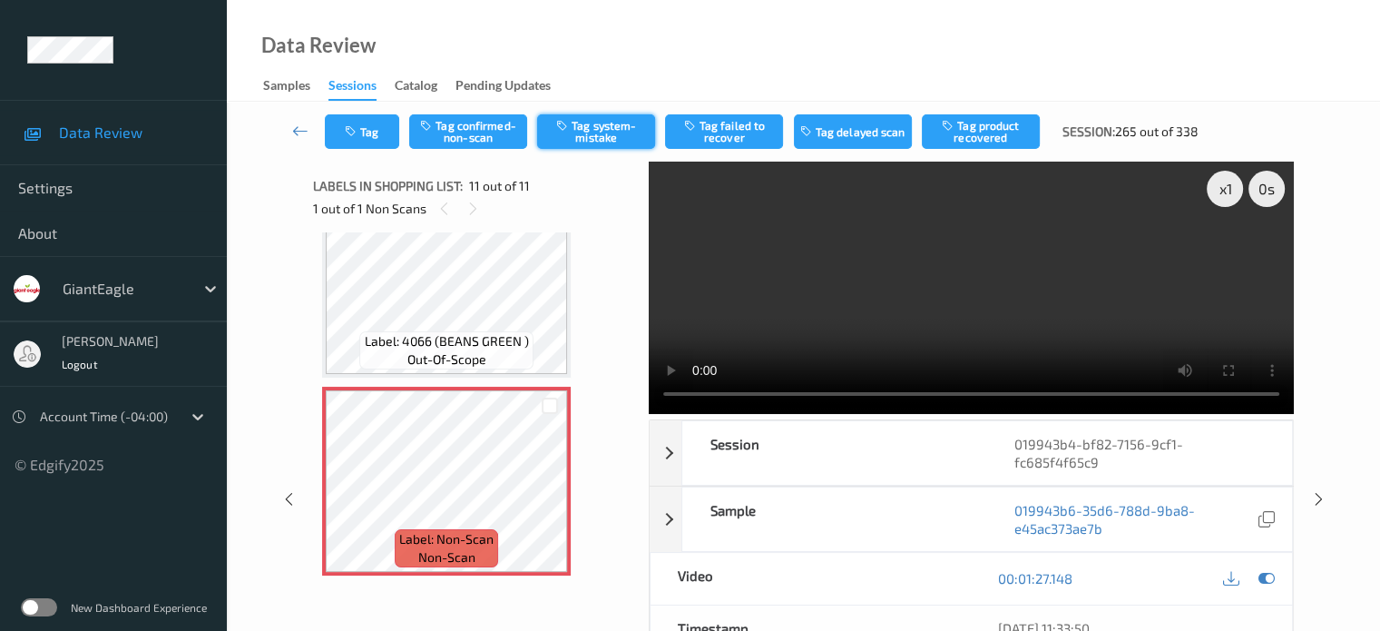
click at [605, 137] on button "Tag system-mistake" at bounding box center [596, 131] width 118 height 34
click at [370, 136] on button "Tag" at bounding box center [362, 131] width 74 height 34
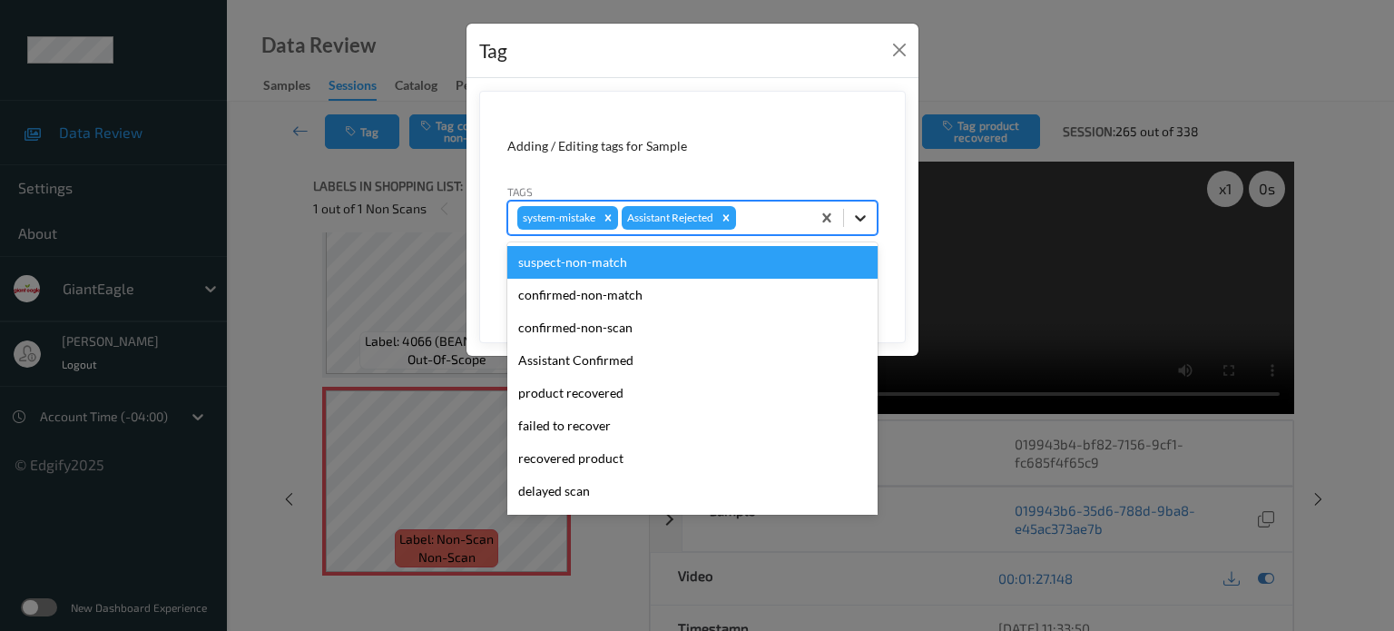
click at [860, 221] on icon at bounding box center [860, 218] width 11 height 6
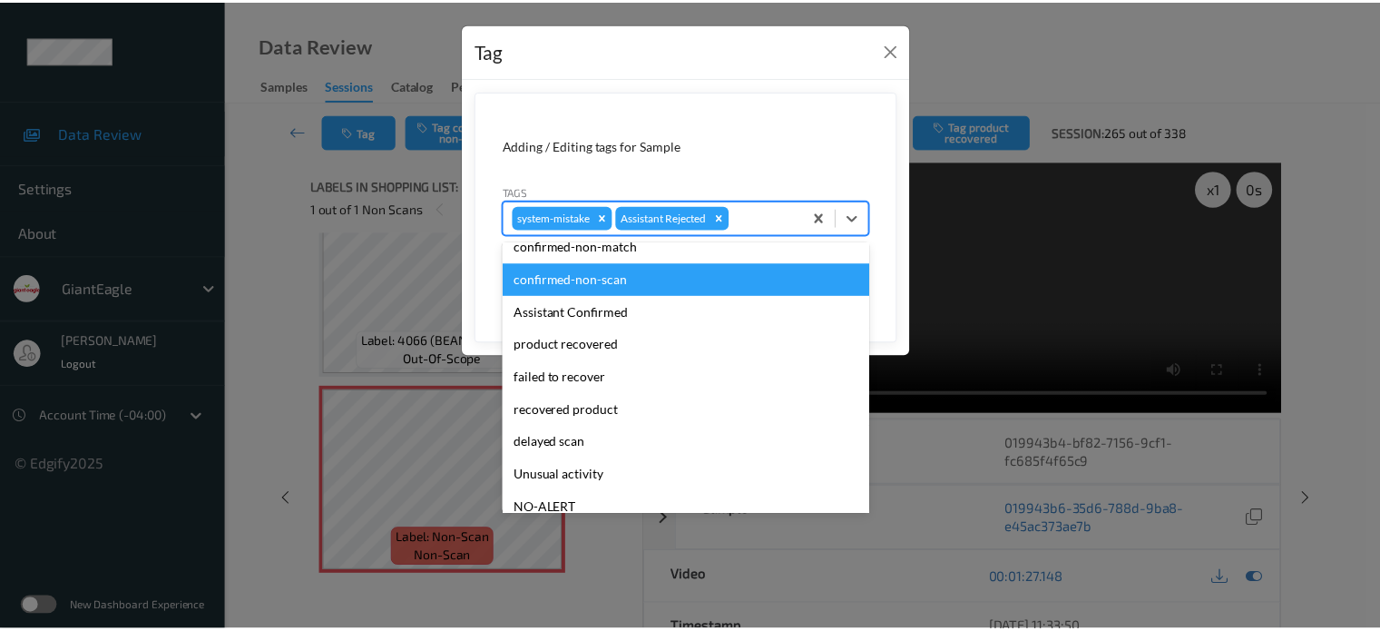
scroll to position [151, 0]
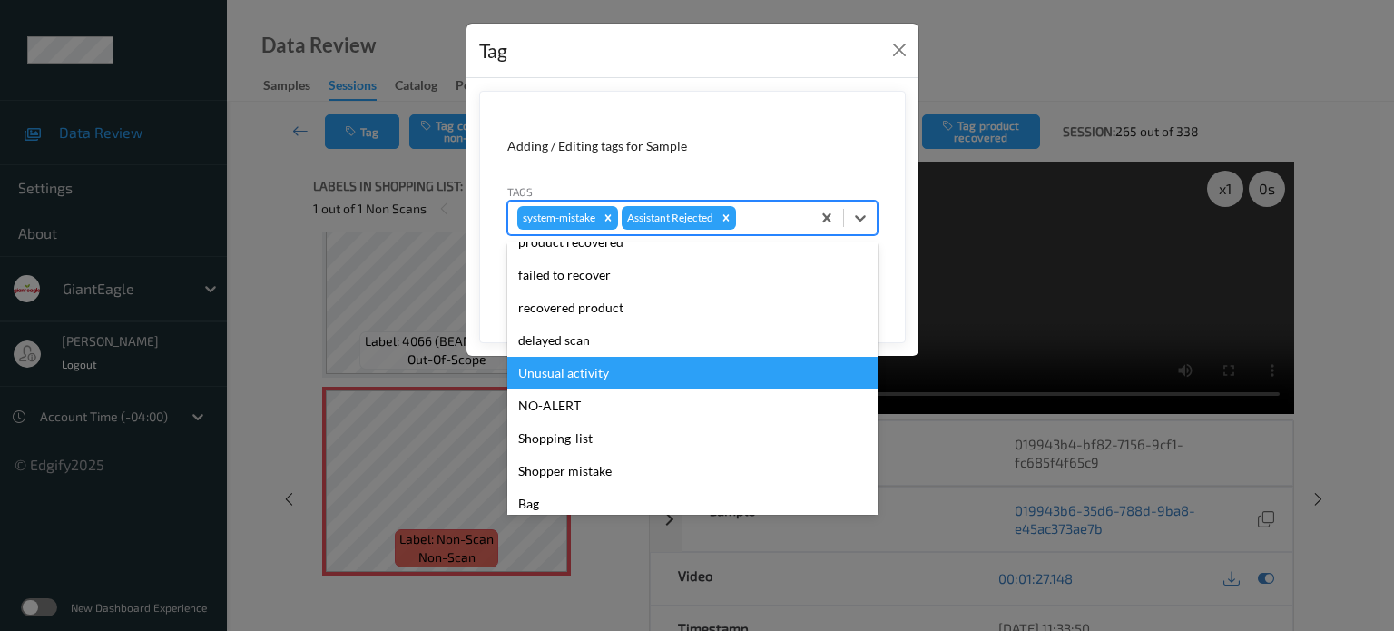
drag, startPoint x: 546, startPoint y: 379, endPoint x: 567, endPoint y: 370, distance: 22.8
click at [547, 380] on div "Unusual activity" at bounding box center [692, 373] width 370 height 33
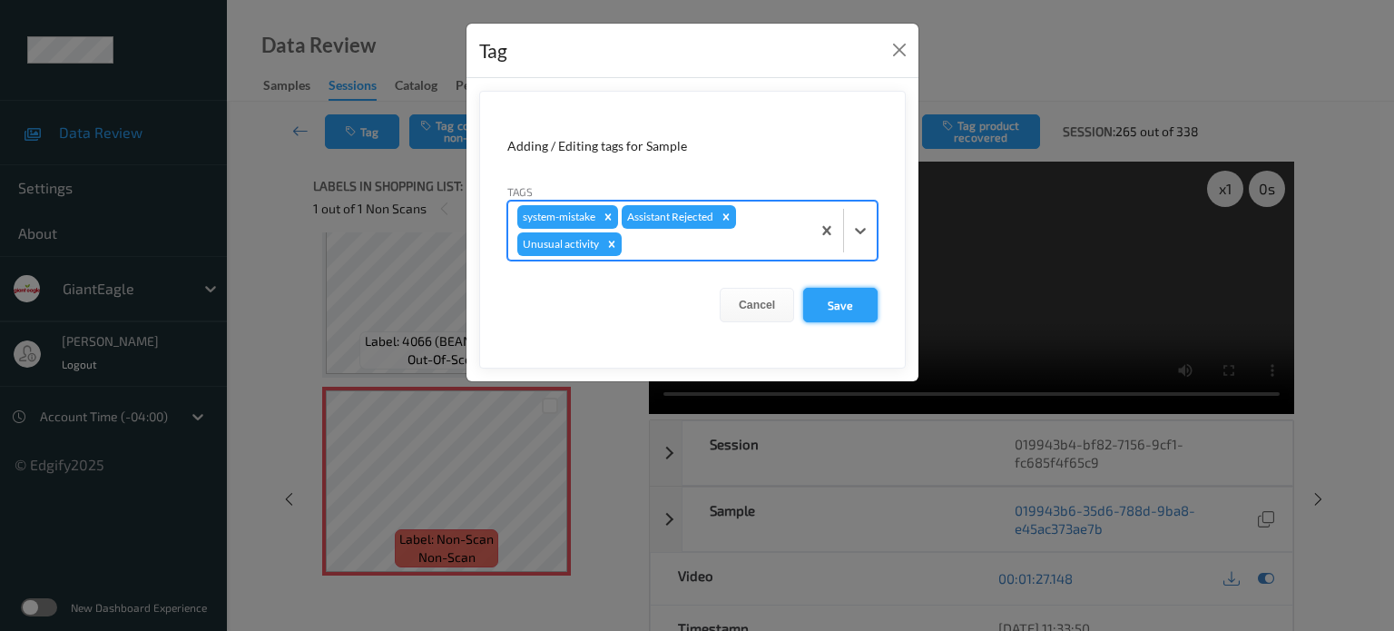
click at [842, 307] on button "Save" at bounding box center [840, 305] width 74 height 34
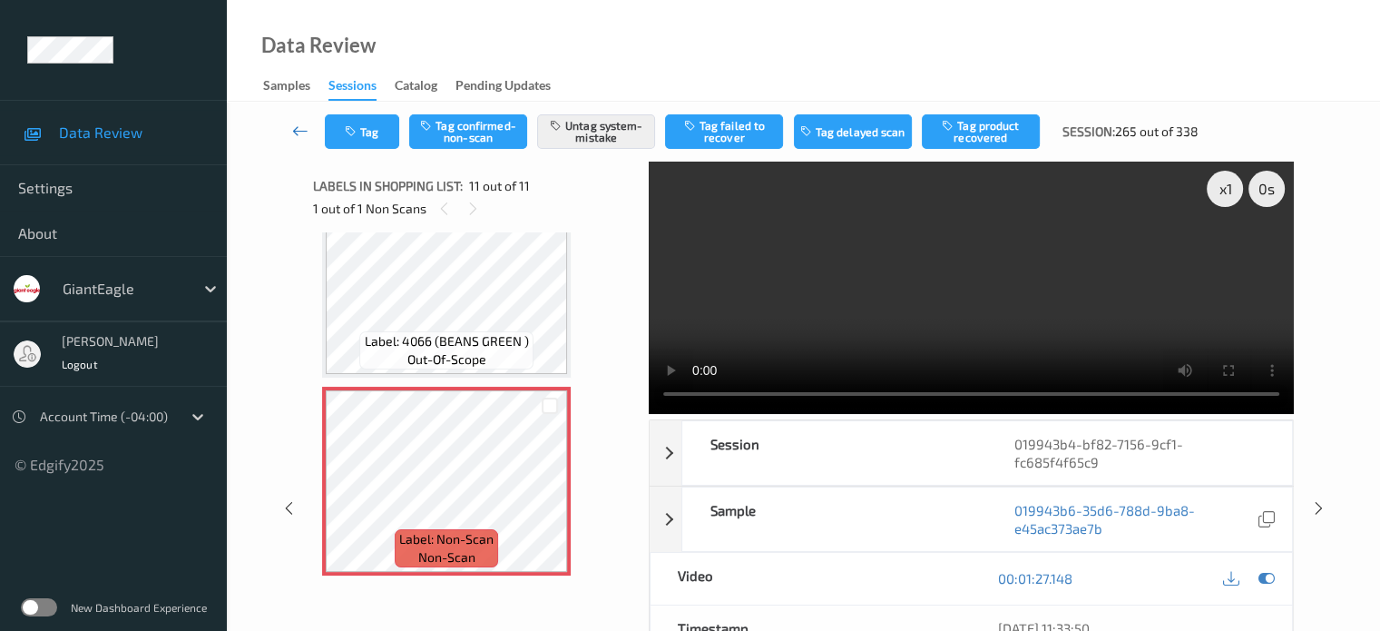
click at [301, 127] on icon at bounding box center [300, 131] width 16 height 18
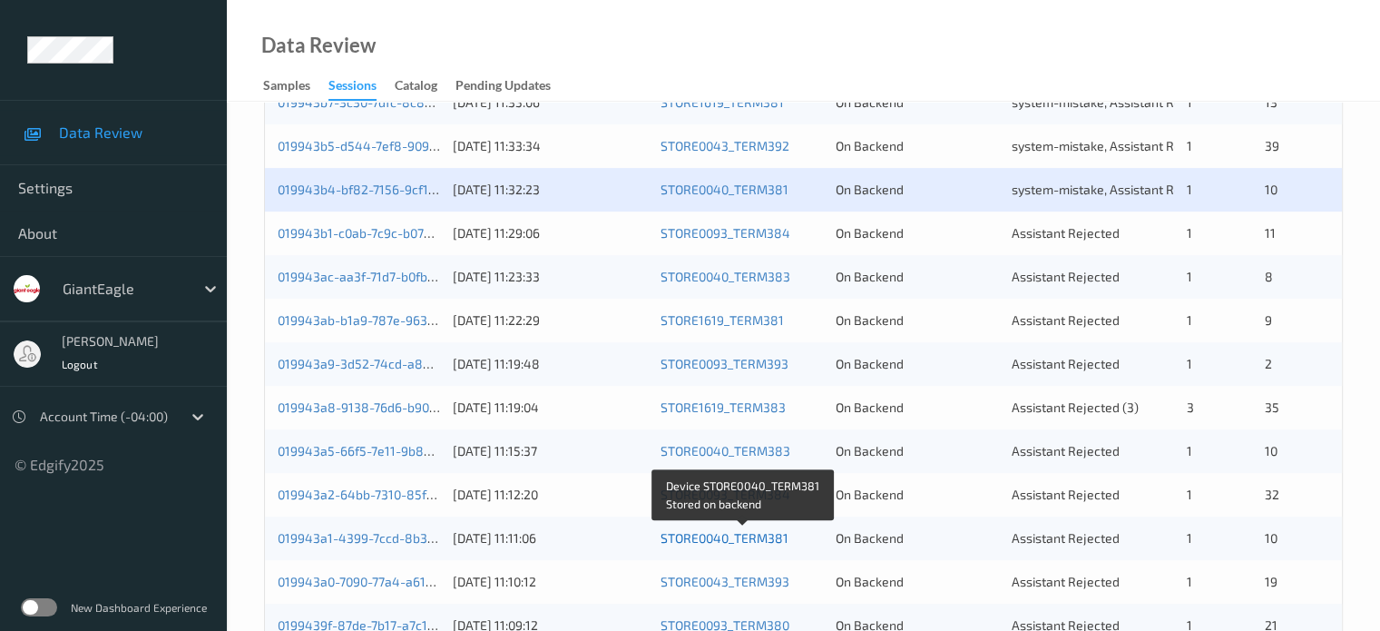
scroll to position [568, 0]
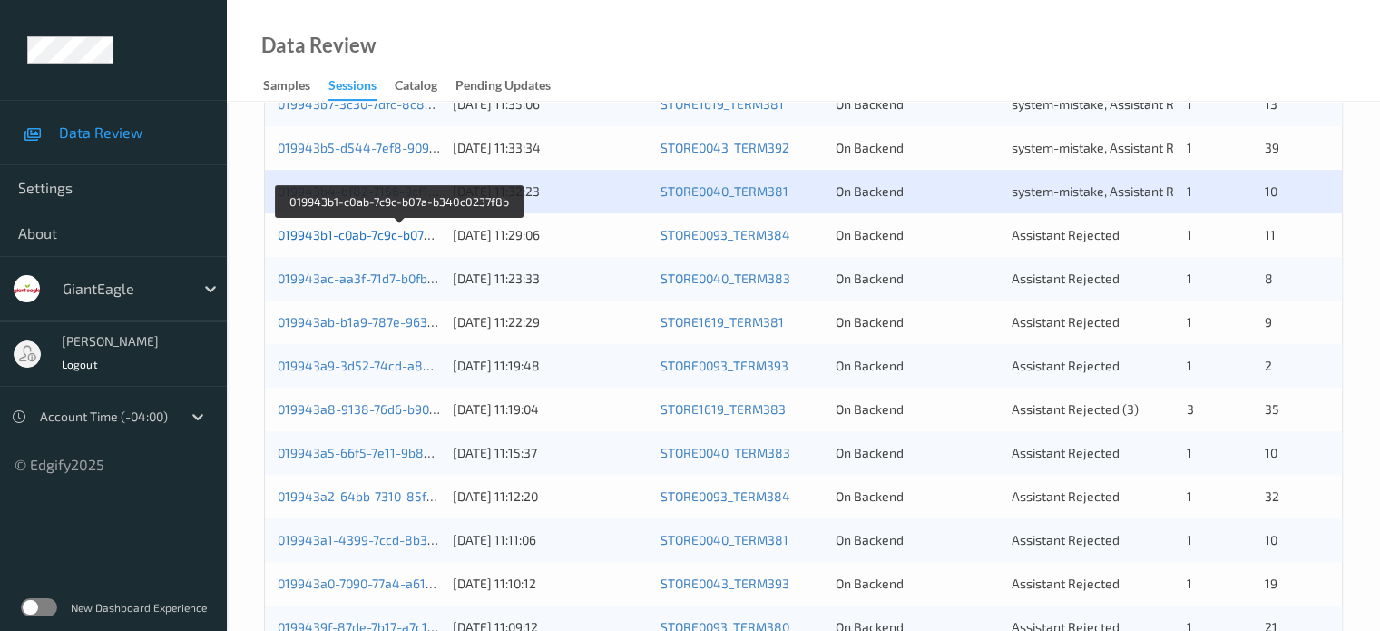
click at [381, 240] on link "019943b1-c0ab-7c9c-b07a-b340c0237f8b" at bounding box center [399, 234] width 243 height 15
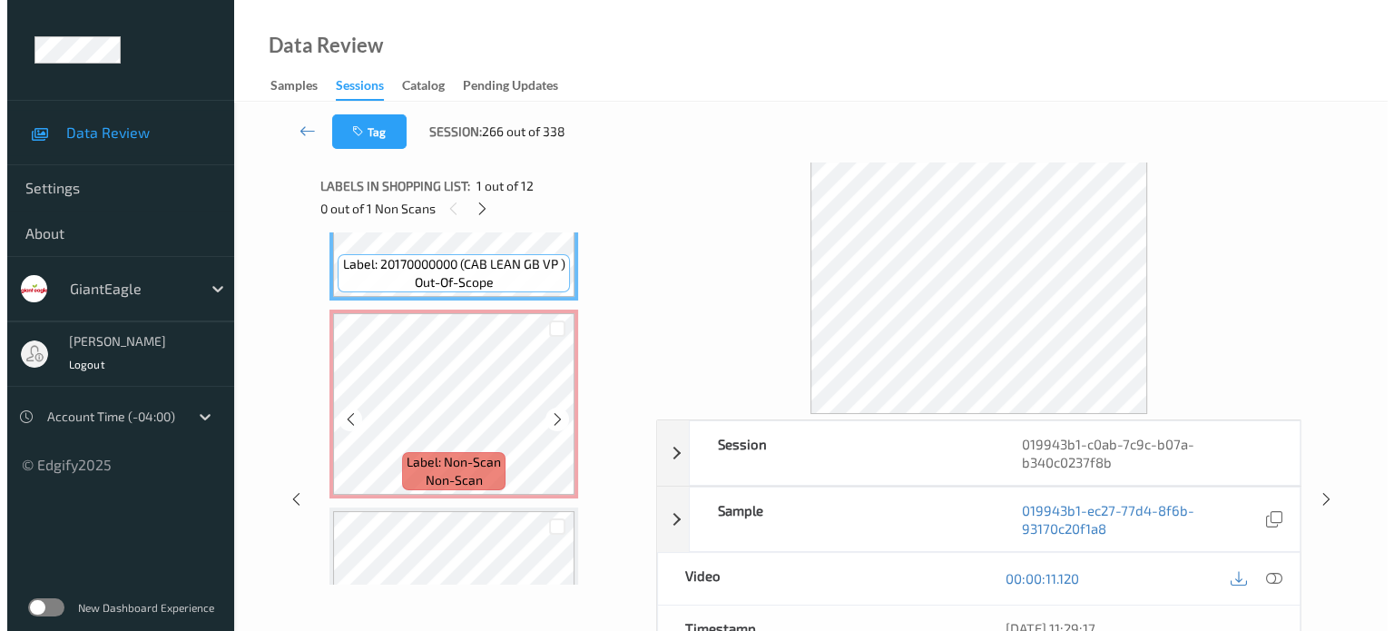
scroll to position [134, 0]
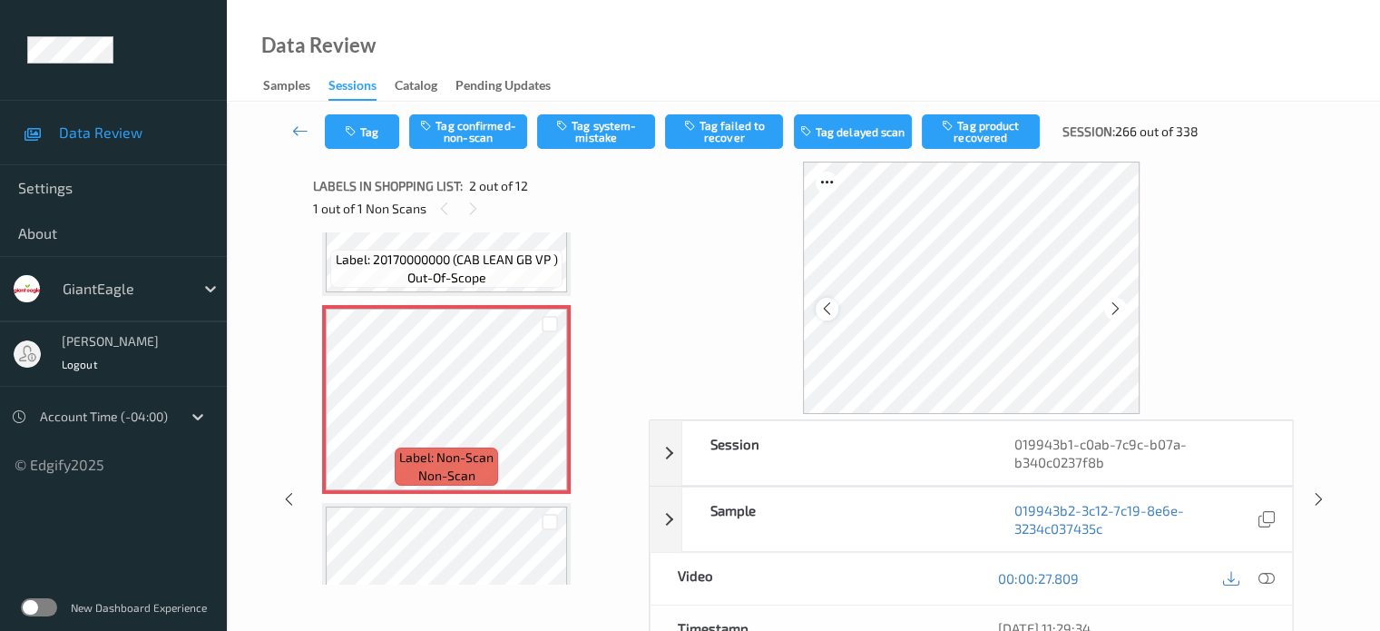
click at [820, 307] on icon at bounding box center [826, 308] width 15 height 16
click at [1269, 576] on icon at bounding box center [1266, 578] width 16 height 16
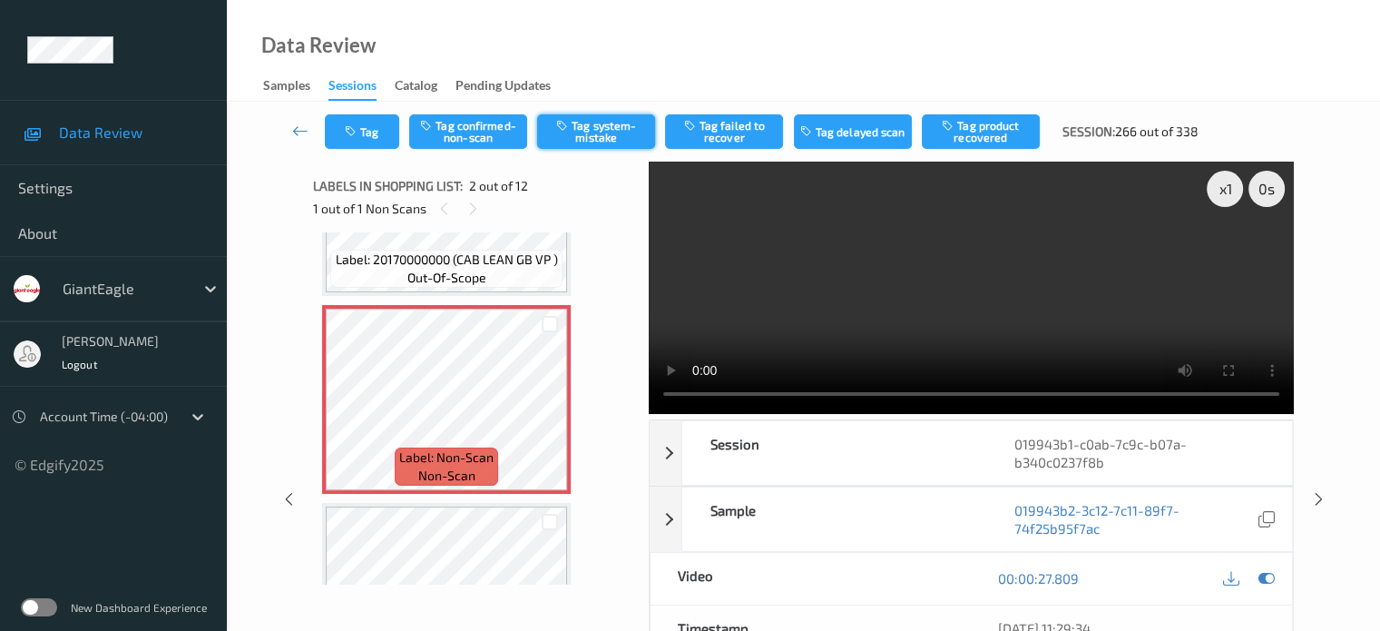
click at [588, 133] on button "Tag system-mistake" at bounding box center [596, 131] width 118 height 34
click at [368, 130] on button "Tag" at bounding box center [362, 131] width 74 height 34
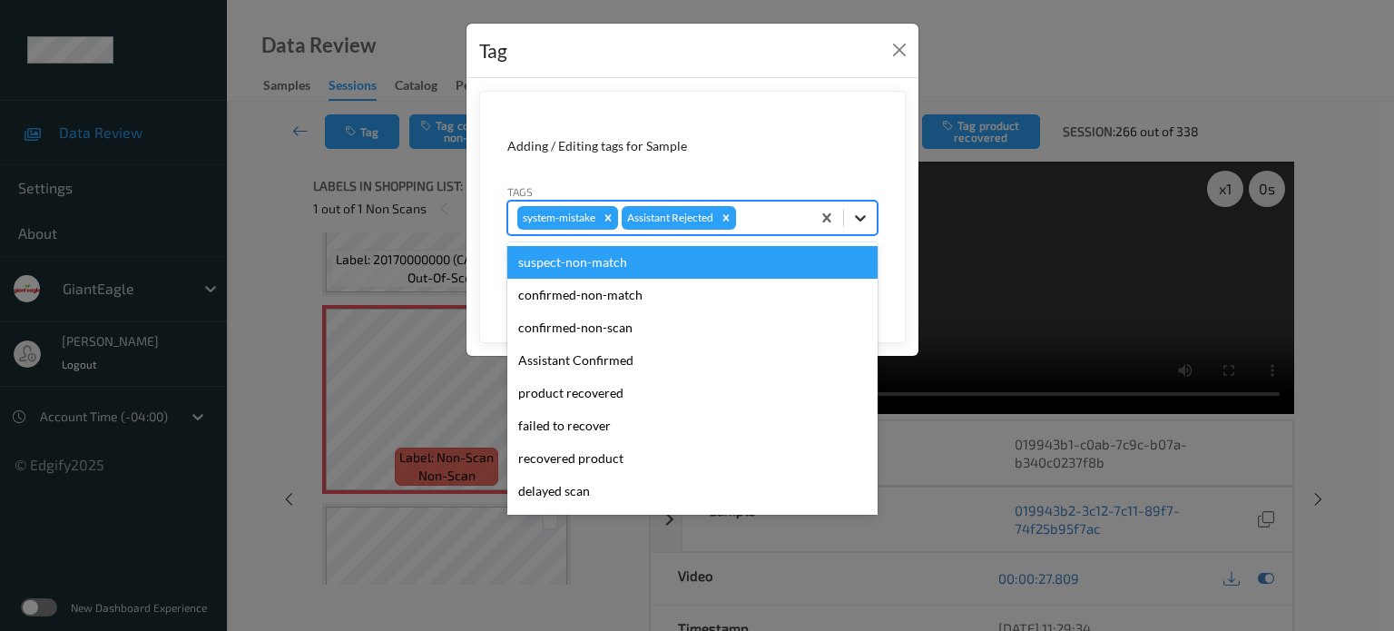
click at [859, 222] on icon at bounding box center [860, 218] width 18 height 18
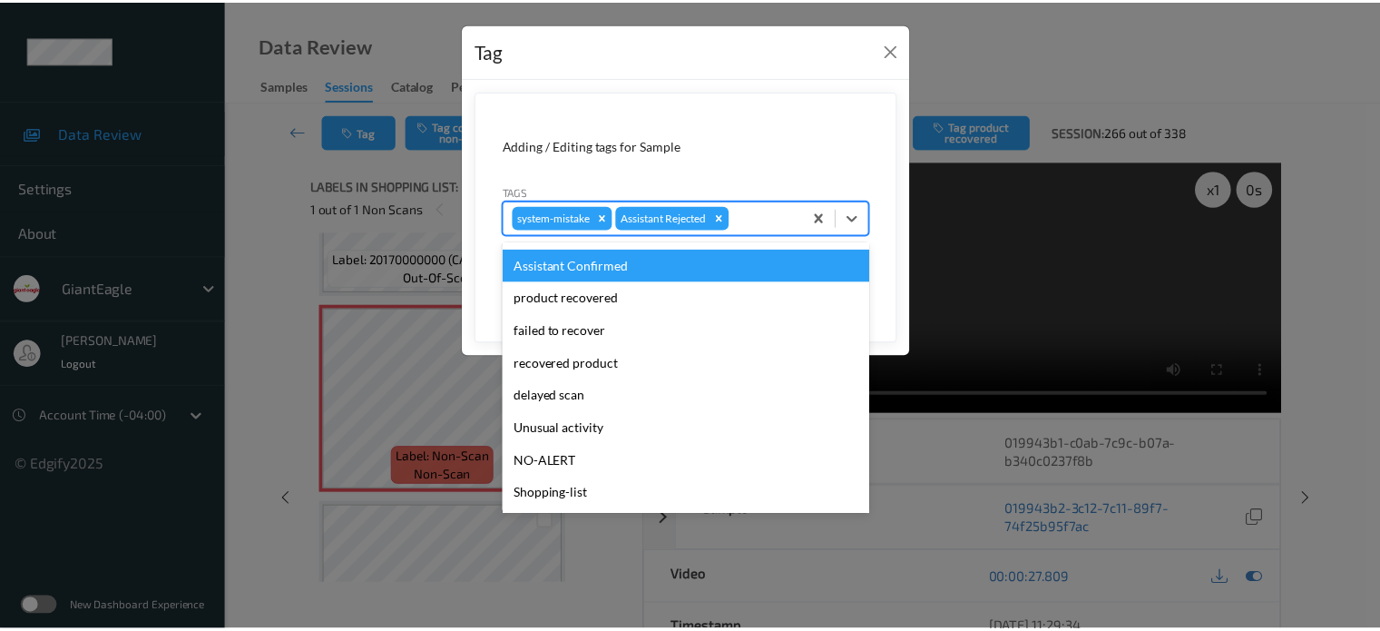
scroll to position [192, 0]
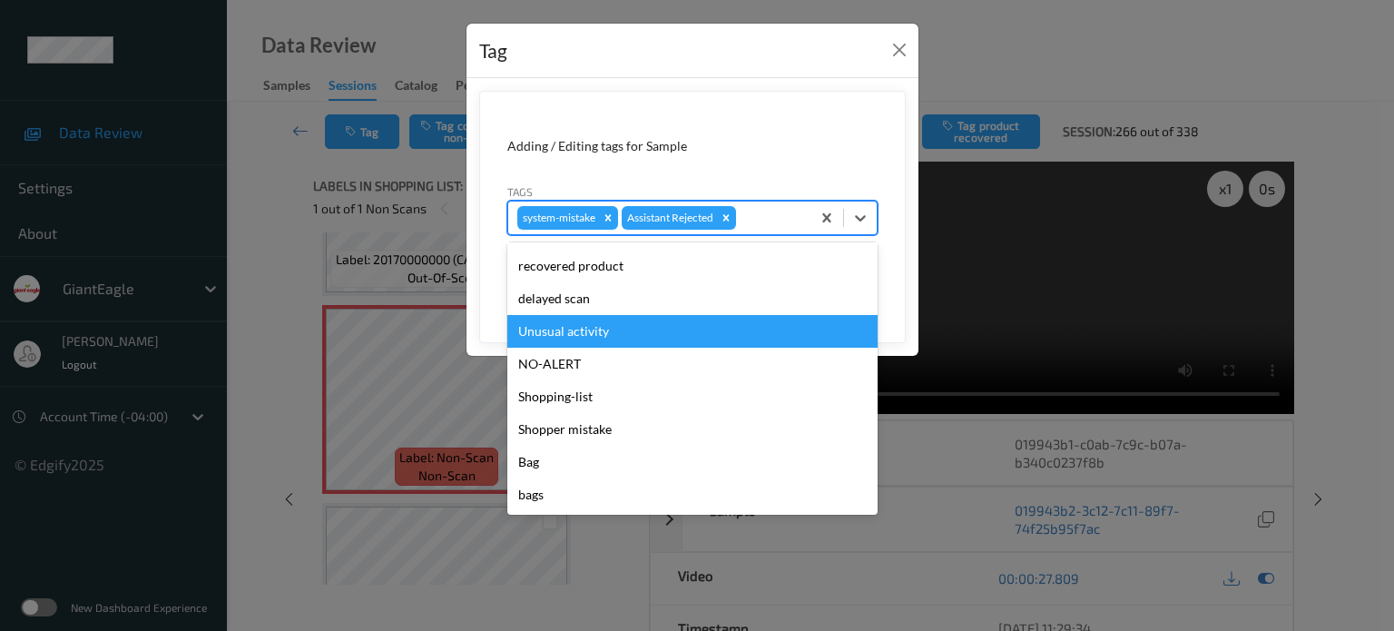
click at [567, 327] on div "Unusual activity" at bounding box center [692, 331] width 370 height 33
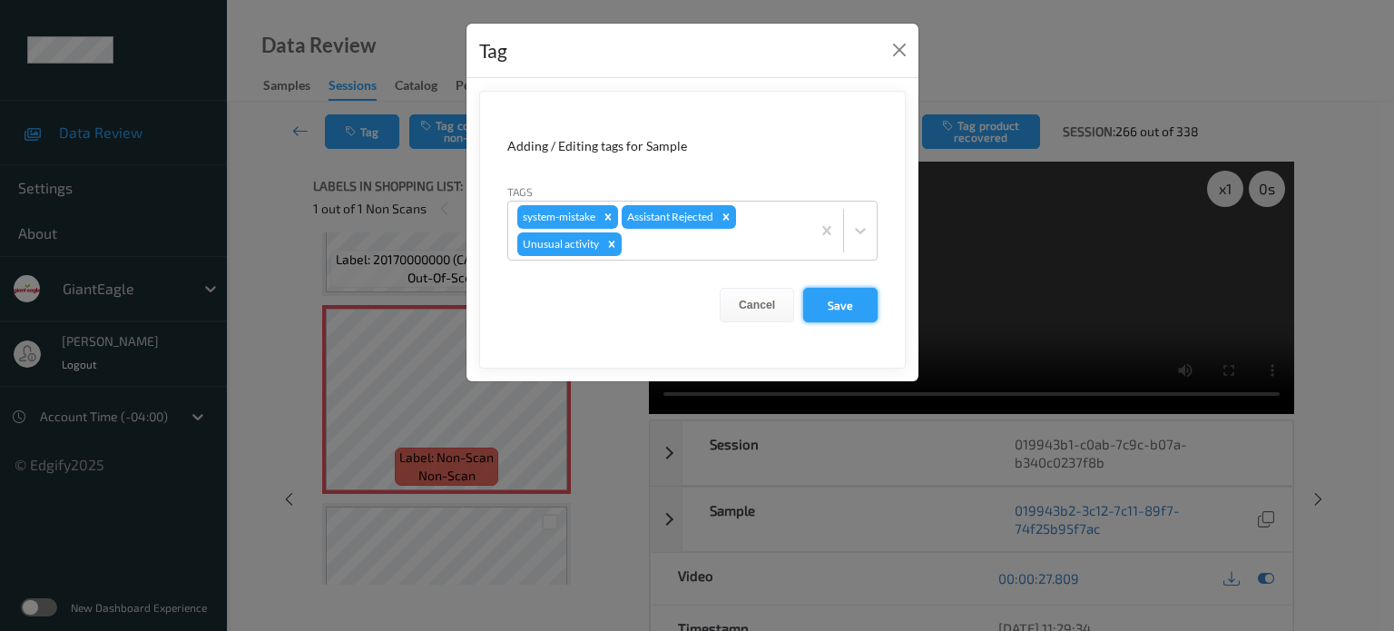
click at [837, 307] on button "Save" at bounding box center [840, 305] width 74 height 34
